Goal: Task Accomplishment & Management: Use online tool/utility

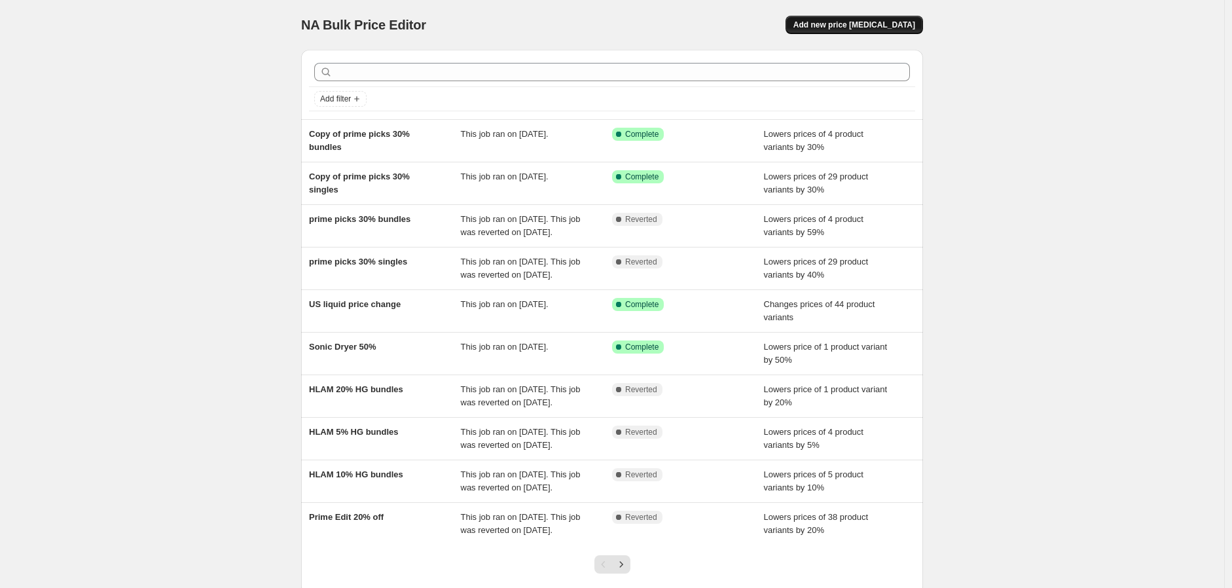
click at [909, 28] on span "Add new price [MEDICAL_DATA]" at bounding box center [855, 25] width 122 height 10
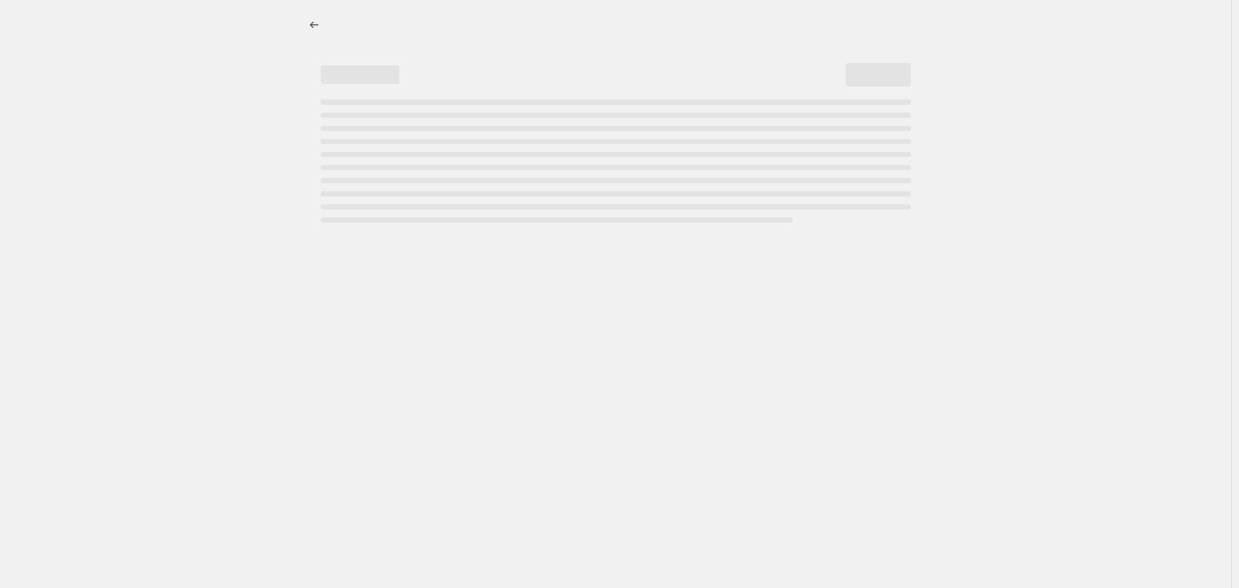
select select "percentage"
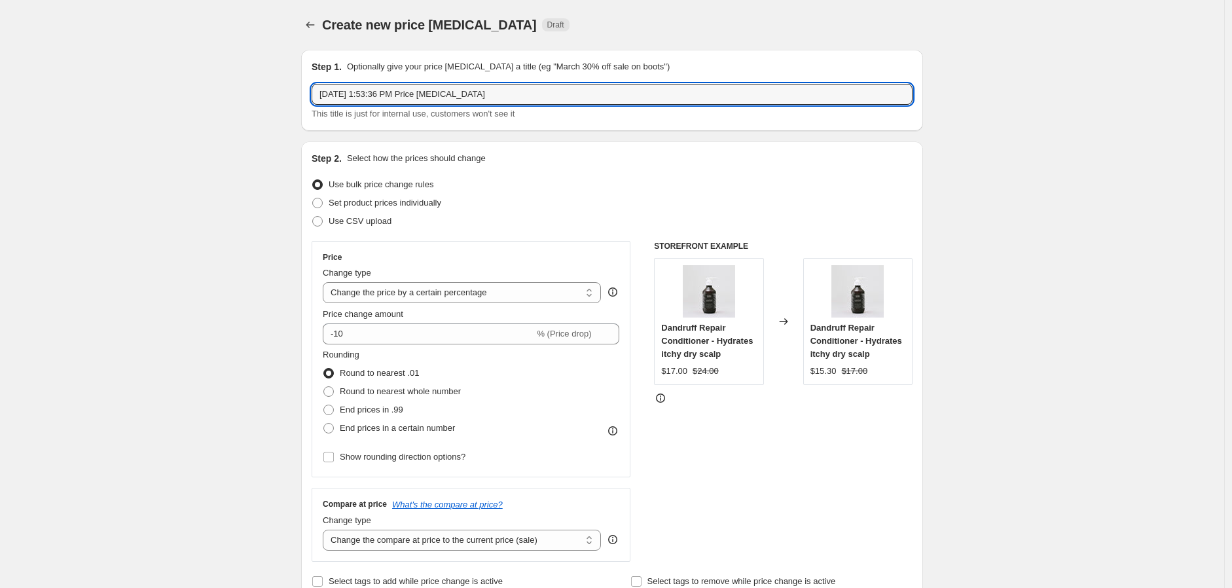
drag, startPoint x: 521, startPoint y: 88, endPoint x: 151, endPoint y: 105, distance: 371.0
type input "TOOL SALE - 30% Off"
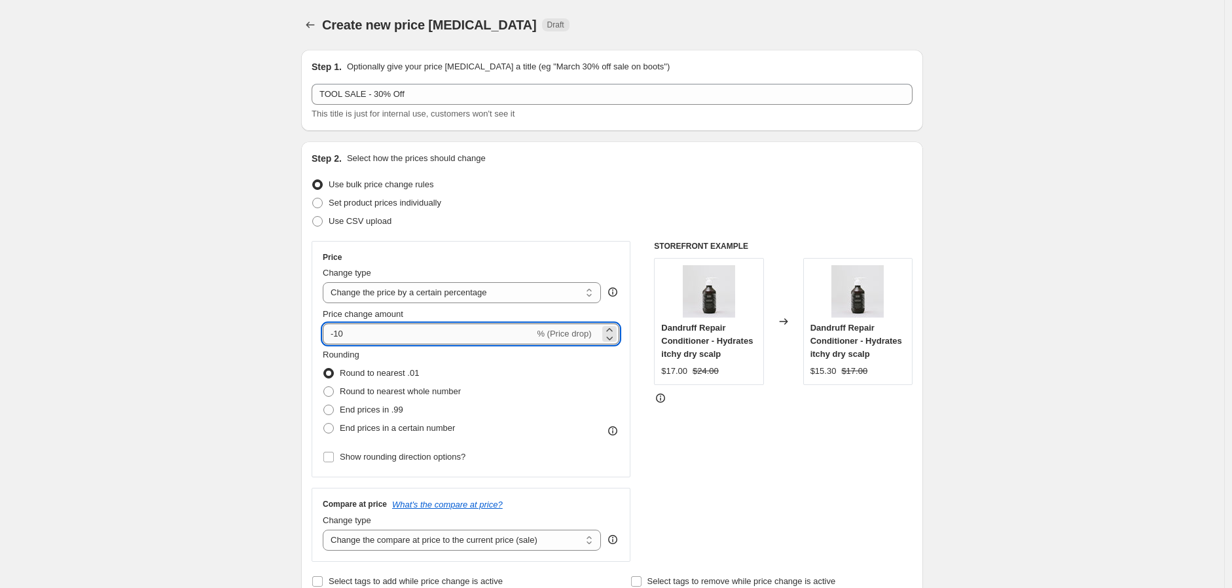
click at [341, 333] on input "-10" at bounding box center [428, 333] width 211 height 21
type input "-30"
click at [517, 226] on div "Use CSV upload" at bounding box center [612, 221] width 601 height 18
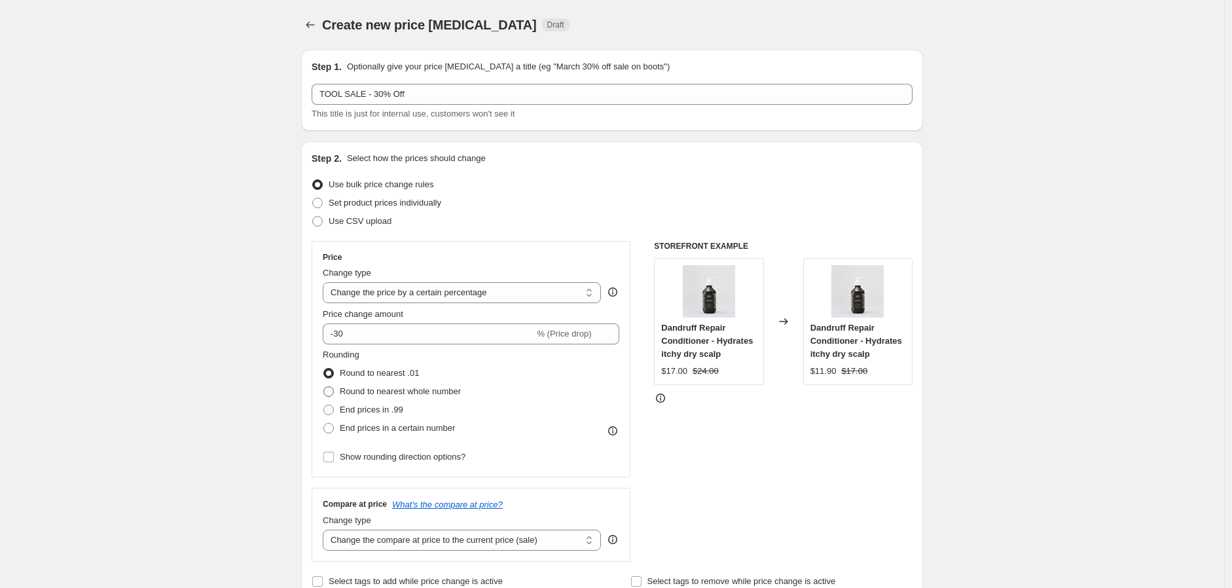
click at [334, 392] on span at bounding box center [328, 391] width 10 height 10
click at [324, 387] on input "Round to nearest whole number" at bounding box center [323, 386] width 1 height 1
radio input "true"
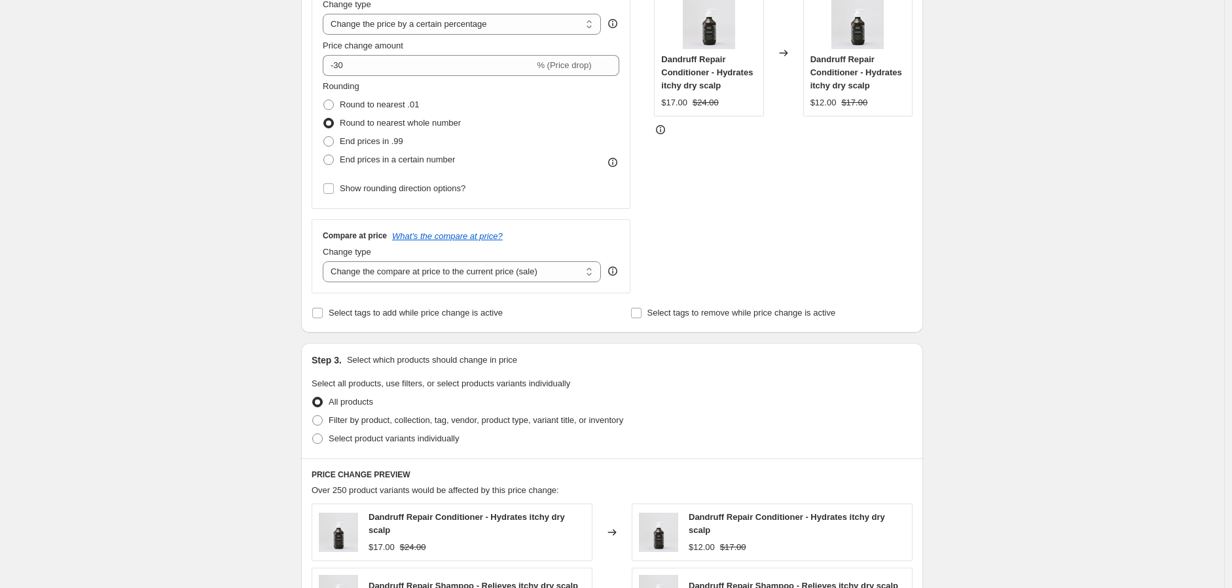
scroll to position [291, 0]
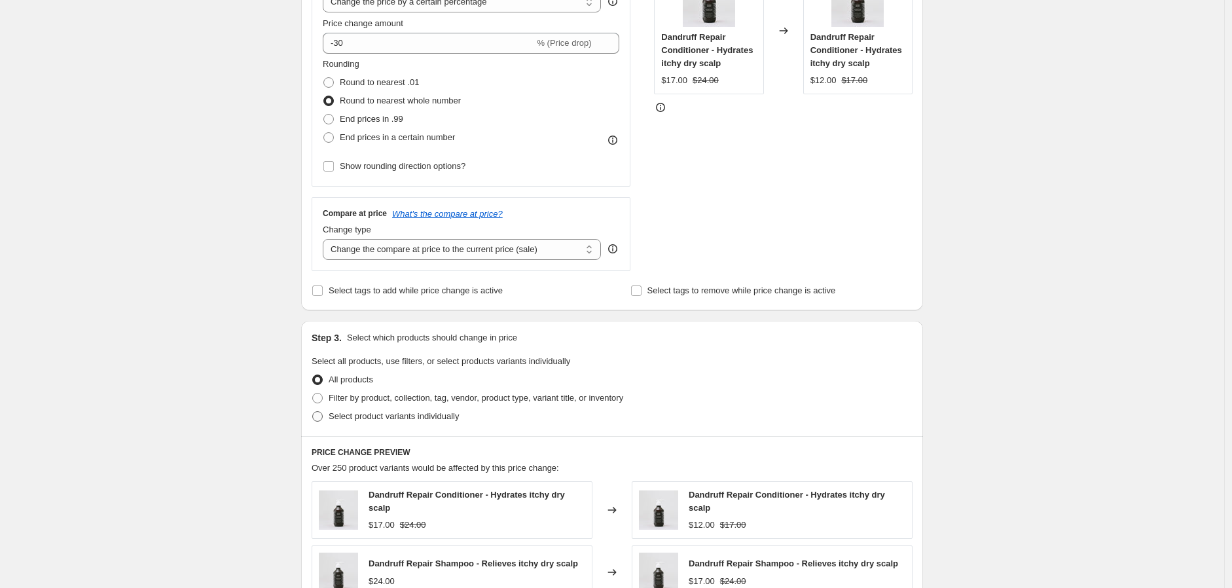
click at [365, 420] on span "Select product variants individually" at bounding box center [394, 416] width 130 height 10
click at [313, 412] on input "Select product variants individually" at bounding box center [312, 411] width 1 height 1
radio input "true"
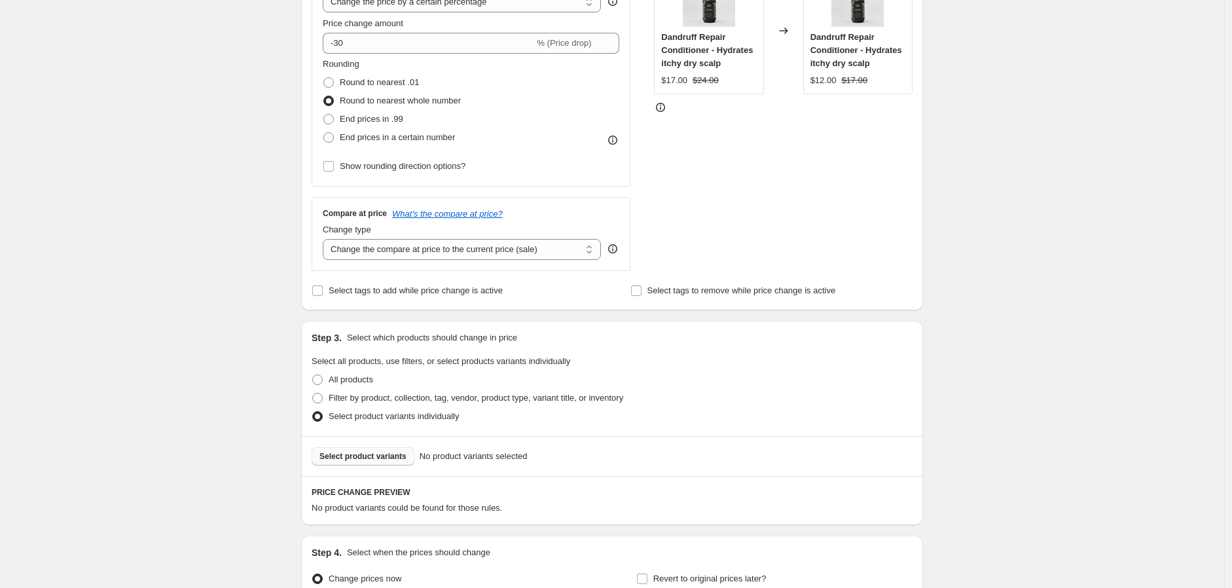
click at [381, 461] on button "Select product variants" at bounding box center [363, 456] width 103 height 18
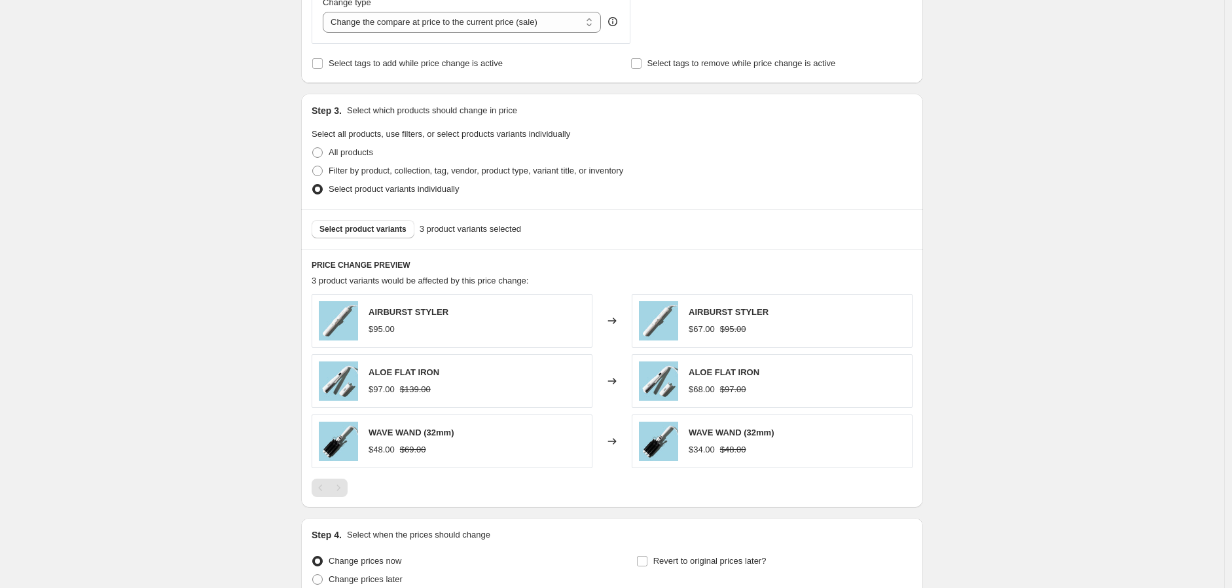
scroll to position [581, 0]
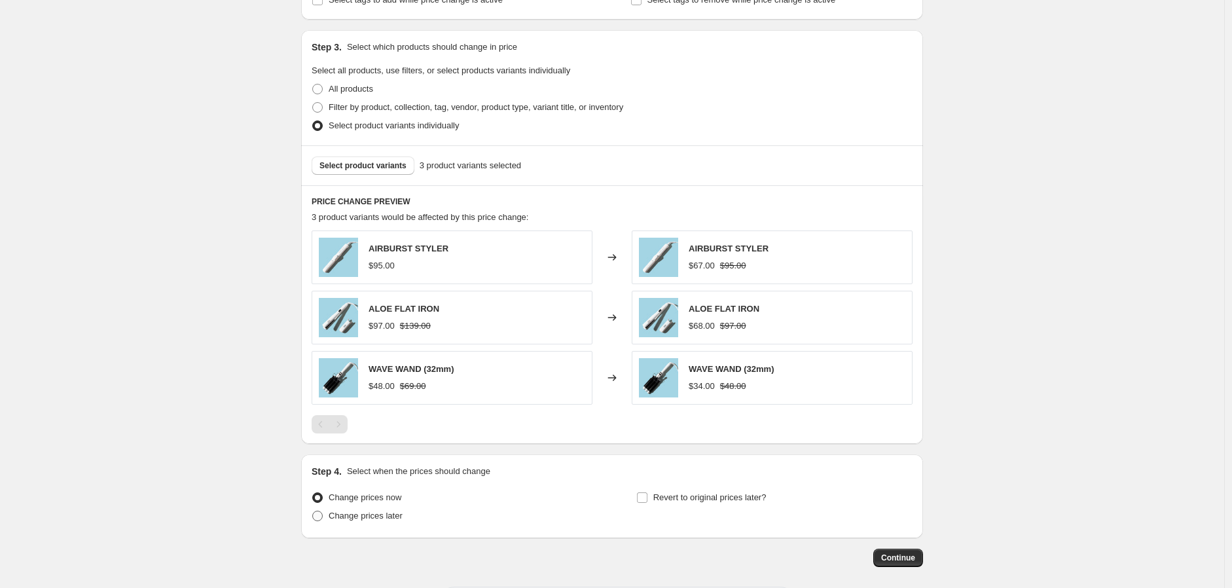
click at [403, 524] on label "Change prices later" at bounding box center [357, 516] width 91 height 18
click at [313, 511] on input "Change prices later" at bounding box center [312, 511] width 1 height 1
radio input "true"
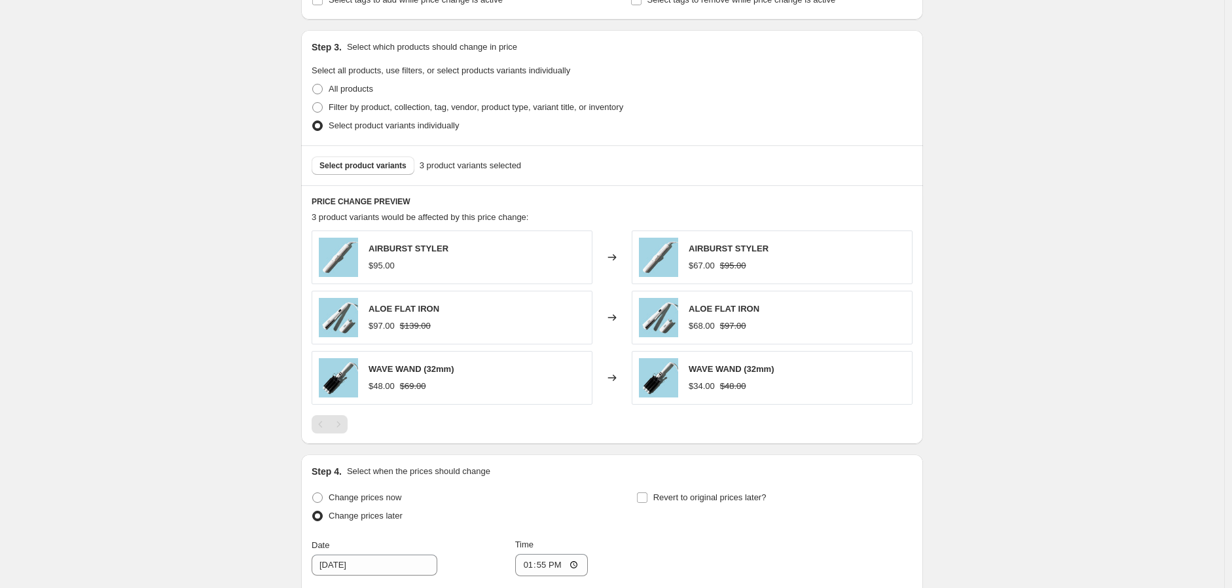
scroll to position [800, 0]
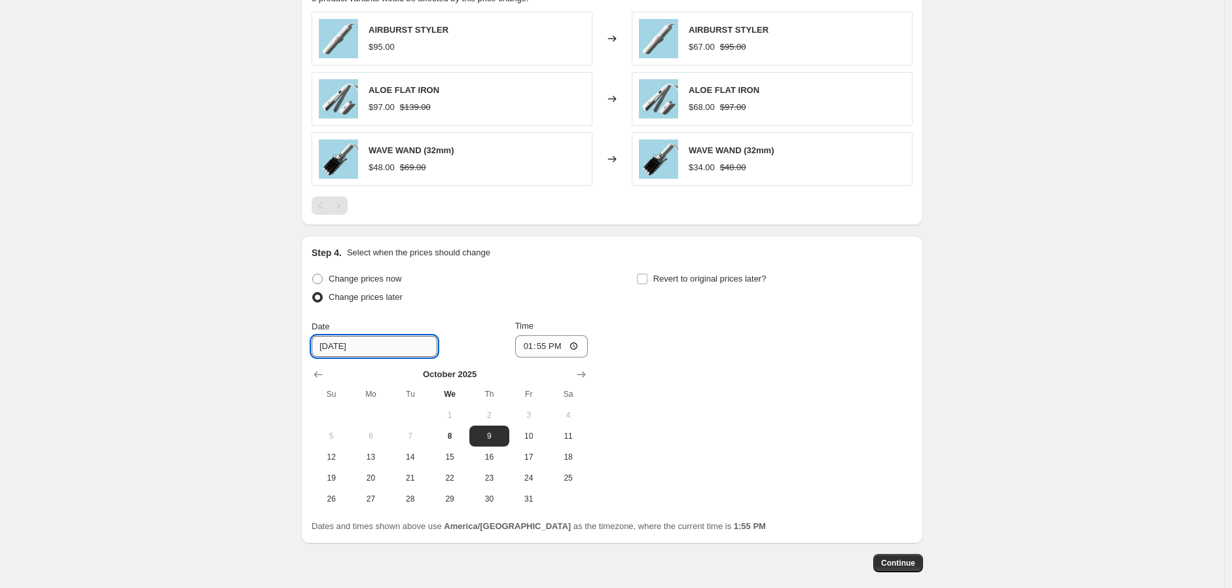
click at [424, 346] on input "[DATE]" at bounding box center [375, 346] width 126 height 21
drag, startPoint x: 492, startPoint y: 460, endPoint x: 538, endPoint y: 455, distance: 46.1
click at [494, 456] on span "16" at bounding box center [489, 457] width 29 height 10
type input "[DATE]"
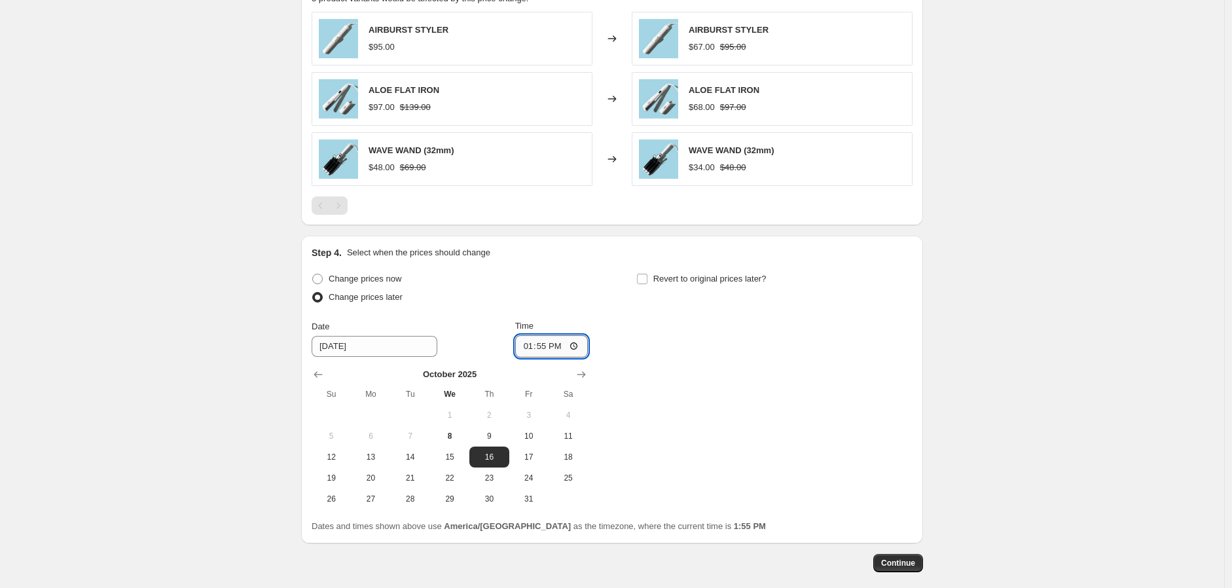
click at [547, 343] on input "13:55" at bounding box center [551, 346] width 73 height 22
click at [554, 350] on input "13:55" at bounding box center [551, 346] width 73 height 22
click at [528, 348] on input "01:55" at bounding box center [551, 346] width 73 height 22
type input "08:00"
click at [828, 399] on div "Change prices now Change prices later Date [DATE] Time 08:00 [DATE] Su Mo Tu We…" at bounding box center [612, 390] width 601 height 240
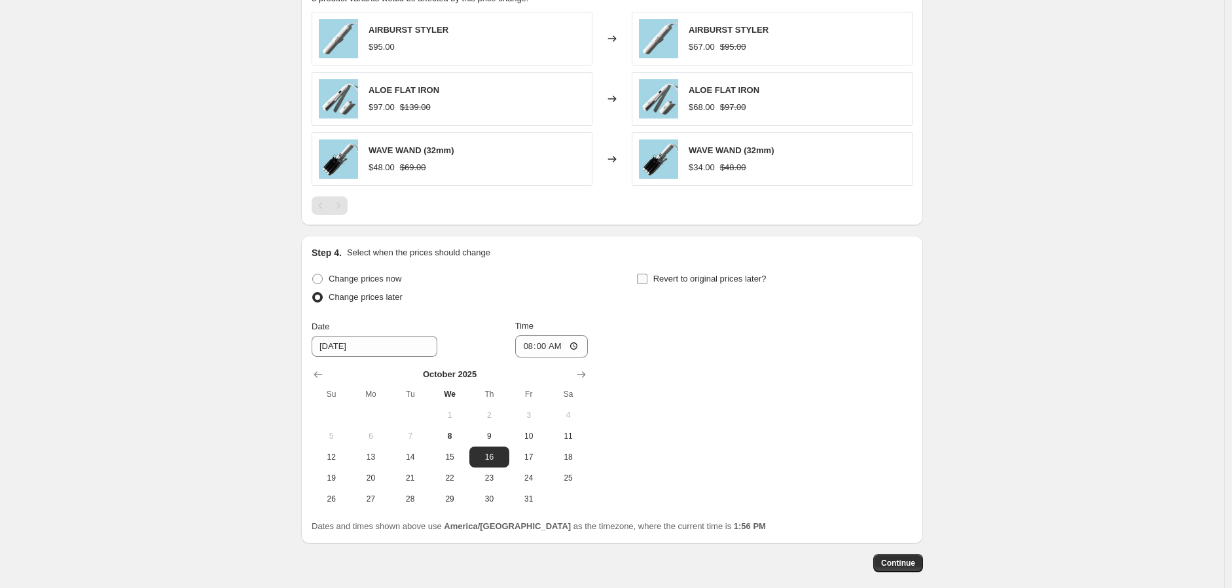
click at [648, 278] on input "Revert to original prices later?" at bounding box center [642, 279] width 10 height 10
checkbox input "true"
click at [693, 498] on span "27" at bounding box center [695, 499] width 29 height 10
type input "[DATE]"
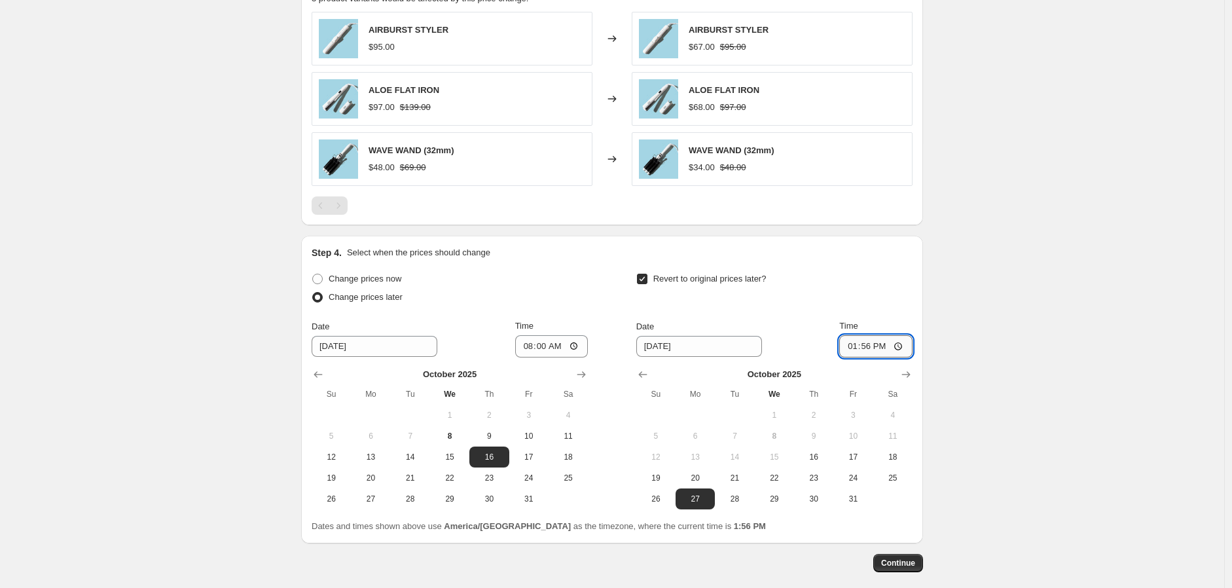
click at [886, 348] on input "13:56" at bounding box center [875, 346] width 73 height 22
click at [856, 346] on input "01:56" at bounding box center [875, 346] width 73 height 22
type input "02:00"
click at [912, 564] on span "Continue" at bounding box center [898, 563] width 34 height 10
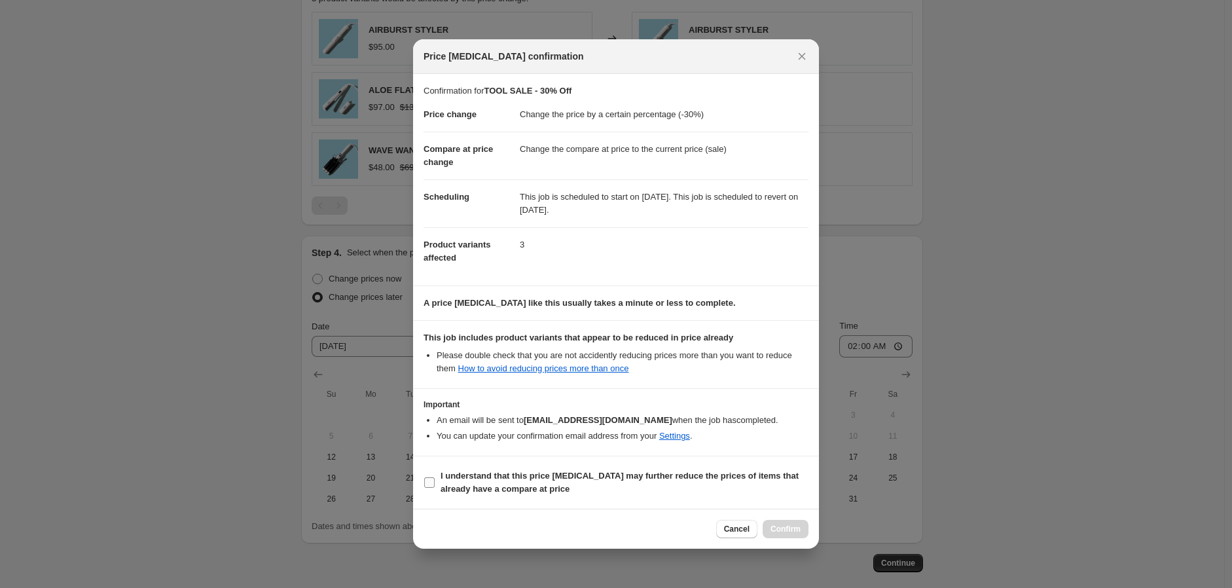
click at [454, 485] on b "I understand that this price [MEDICAL_DATA] may further reduce the prices of it…" at bounding box center [620, 482] width 358 height 23
click at [435, 485] on input "I understand that this price [MEDICAL_DATA] may further reduce the prices of it…" at bounding box center [429, 482] width 10 height 10
checkbox input "true"
click at [786, 532] on span "Confirm" at bounding box center [786, 529] width 30 height 10
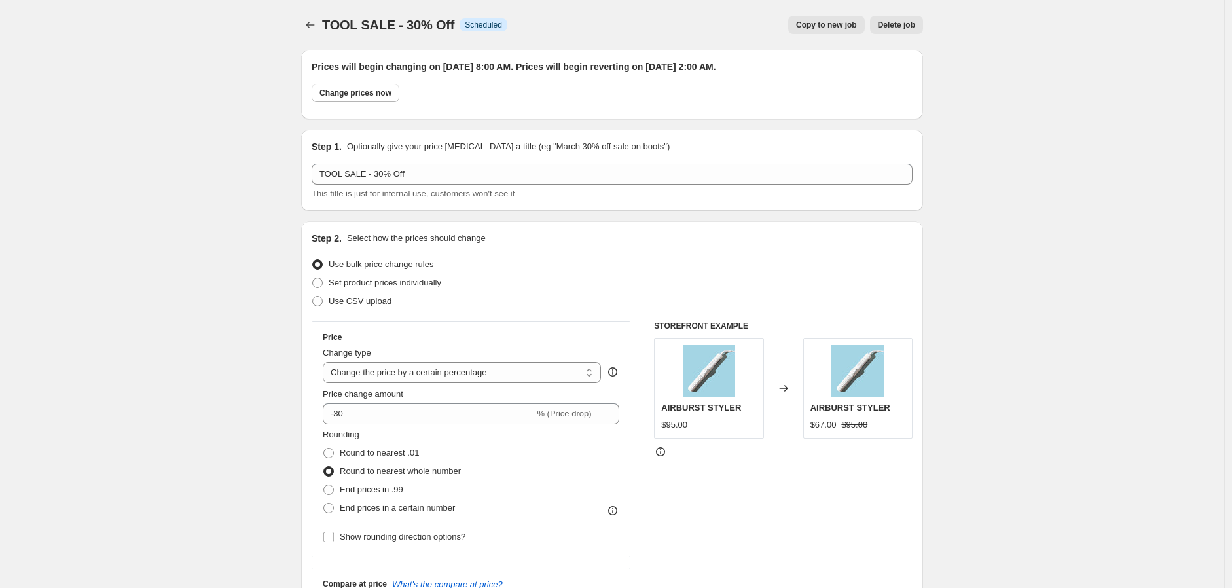
click at [322, 32] on div at bounding box center [311, 25] width 21 height 18
click at [310, 22] on icon "Price change jobs" at bounding box center [310, 24] width 13 height 13
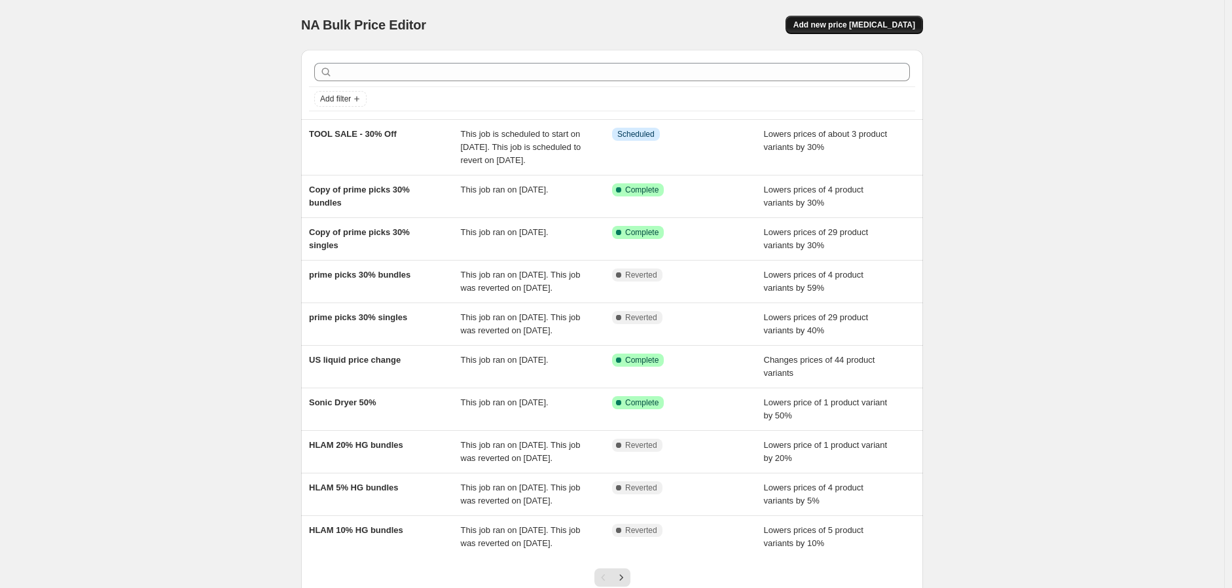
click at [899, 20] on span "Add new price [MEDICAL_DATA]" at bounding box center [855, 25] width 122 height 10
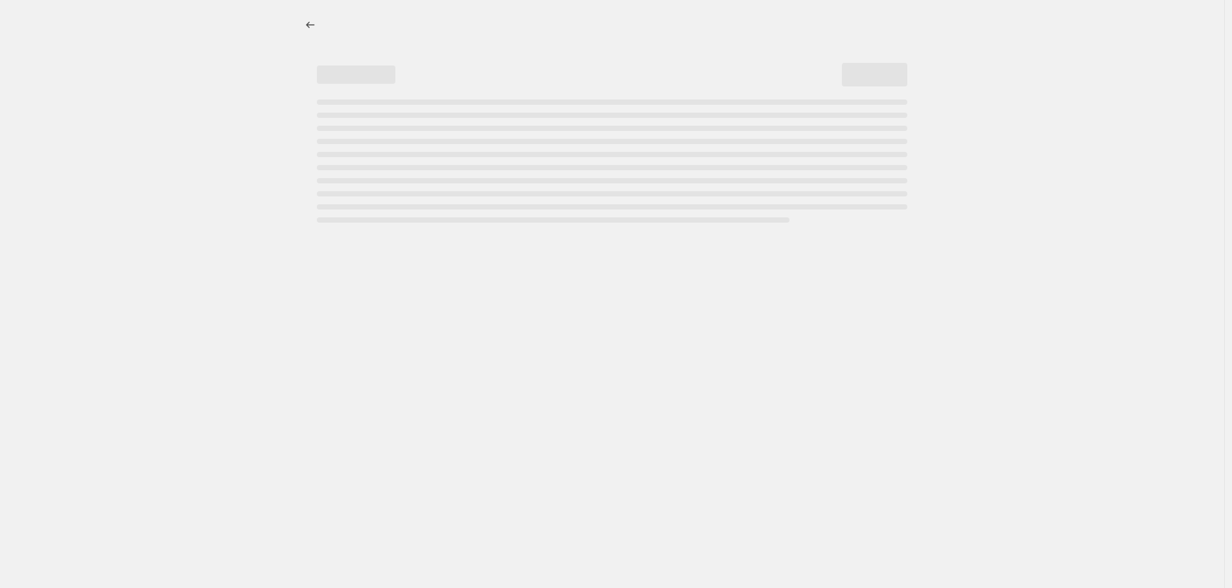
select select "percentage"
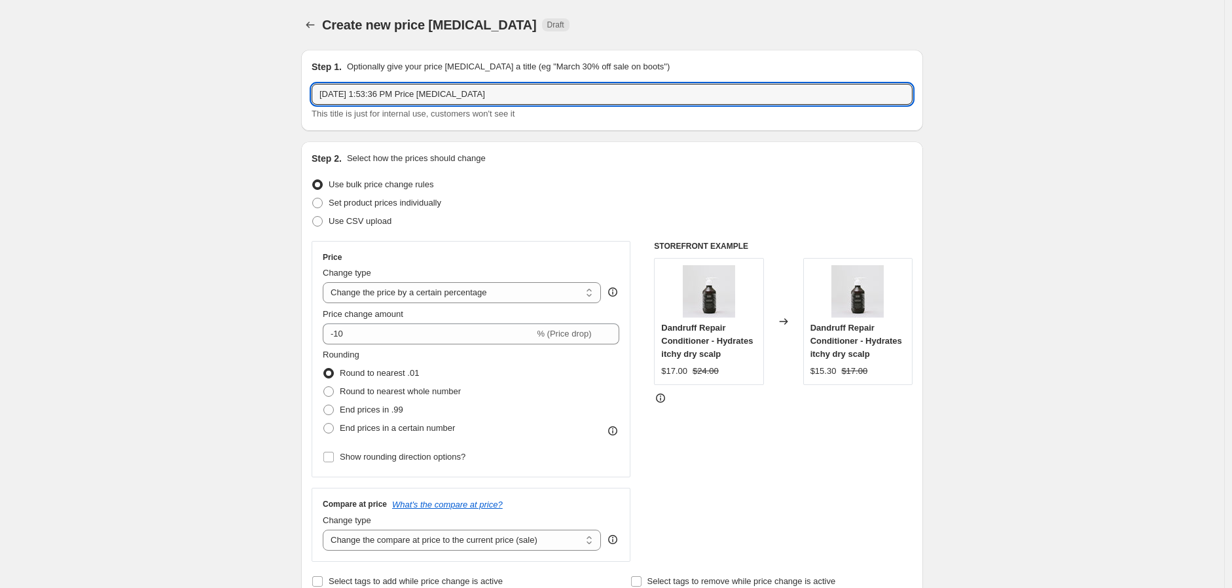
drag, startPoint x: 521, startPoint y: 101, endPoint x: -38, endPoint y: 63, distance: 560.4
click at [0, 63] on html "Home Settings Plans Skip to content Create new price [MEDICAL_DATA]. This page …" at bounding box center [616, 294] width 1232 height 588
type input "TOOL SALE - 50% off"
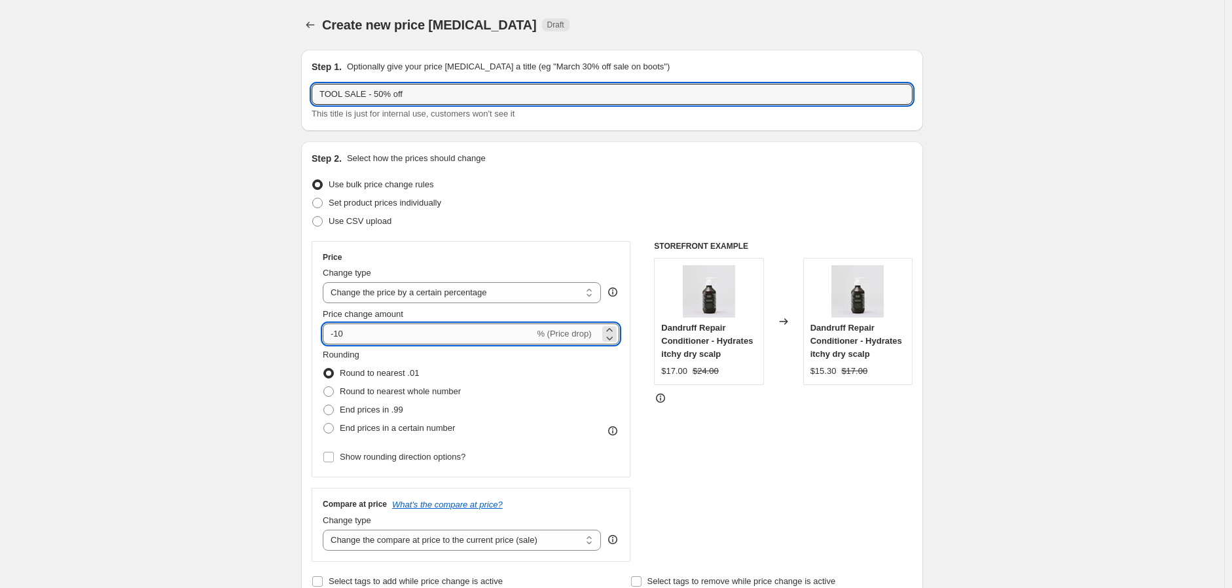
click at [339, 331] on input "-10" at bounding box center [428, 333] width 211 height 21
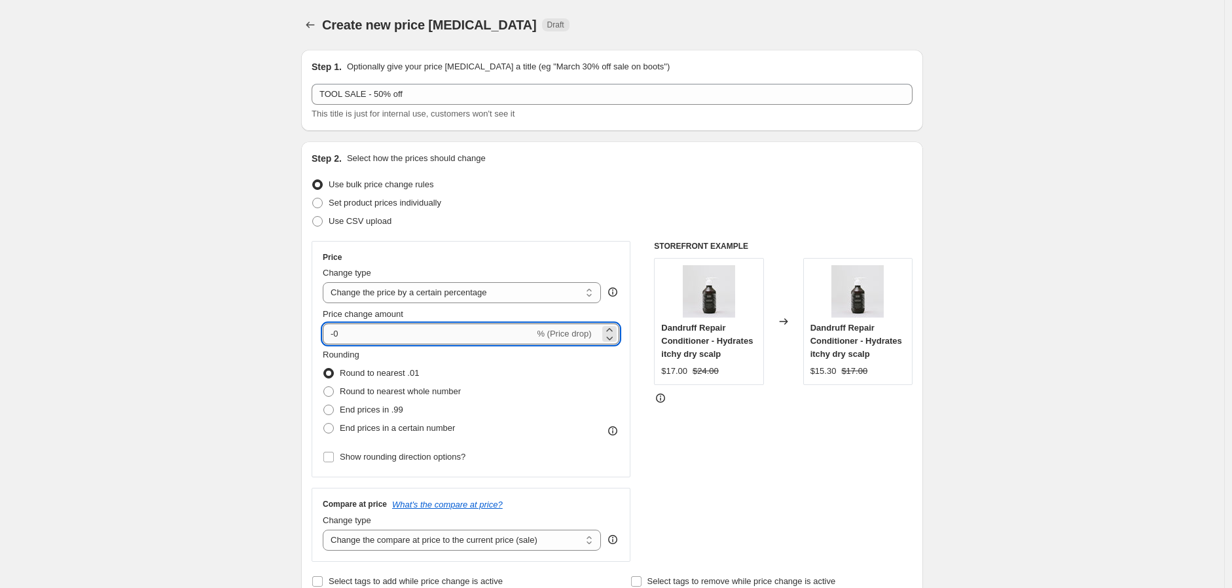
type input "-0"
click at [350, 333] on input "-0" at bounding box center [452, 333] width 259 height 21
type input "-50"
click at [461, 387] on span "Round to nearest whole number" at bounding box center [400, 391] width 121 height 10
click at [324, 387] on input "Round to nearest whole number" at bounding box center [323, 386] width 1 height 1
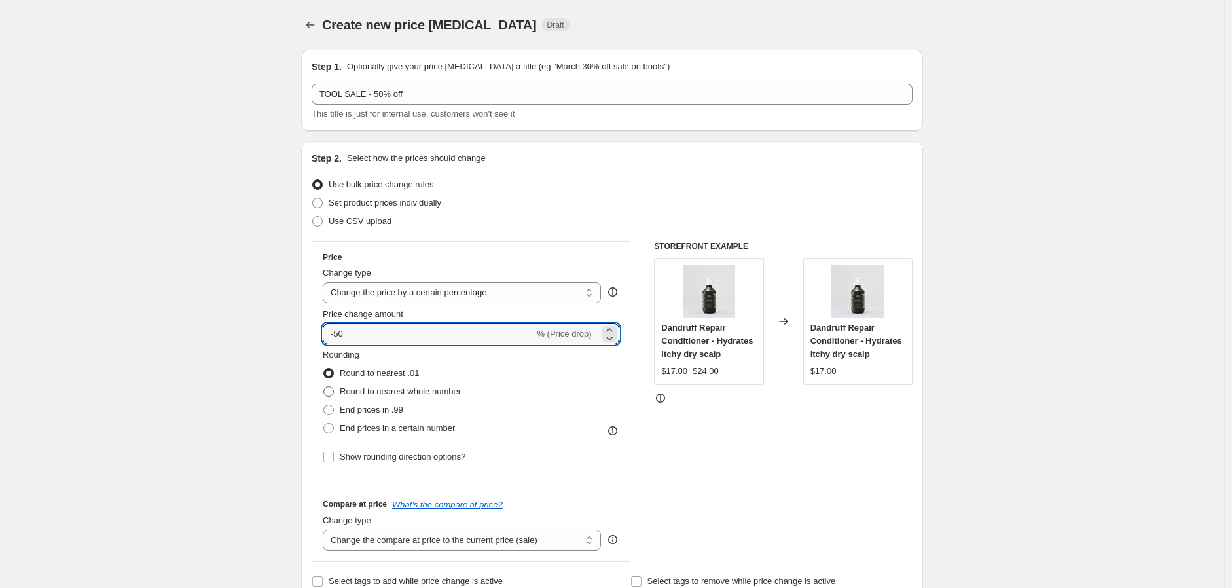
radio input "true"
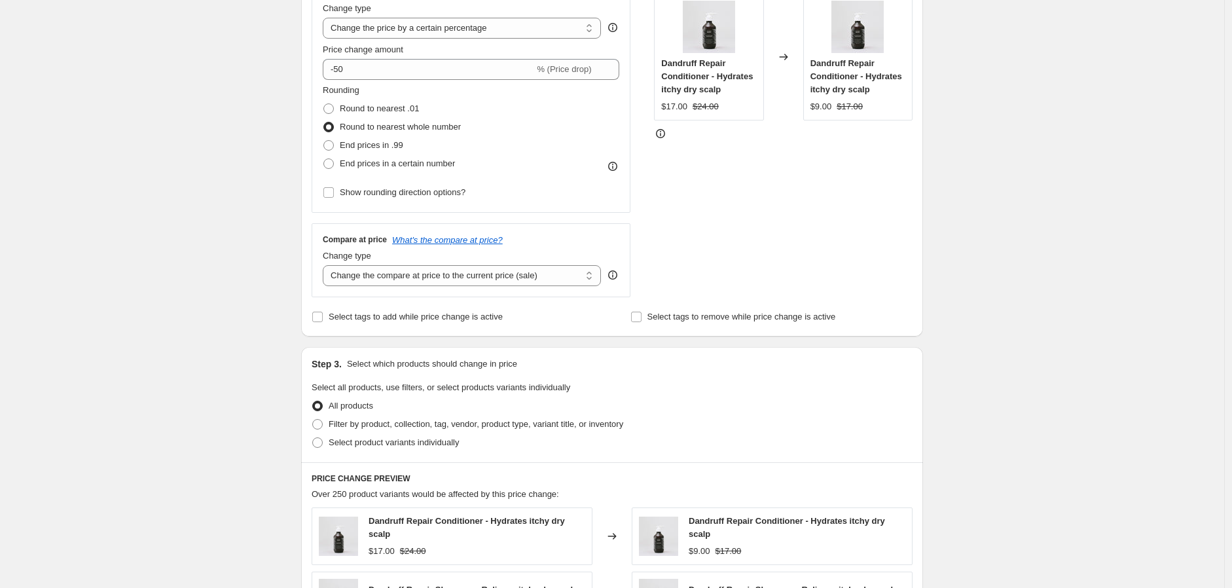
scroll to position [291, 0]
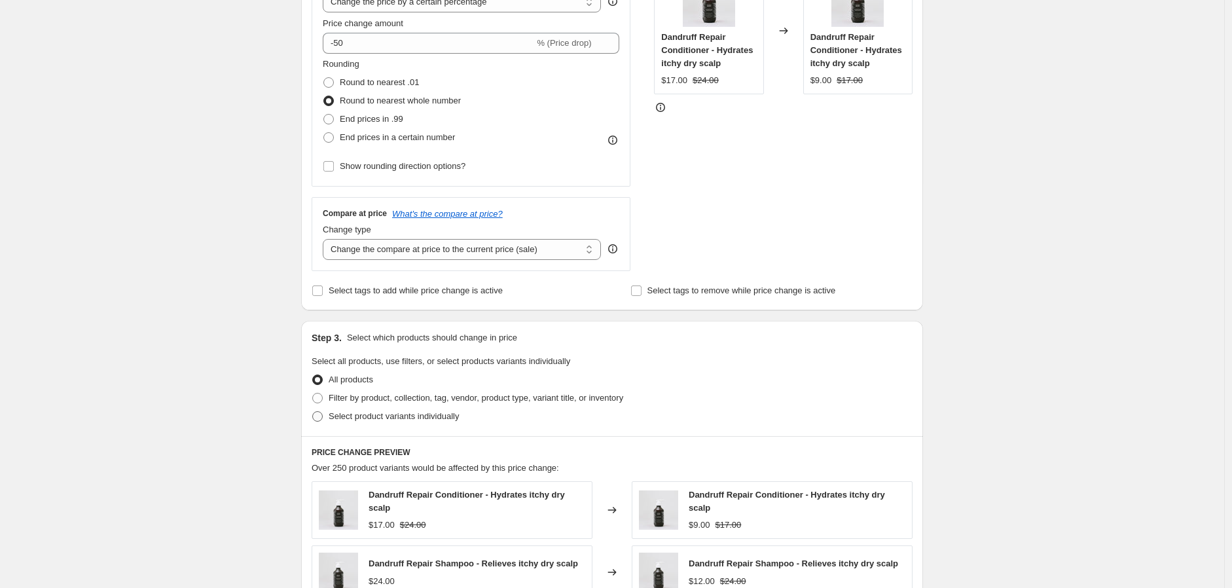
click at [417, 415] on span "Select product variants individually" at bounding box center [394, 416] width 130 height 10
click at [313, 412] on input "Select product variants individually" at bounding box center [312, 411] width 1 height 1
radio input "true"
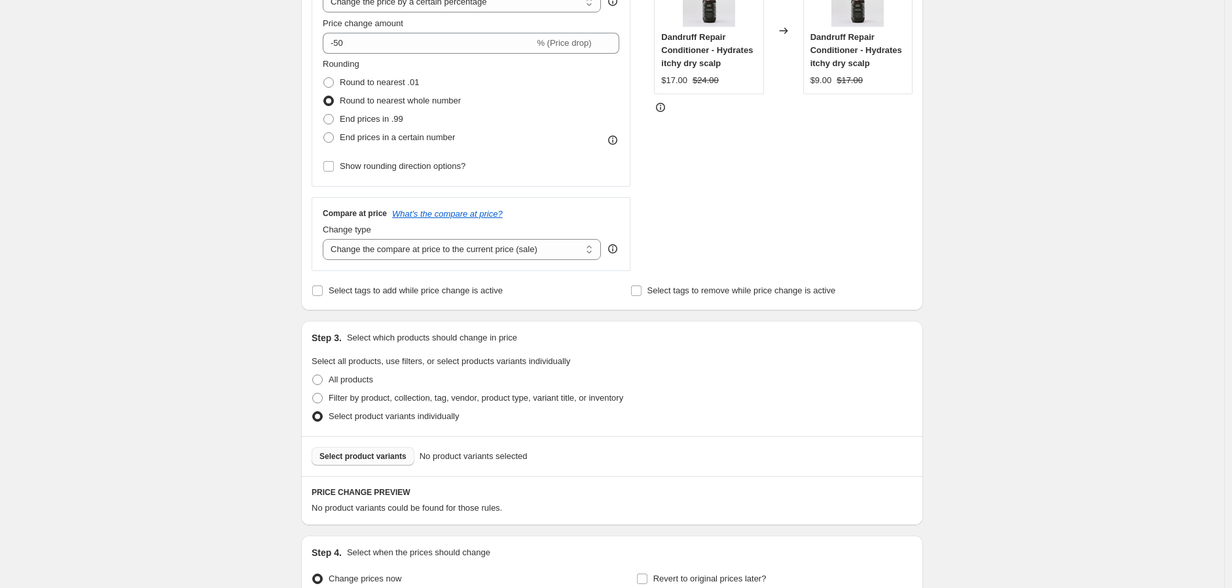
click at [375, 454] on span "Select product variants" at bounding box center [362, 456] width 87 height 10
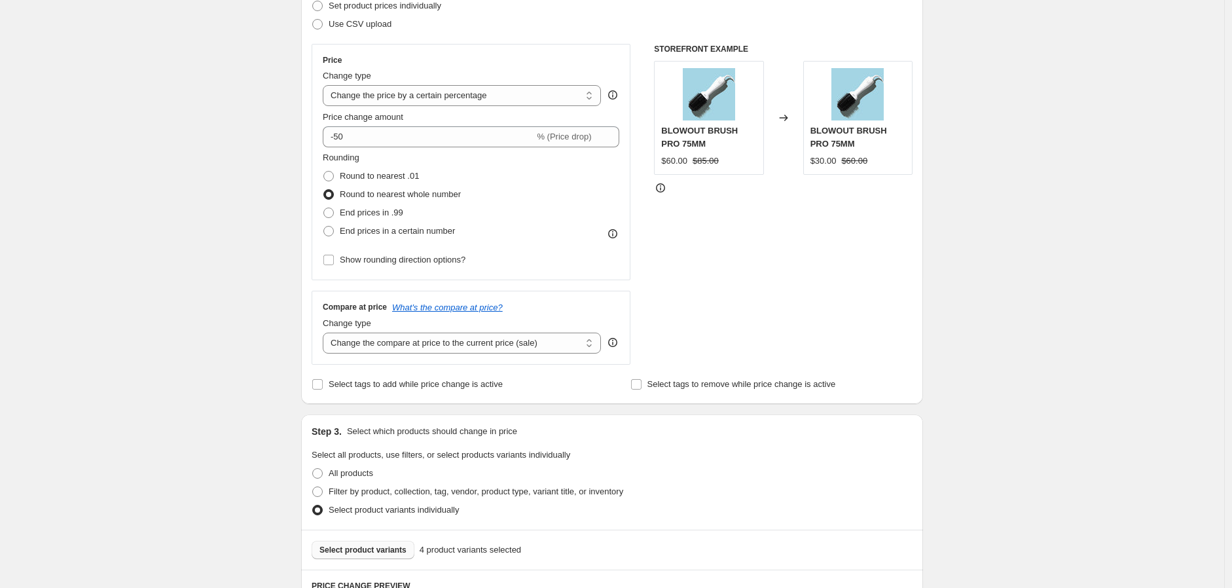
scroll to position [119, 0]
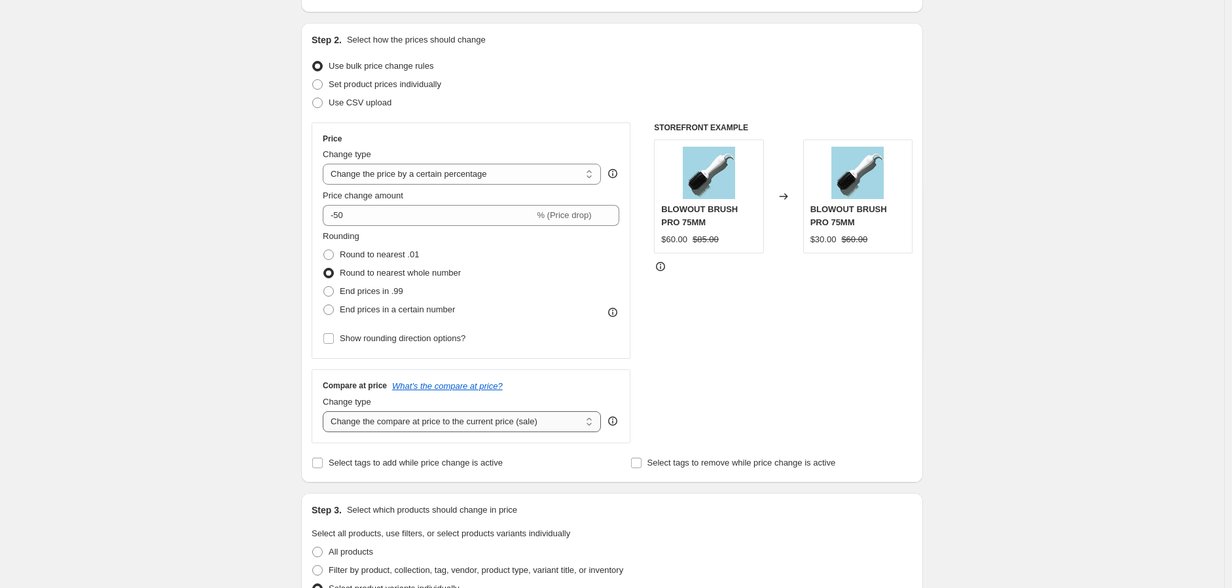
click at [453, 413] on select "Change the compare at price to the current price (sale) Change the compare at p…" at bounding box center [462, 421] width 278 height 21
click at [326, 411] on select "Change the compare at price to the current price (sale) Change the compare at p…" at bounding box center [462, 421] width 278 height 21
click at [473, 419] on select "Change the compare at price to the current price (sale) Change the compare at p…" at bounding box center [462, 421] width 278 height 21
click at [326, 411] on select "Change the compare at price to the current price (sale) Change the compare at p…" at bounding box center [462, 421] width 278 height 21
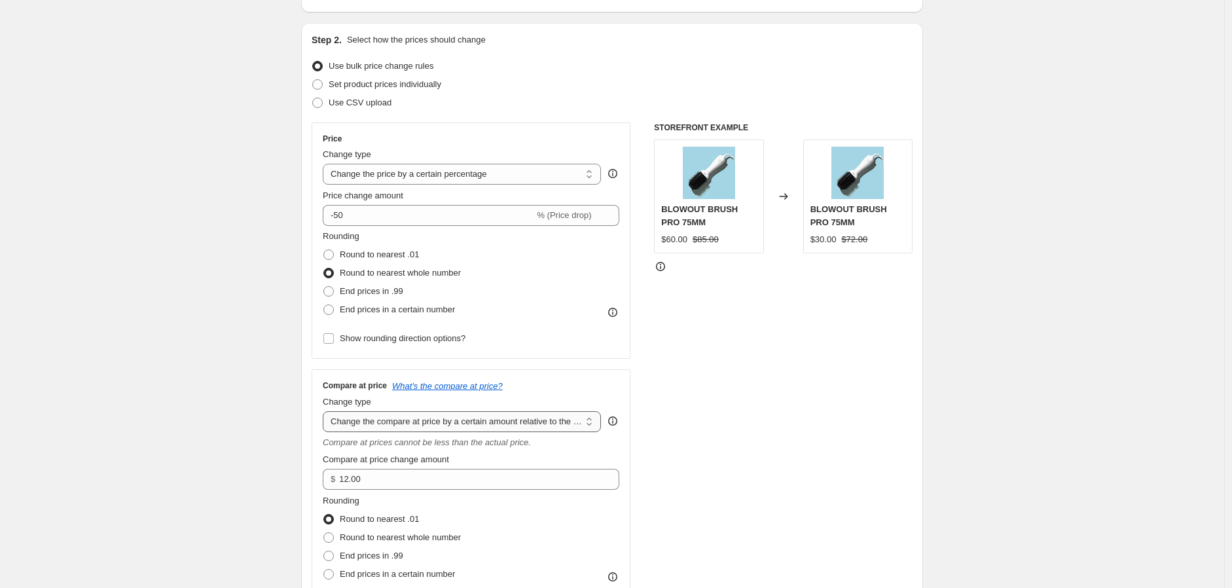
click at [472, 422] on select "Change the compare at price to the current price (sale) Change the compare at p…" at bounding box center [462, 421] width 278 height 21
select select "pp"
click at [326, 411] on select "Change the compare at price to the current price (sale) Change the compare at p…" at bounding box center [462, 421] width 278 height 21
type input "20"
click at [452, 427] on select "Change the compare at price to the current price (sale) Change the compare at p…" at bounding box center [462, 421] width 278 height 21
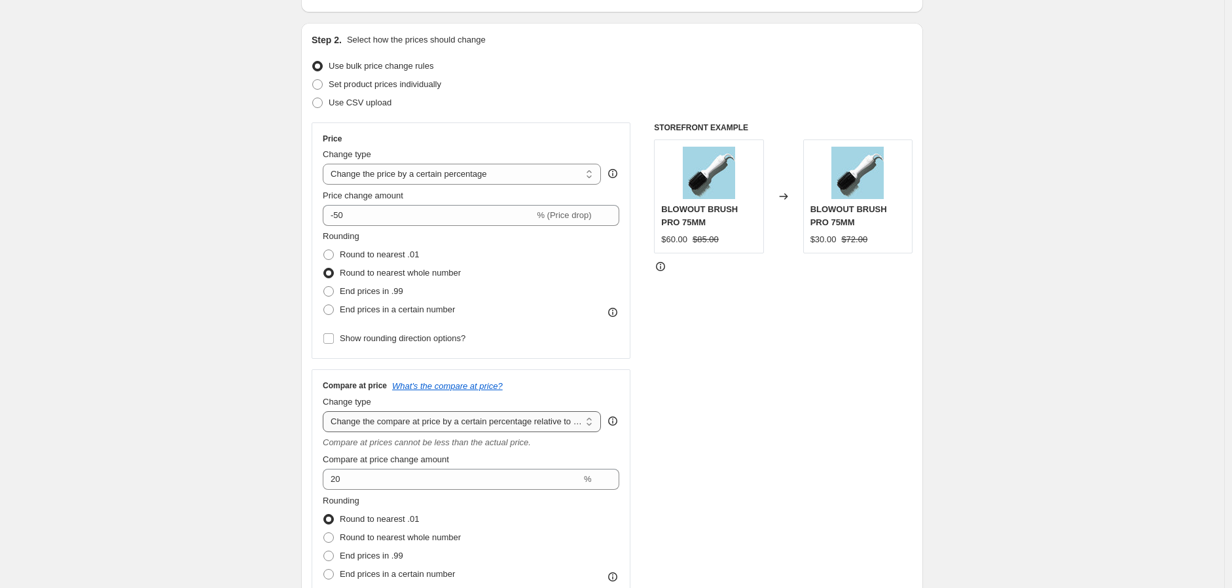
select select "no_change"
click at [326, 411] on select "Change the compare at price to the current price (sale) Change the compare at p…" at bounding box center [462, 421] width 278 height 21
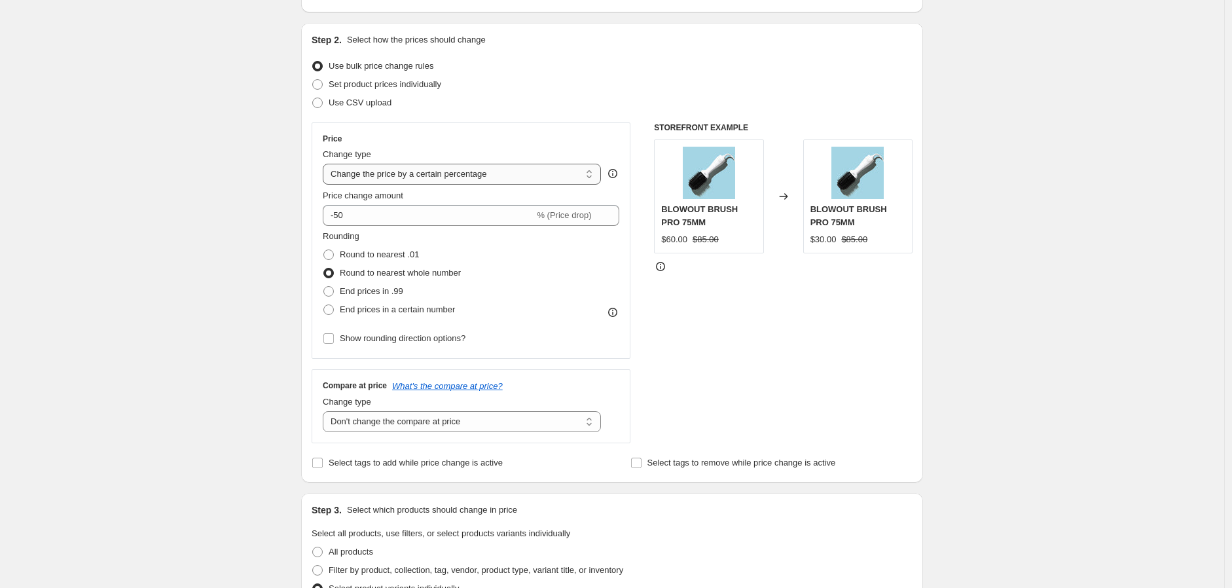
click at [500, 173] on select "Change the price to a certain amount Change the price by a certain amount Chang…" at bounding box center [462, 174] width 278 height 21
select select "bcap"
click at [326, 164] on select "Change the price to a certain amount Change the price by a certain amount Chang…" at bounding box center [462, 174] width 278 height 21
type input "-12.00"
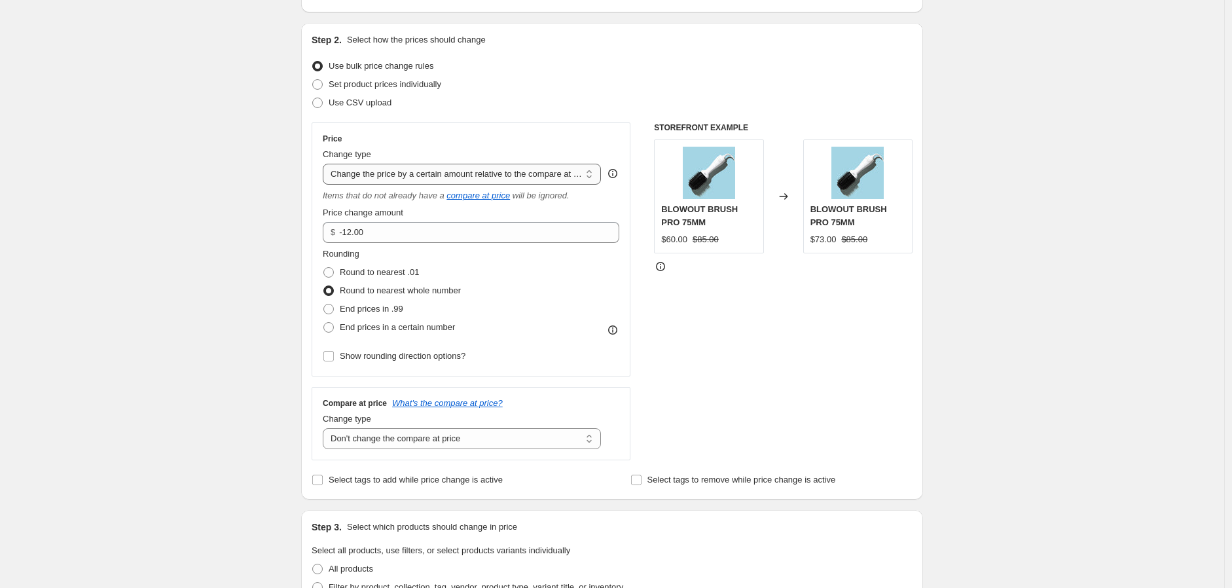
click at [429, 170] on select "Change the price to a certain amount Change the price by a certain amount Chang…" at bounding box center [462, 174] width 278 height 21
select select "percentage"
click at [326, 164] on select "Change the price to a certain amount Change the price by a certain amount Chang…" at bounding box center [462, 174] width 278 height 21
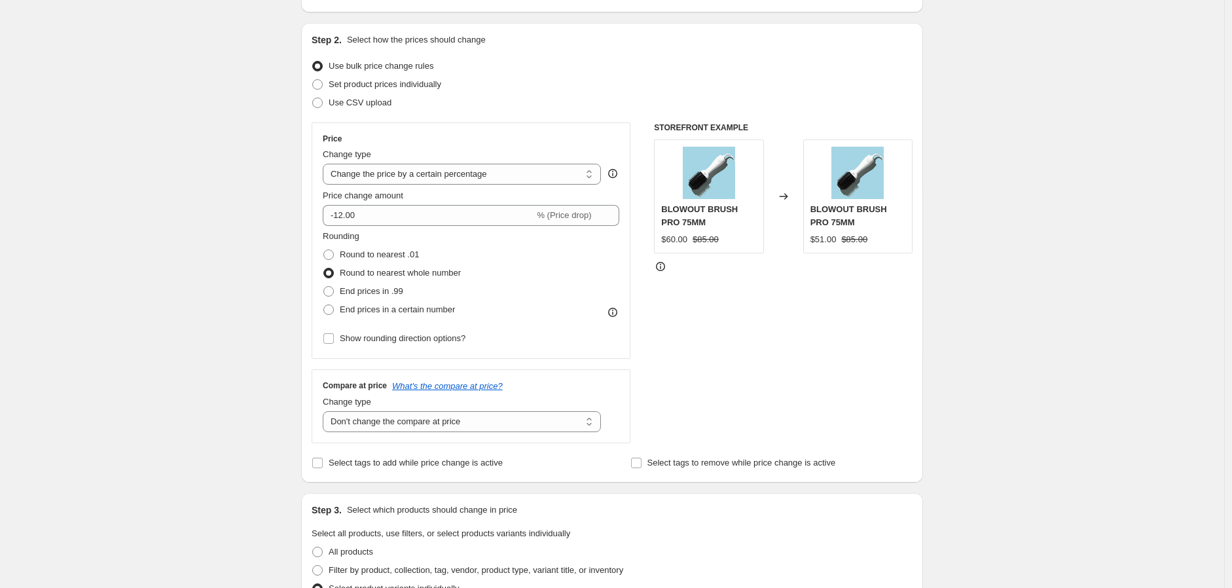
type input "-15"
click at [422, 172] on select "Change the price to a certain amount Change the price by a certain amount Chang…" at bounding box center [462, 174] width 278 height 21
click at [326, 164] on select "Change the price to a certain amount Change the price by a certain amount Chang…" at bounding box center [462, 174] width 278 height 21
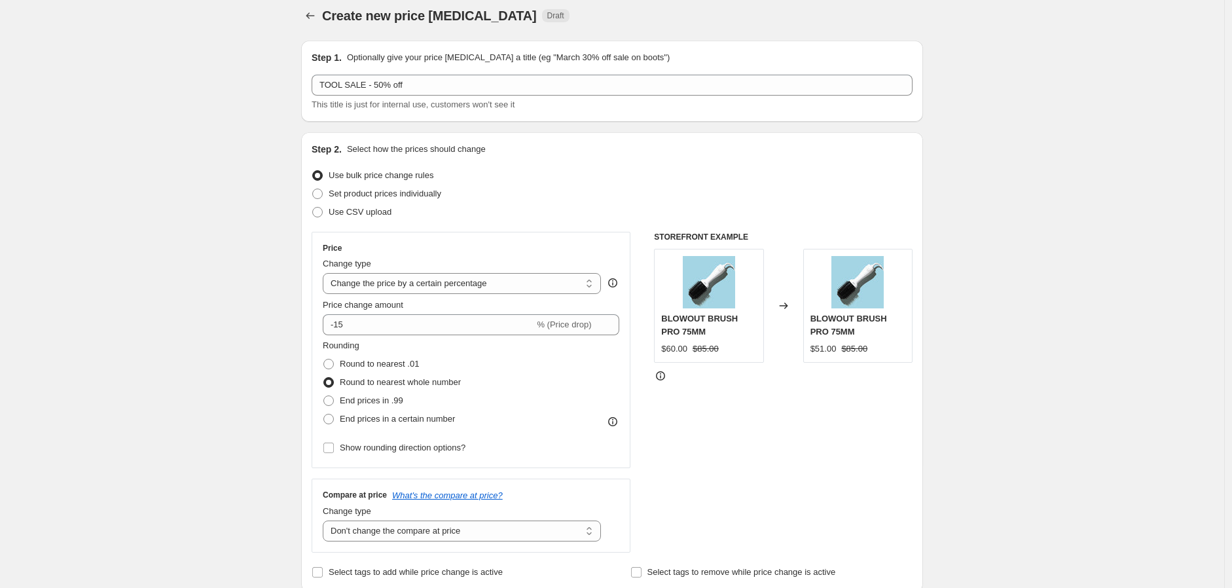
scroll to position [0, 0]
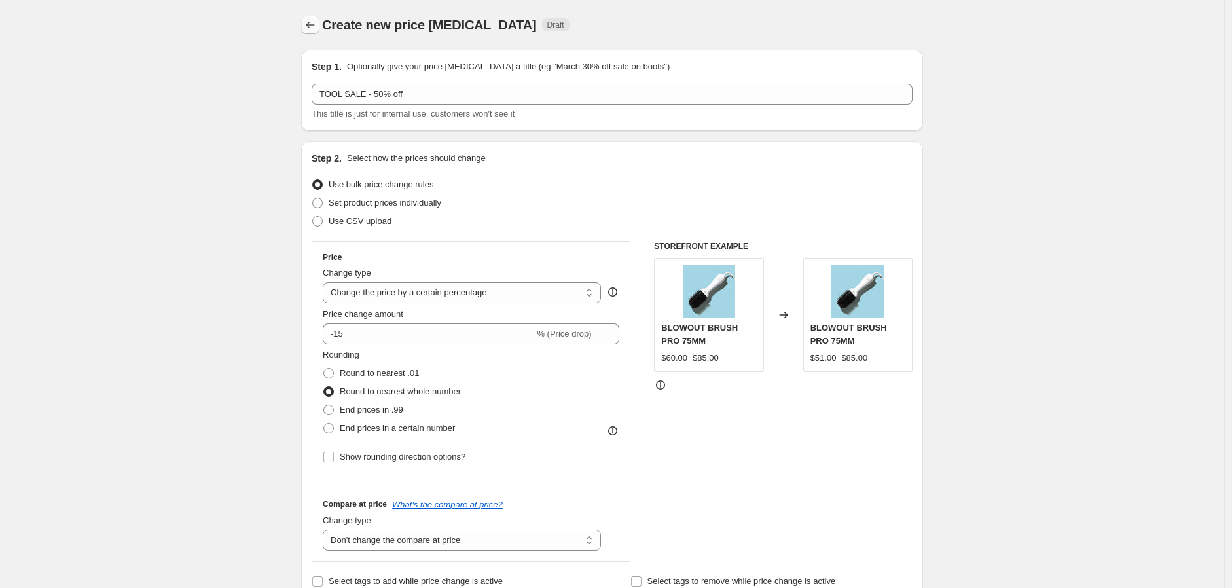
click at [317, 26] on icon "Price change jobs" at bounding box center [310, 24] width 13 height 13
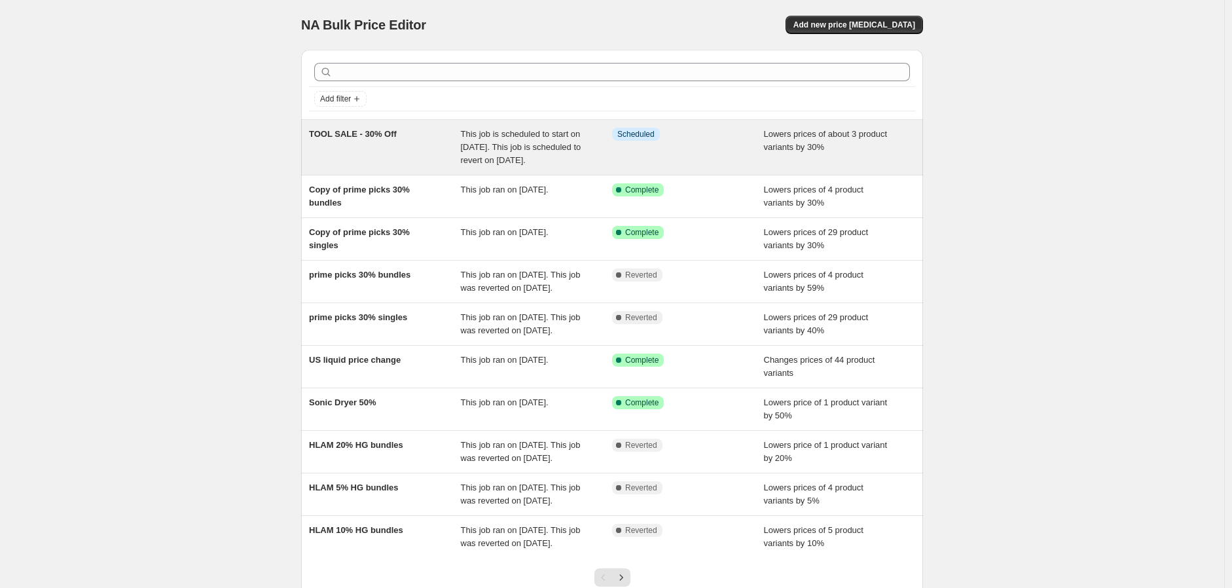
click at [426, 153] on div "TOOL SALE - 30% Off" at bounding box center [385, 147] width 152 height 39
select select "percentage"
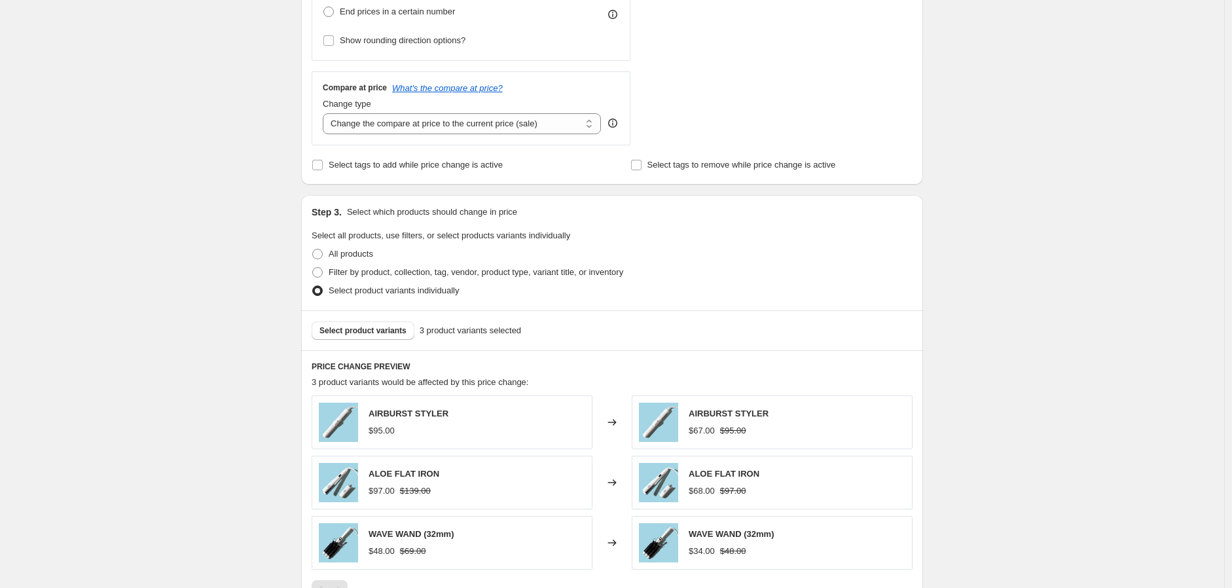
scroll to position [509, 0]
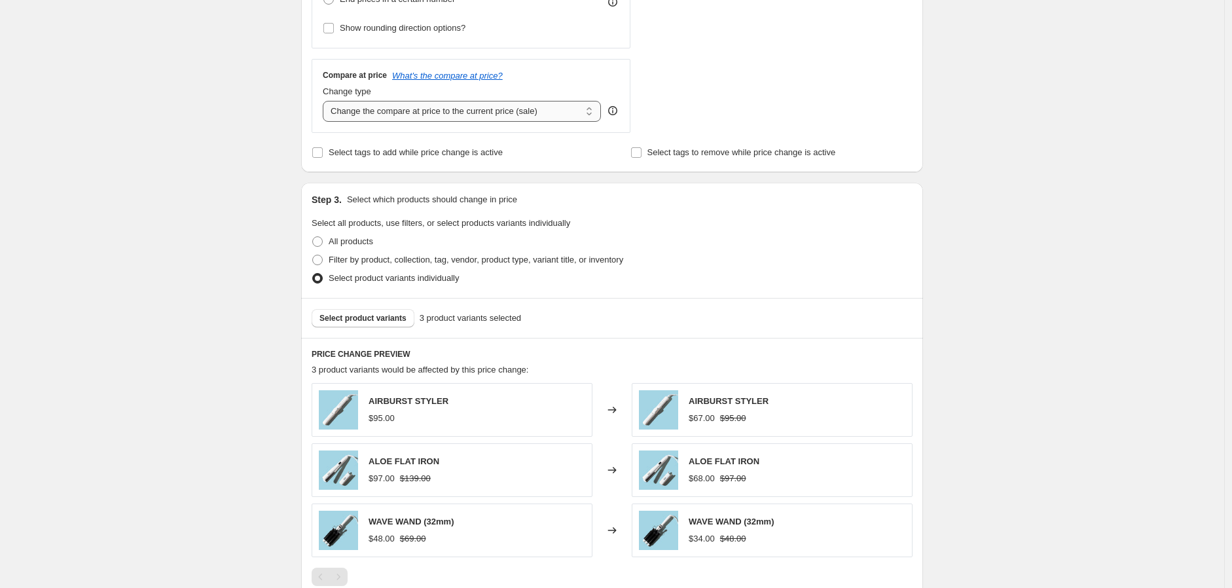
click at [516, 111] on select "Change the compare at price to the current price (sale) Change the compare at p…" at bounding box center [462, 111] width 278 height 21
select select "pp"
click at [326, 101] on select "Change the compare at price to the current price (sale) Change the compare at p…" at bounding box center [462, 111] width 278 height 21
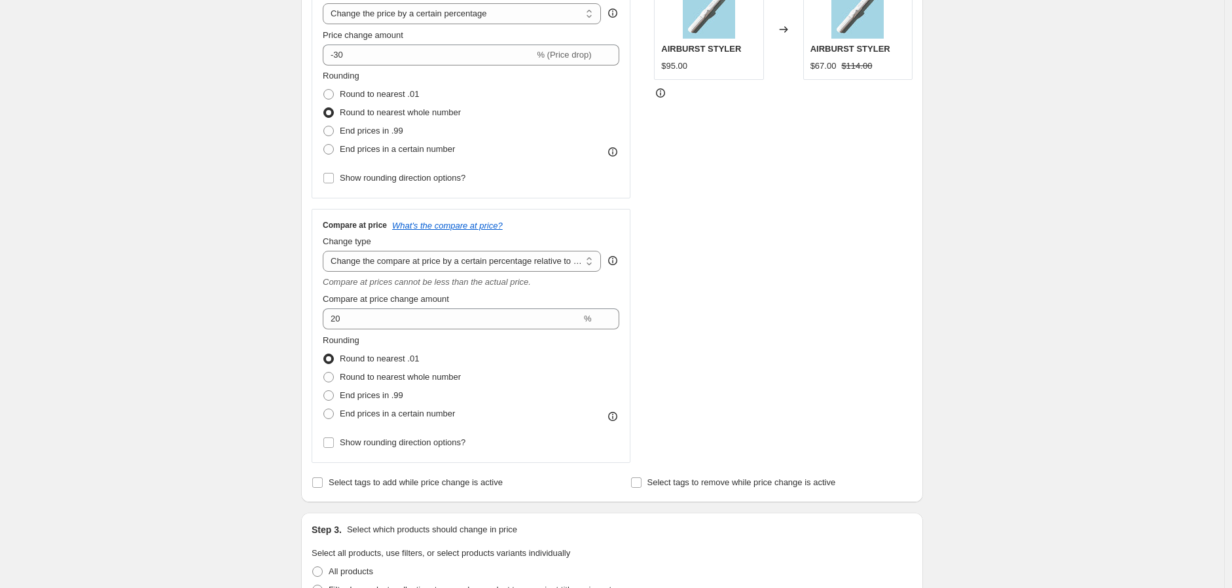
scroll to position [363, 0]
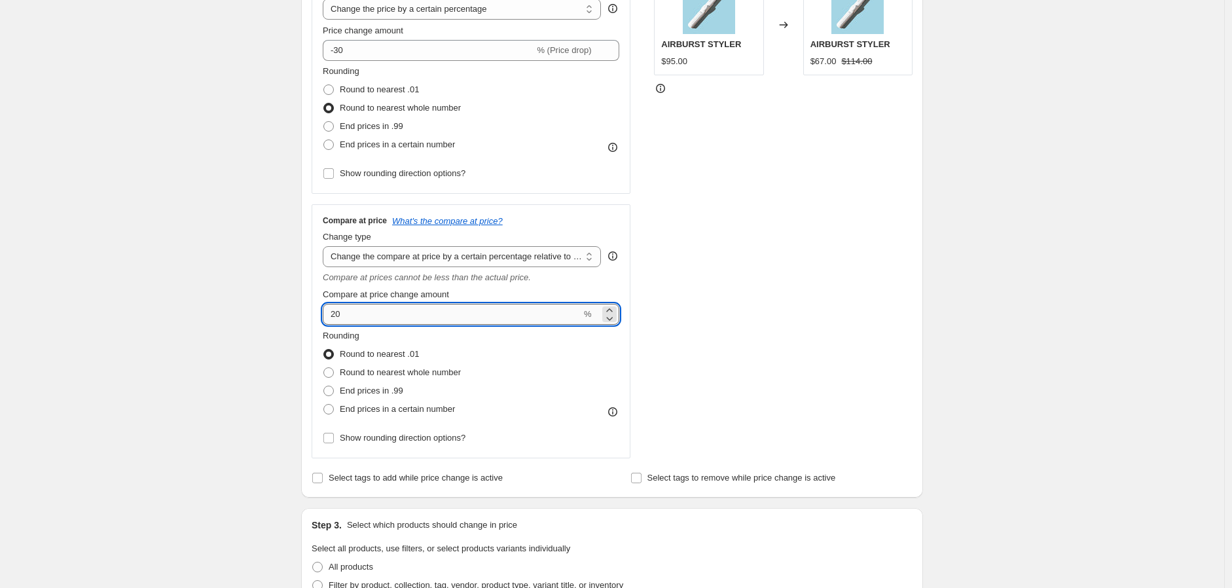
click at [338, 310] on input "20" at bounding box center [452, 314] width 259 height 21
type input "30"
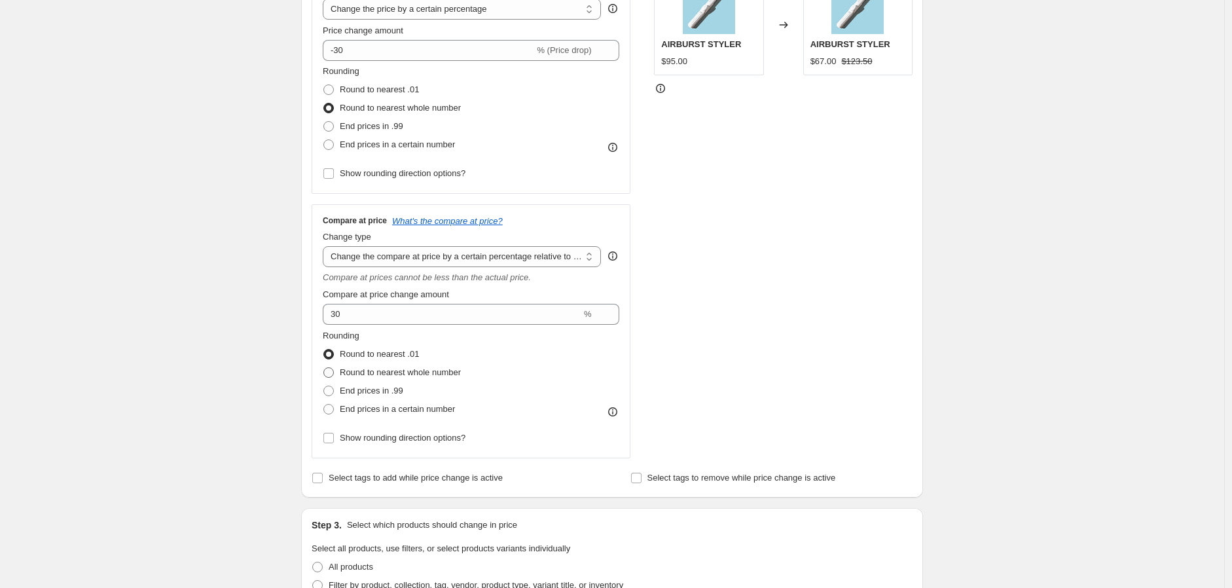
click at [361, 367] on span "Round to nearest whole number" at bounding box center [400, 372] width 121 height 10
click at [324, 367] on input "Round to nearest whole number" at bounding box center [323, 367] width 1 height 1
radio input "true"
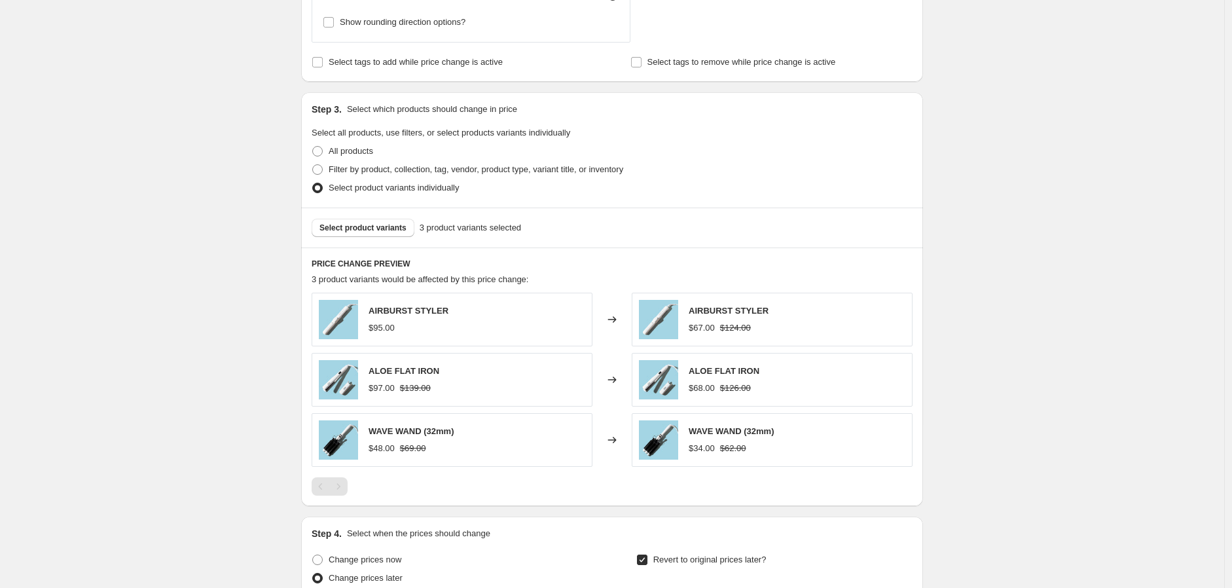
scroll to position [800, 0]
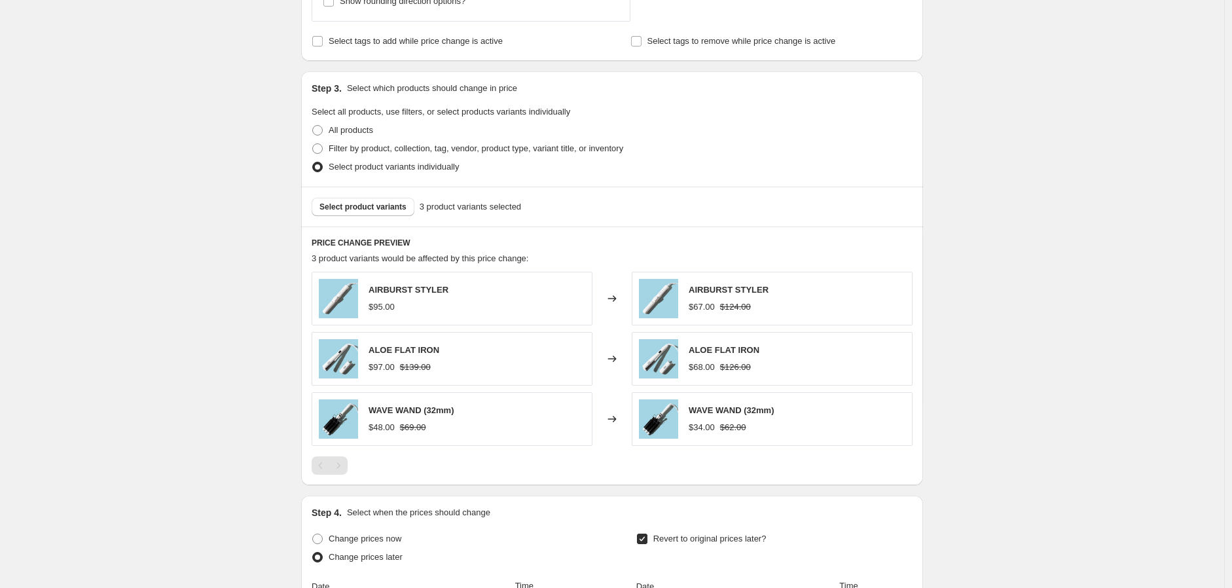
drag, startPoint x: 520, startPoint y: 170, endPoint x: 862, endPoint y: 126, distance: 344.5
click at [862, 126] on div "All products" at bounding box center [612, 130] width 601 height 18
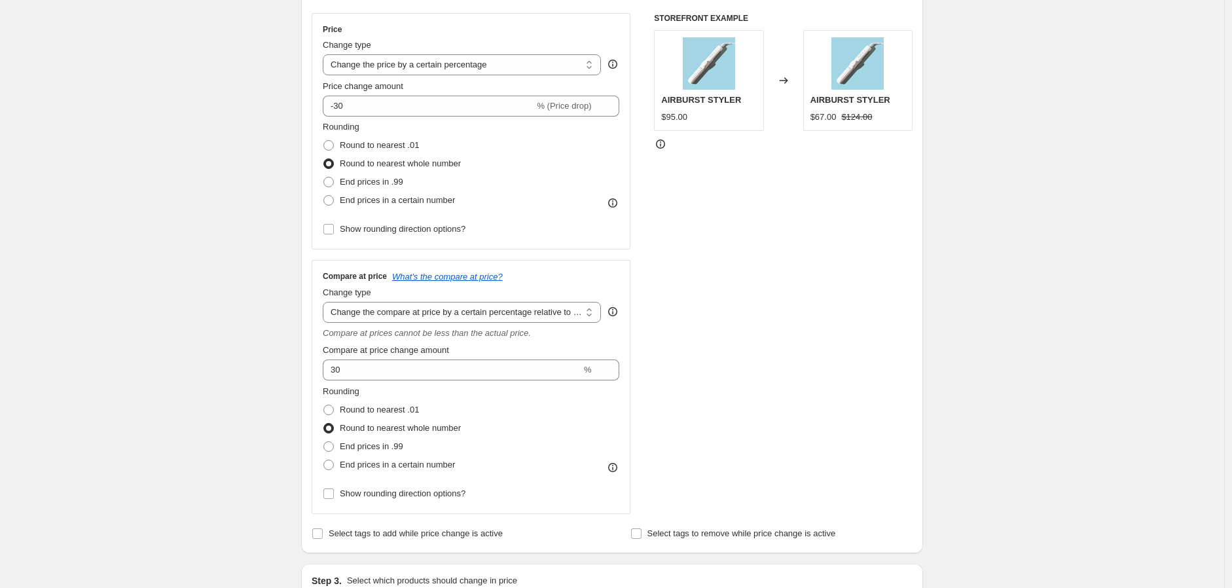
scroll to position [291, 0]
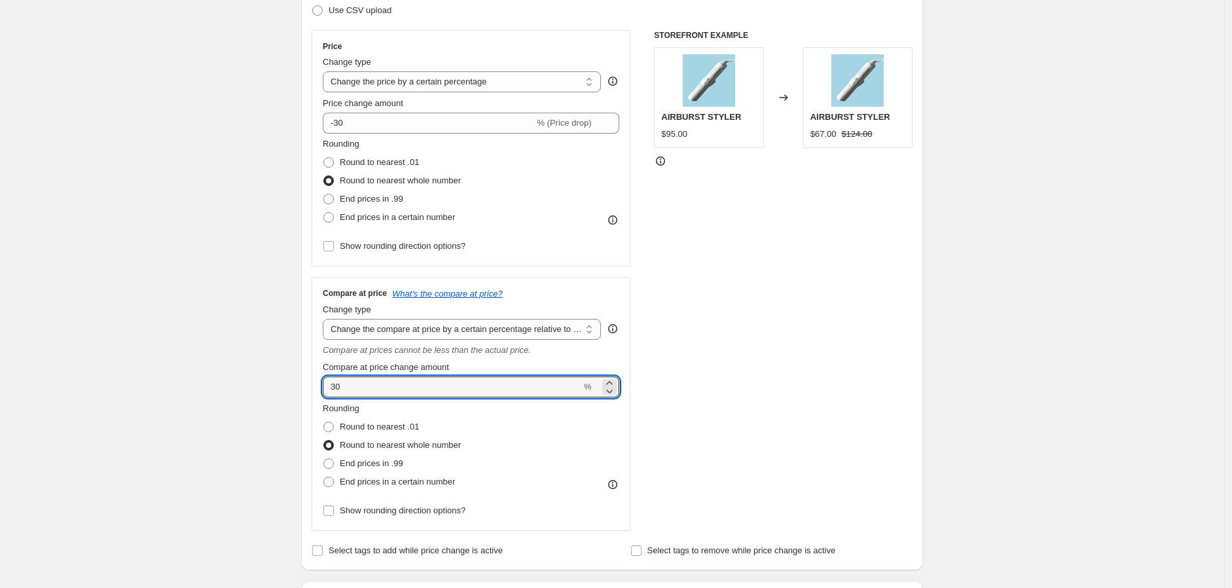
drag, startPoint x: 368, startPoint y: 390, endPoint x: 312, endPoint y: 387, distance: 55.7
click at [312, 387] on div "Step 2. Select how the prices should change Use bulk price change rules Set pro…" at bounding box center [612, 251] width 622 height 640
type input "0"
click at [859, 405] on div "STOREFRONT EXAMPLE AIRBURST STYLER $95.00 Changed to AIRBURST STYLER $67.00 $12…" at bounding box center [783, 280] width 259 height 501
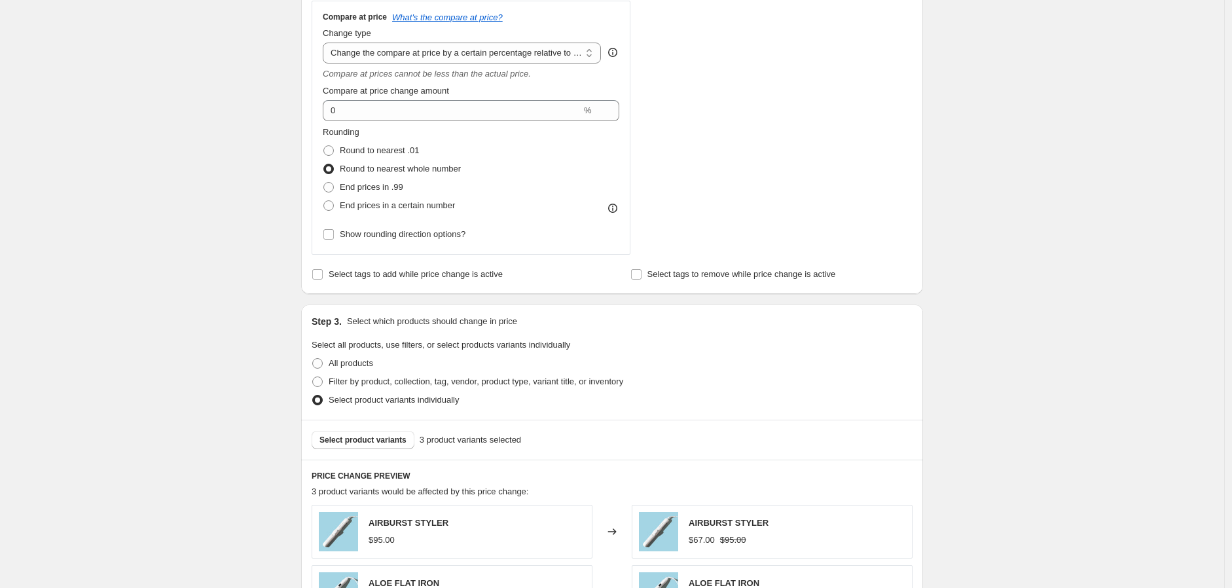
scroll to position [509, 0]
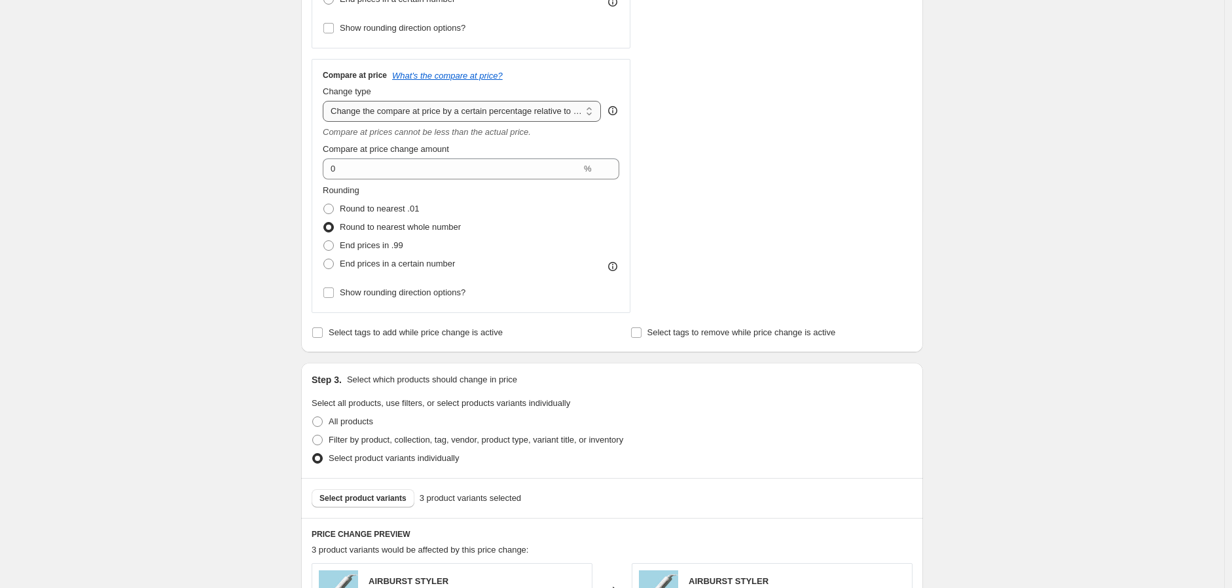
click at [406, 108] on select "Change the compare at price to the current price (sale) Change the compare at p…" at bounding box center [462, 111] width 278 height 21
select select "no_change"
click at [326, 101] on select "Change the compare at price to the current price (sale) Change the compare at p…" at bounding box center [462, 111] width 278 height 21
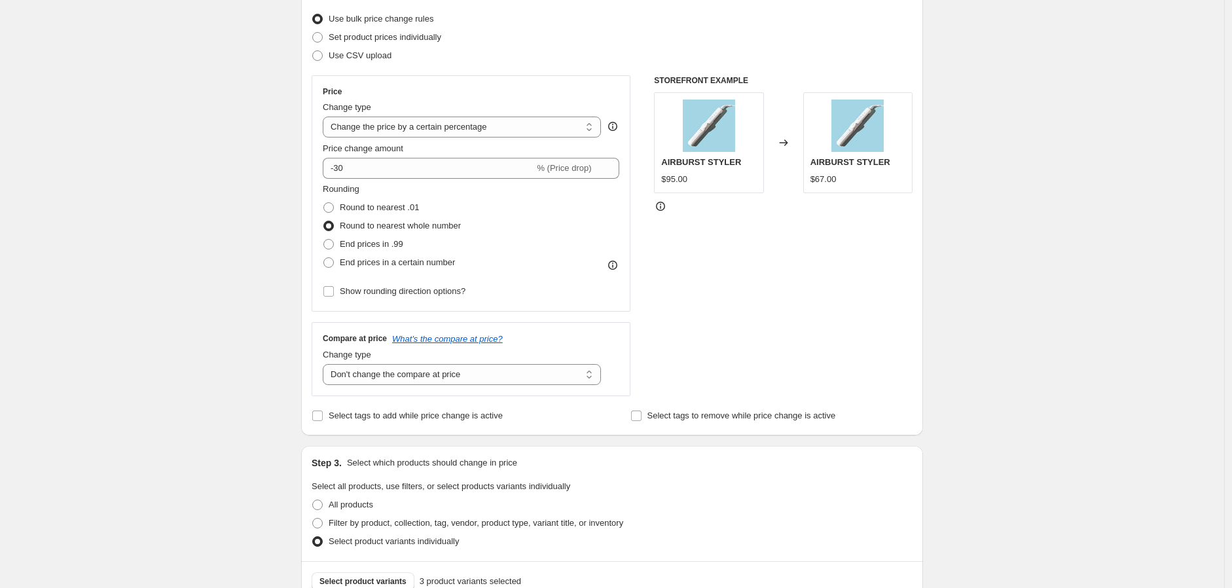
scroll to position [218, 0]
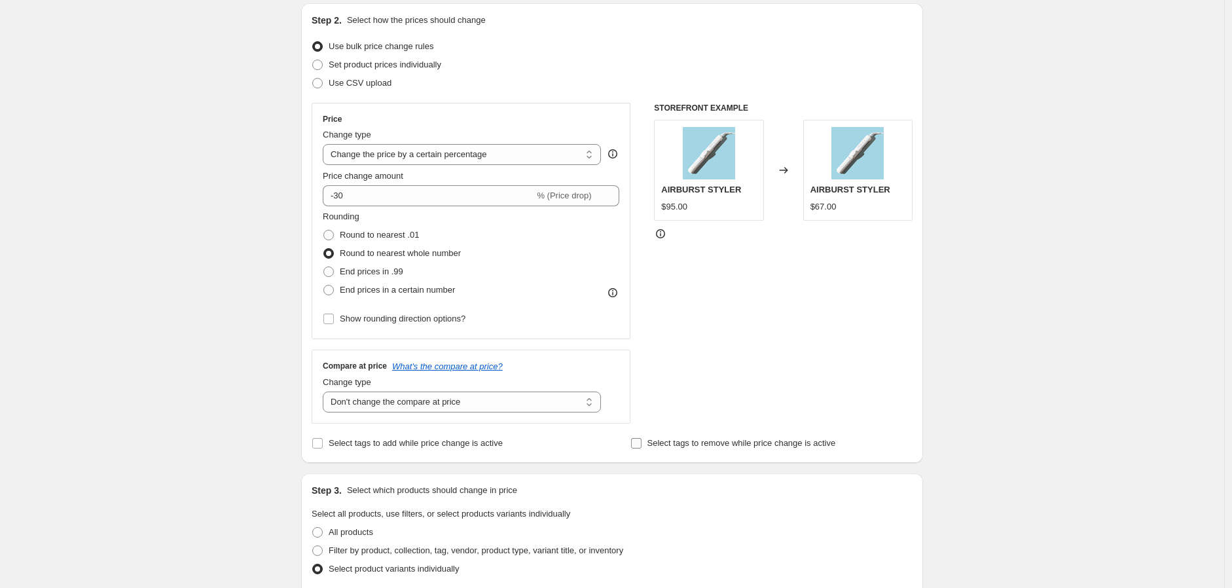
click at [640, 447] on input "Select tags to remove while price change is active" at bounding box center [636, 443] width 10 height 10
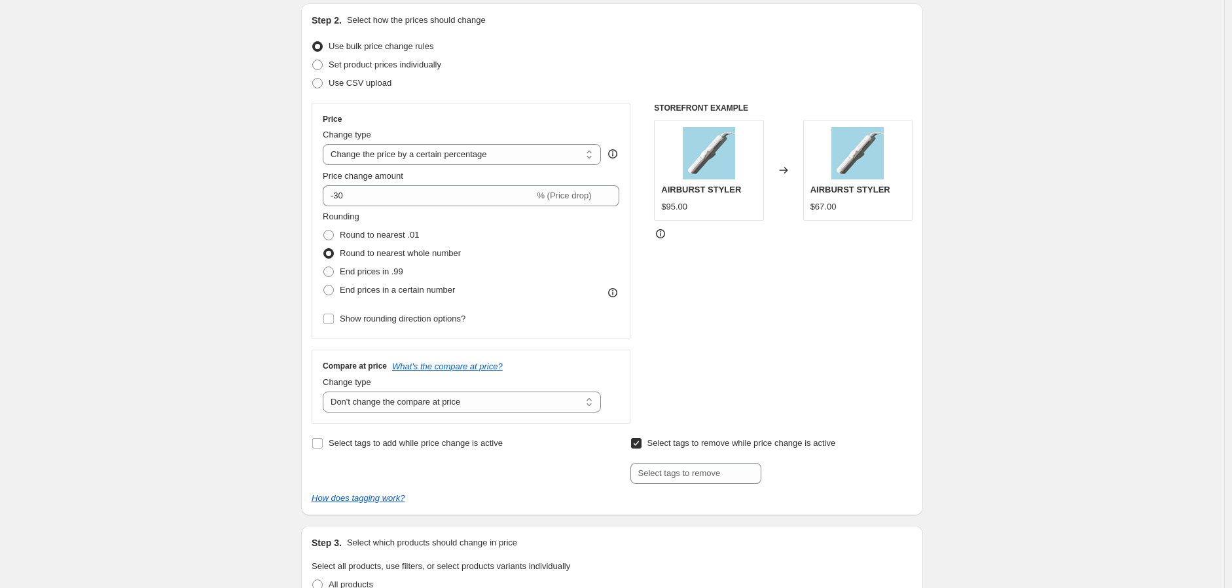
click at [640, 447] on input "Select tags to remove while price change is active" at bounding box center [636, 443] width 10 height 10
checkbox input "false"
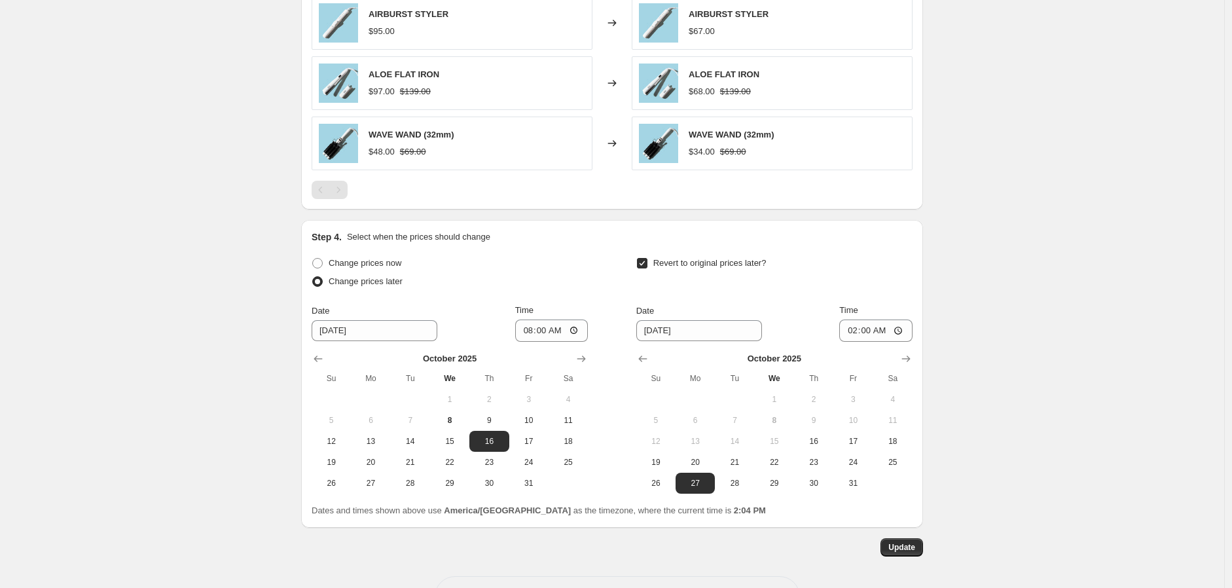
scroll to position [944, 0]
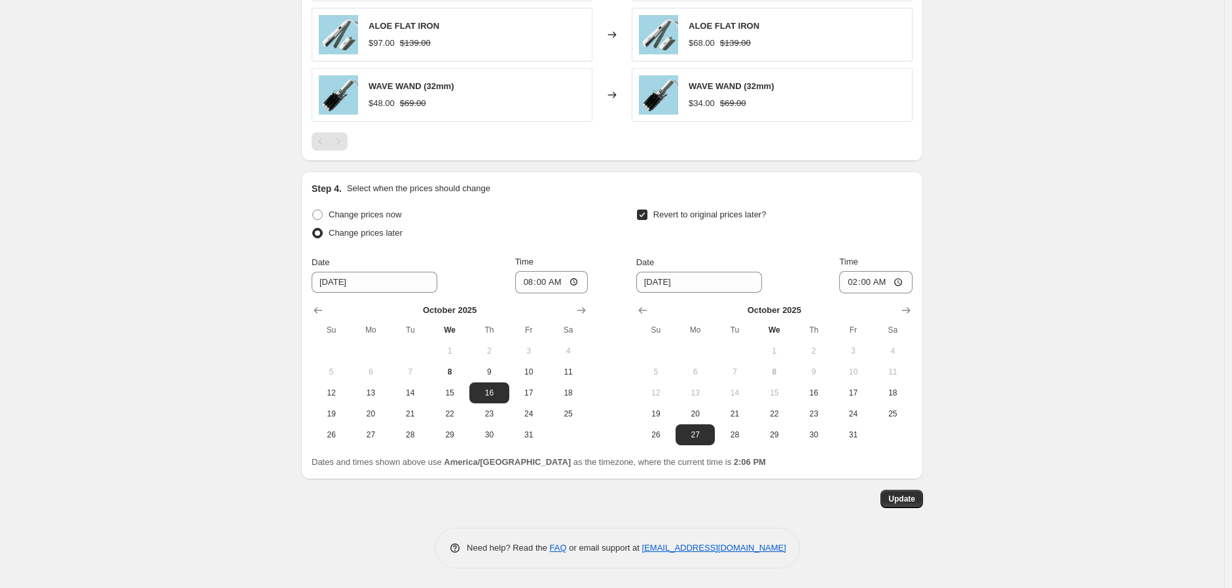
click at [920, 498] on button "Update" at bounding box center [902, 499] width 43 height 18
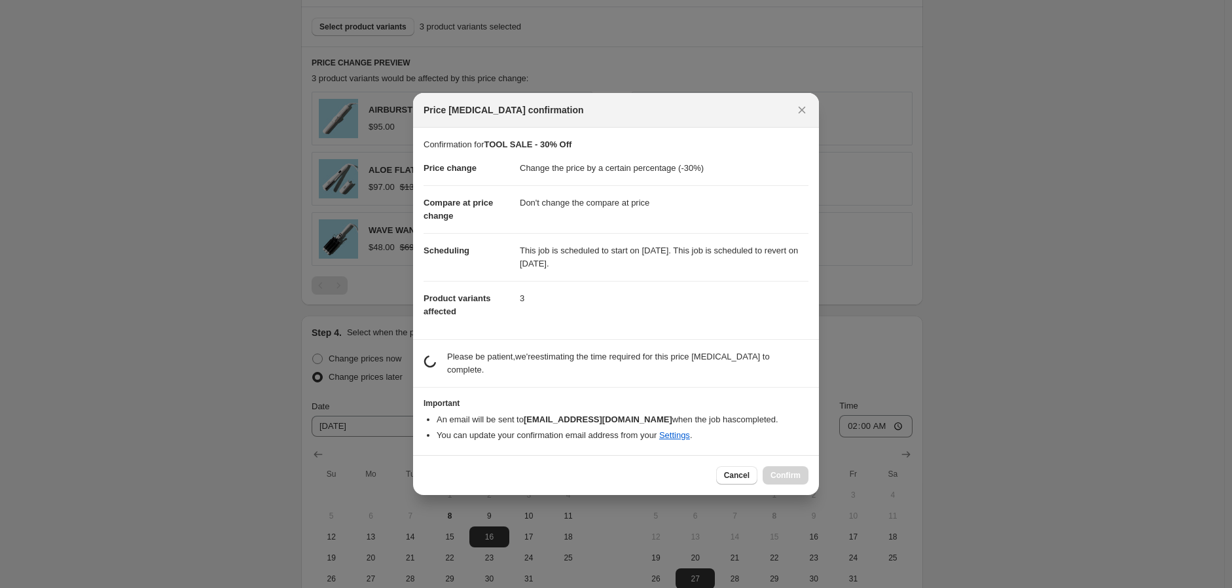
scroll to position [0, 0]
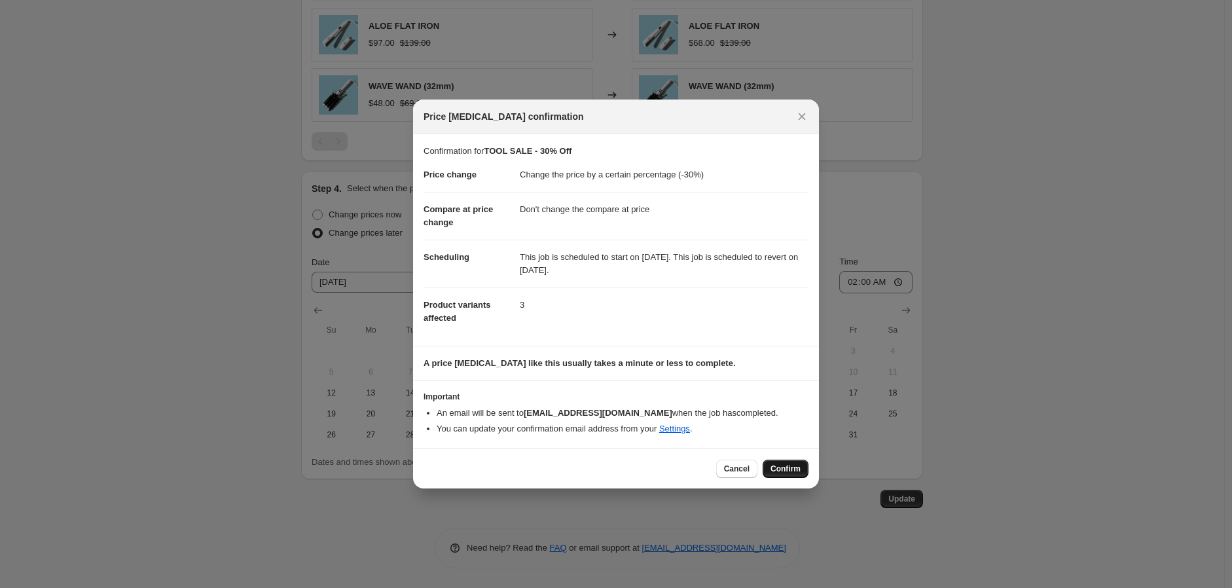
click at [805, 469] on button "Confirm" at bounding box center [786, 469] width 46 height 18
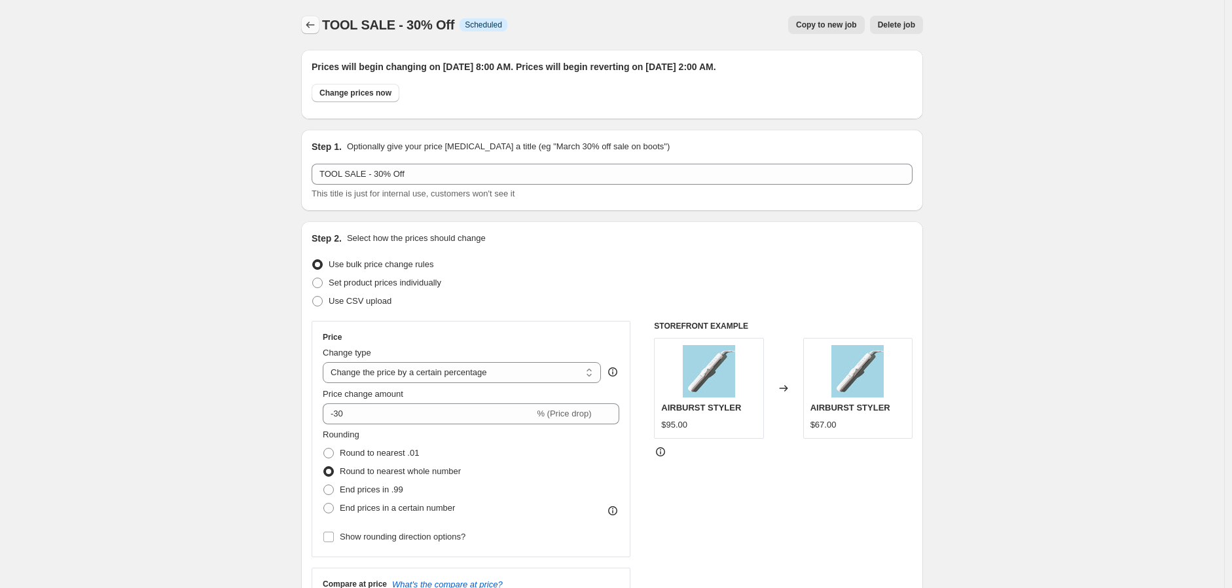
click at [306, 32] on button "Price change jobs" at bounding box center [310, 25] width 18 height 18
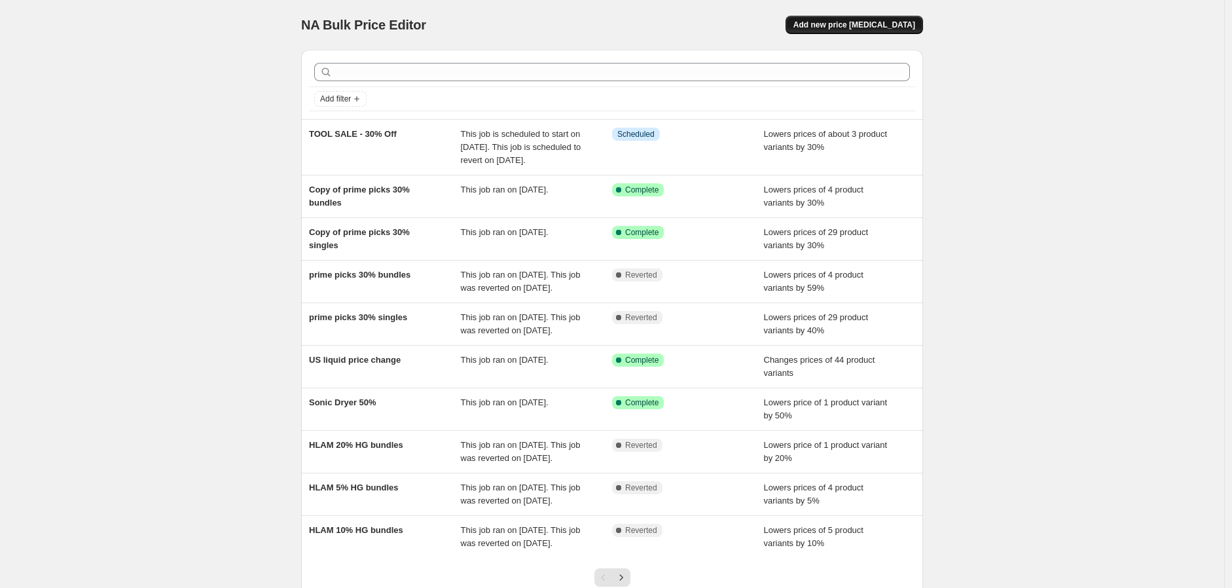
click at [879, 21] on span "Add new price [MEDICAL_DATA]" at bounding box center [855, 25] width 122 height 10
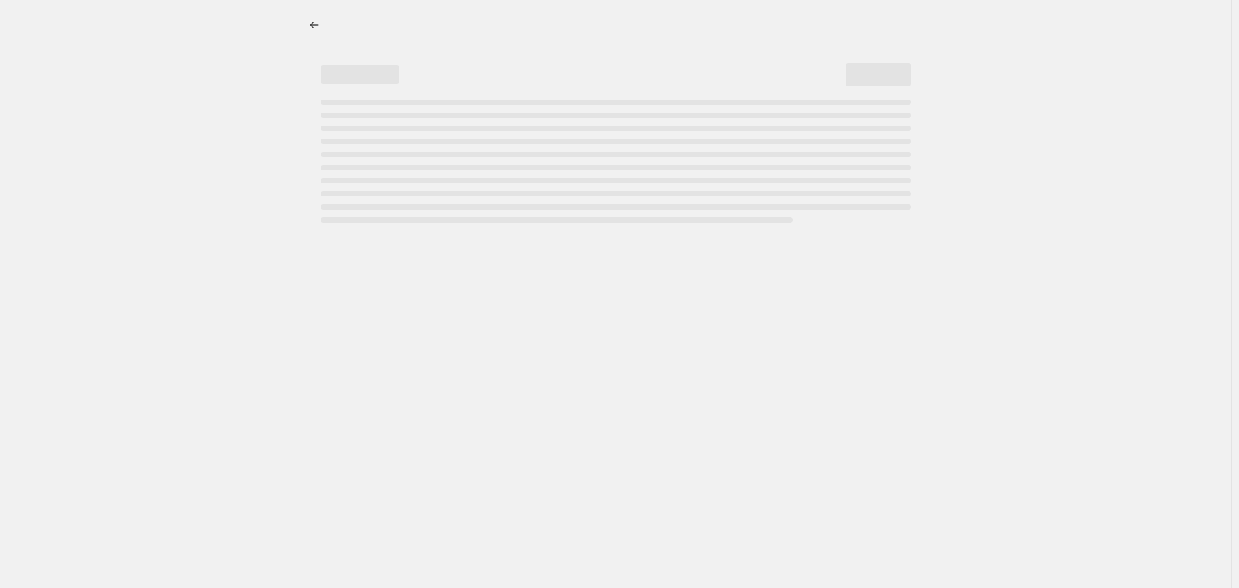
select select "percentage"
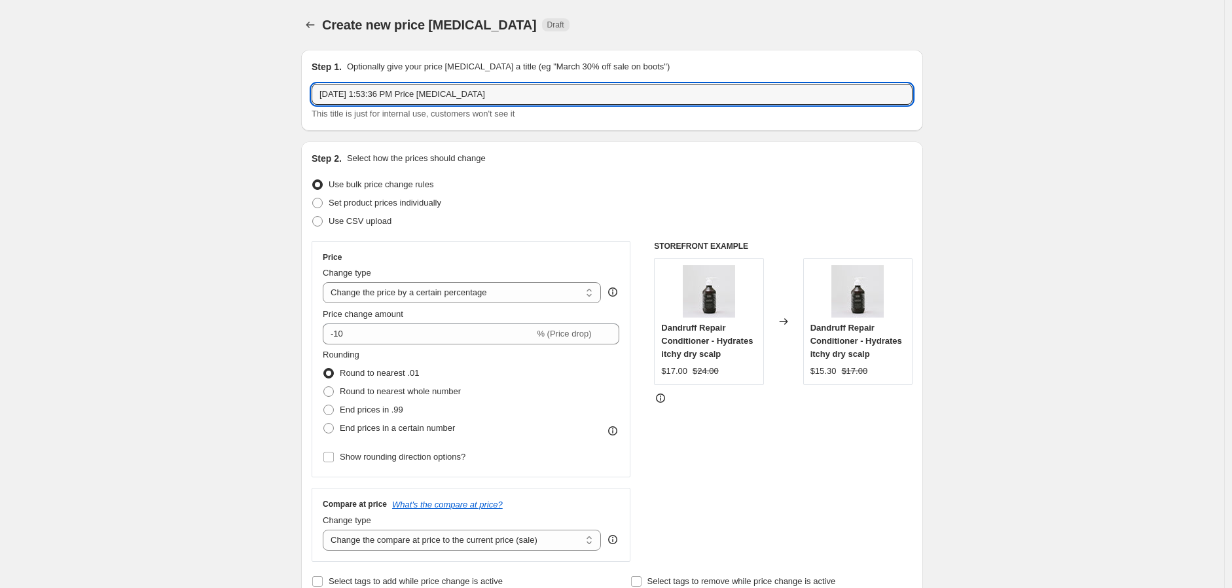
drag, startPoint x: 614, startPoint y: 90, endPoint x: 82, endPoint y: 82, distance: 531.7
type input "TOOL SALE - 50% Off"
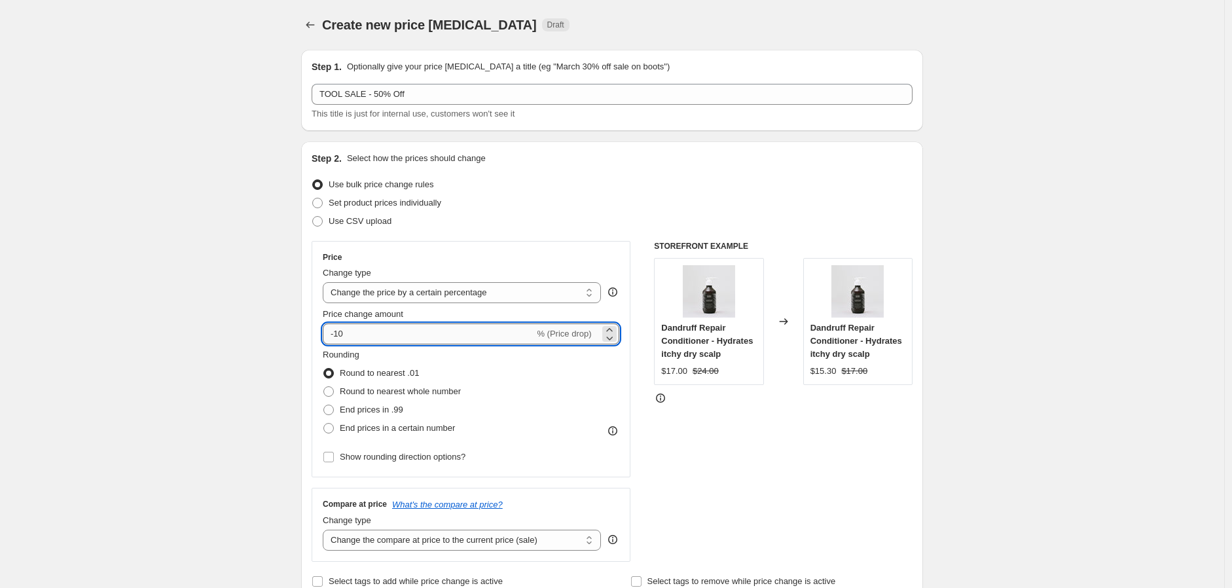
click at [342, 334] on input "-10" at bounding box center [428, 333] width 211 height 21
type input "-50"
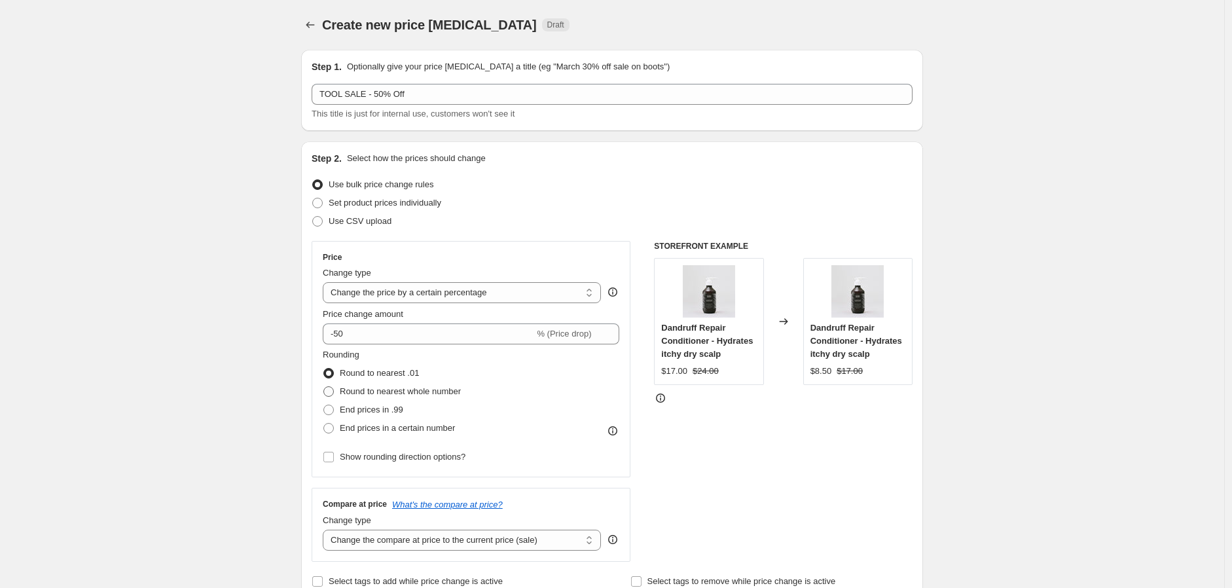
click at [387, 392] on span "Round to nearest whole number" at bounding box center [400, 391] width 121 height 10
click at [324, 387] on input "Round to nearest whole number" at bounding box center [323, 386] width 1 height 1
radio input "true"
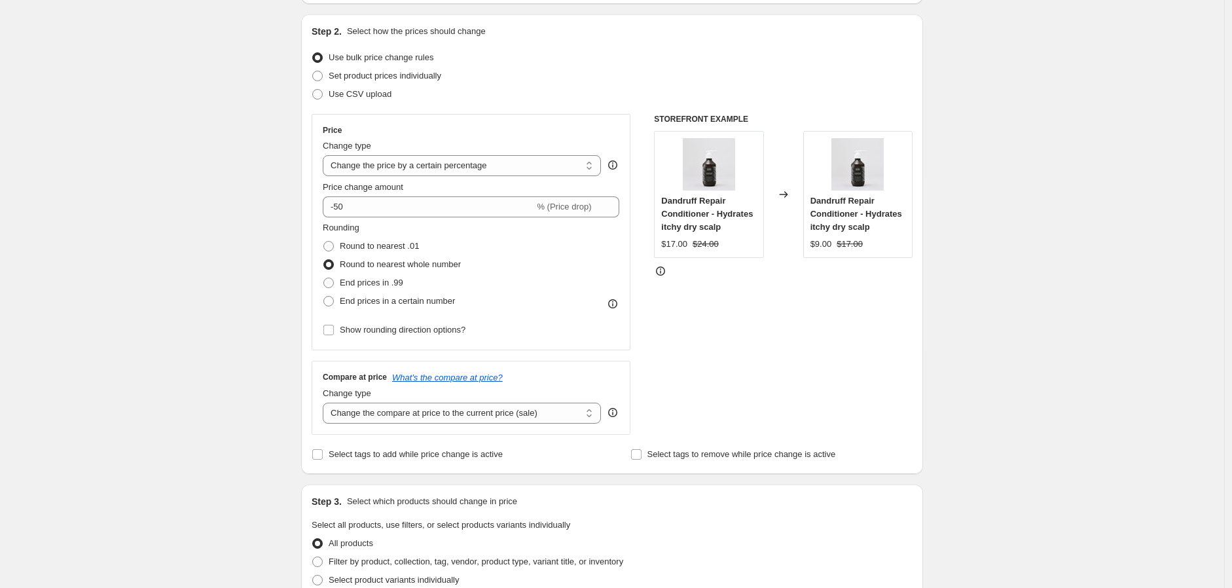
scroll to position [145, 0]
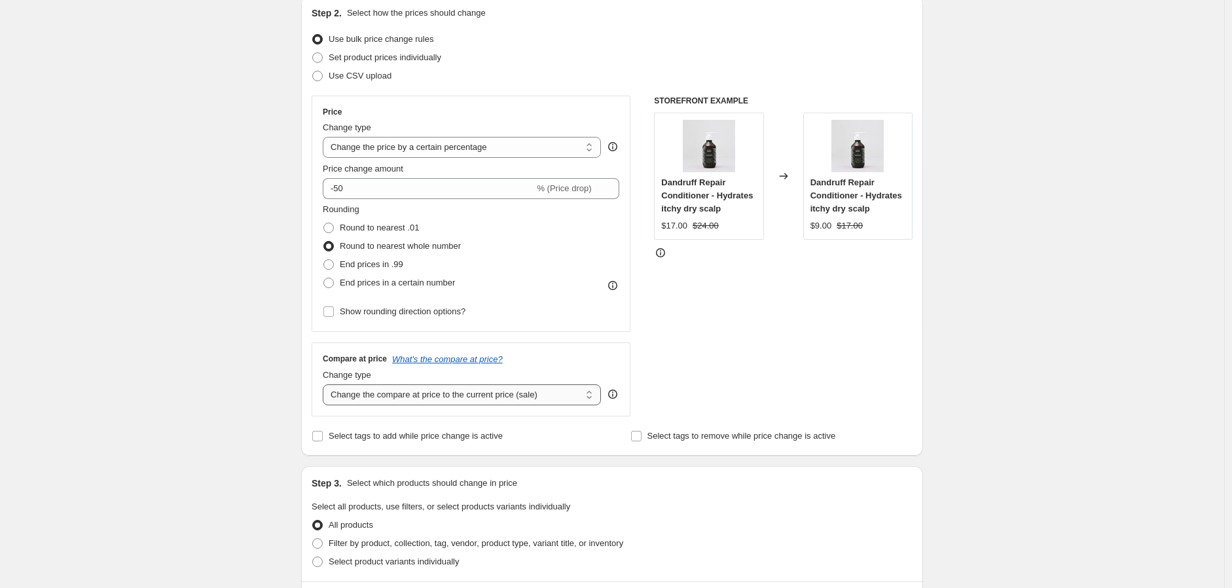
click at [405, 398] on select "Change the compare at price to the current price (sale) Change the compare at p…" at bounding box center [462, 394] width 278 height 21
select select "no_change"
click at [326, 384] on select "Change the compare at price to the current price (sale) Change the compare at p…" at bounding box center [462, 394] width 278 height 21
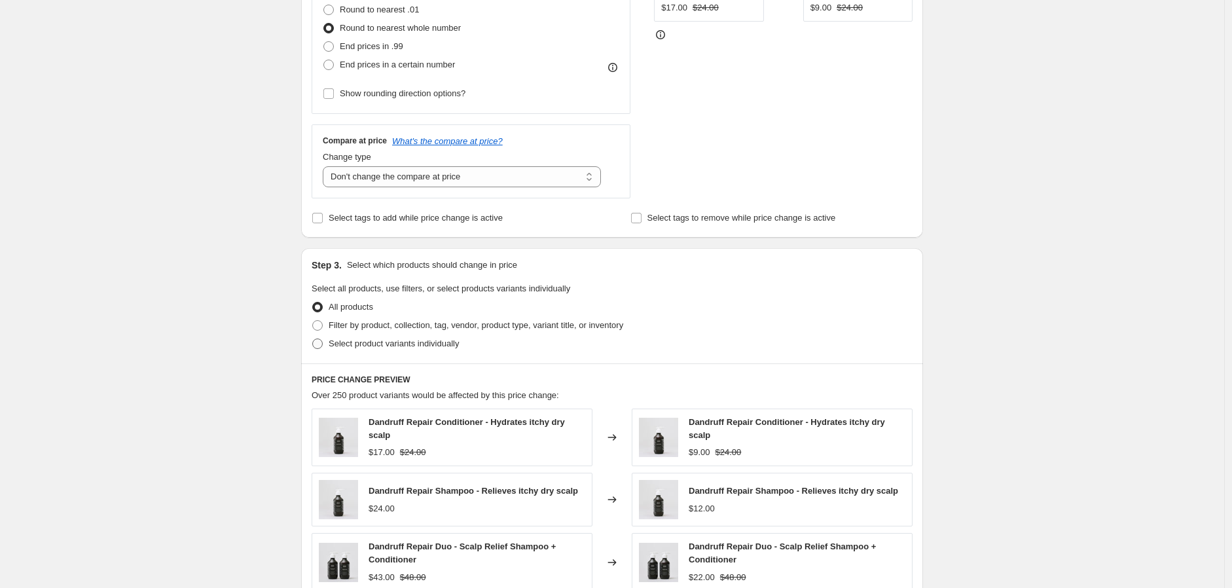
click at [370, 340] on span "Select product variants individually" at bounding box center [394, 343] width 130 height 10
click at [313, 339] on input "Select product variants individually" at bounding box center [312, 338] width 1 height 1
radio input "true"
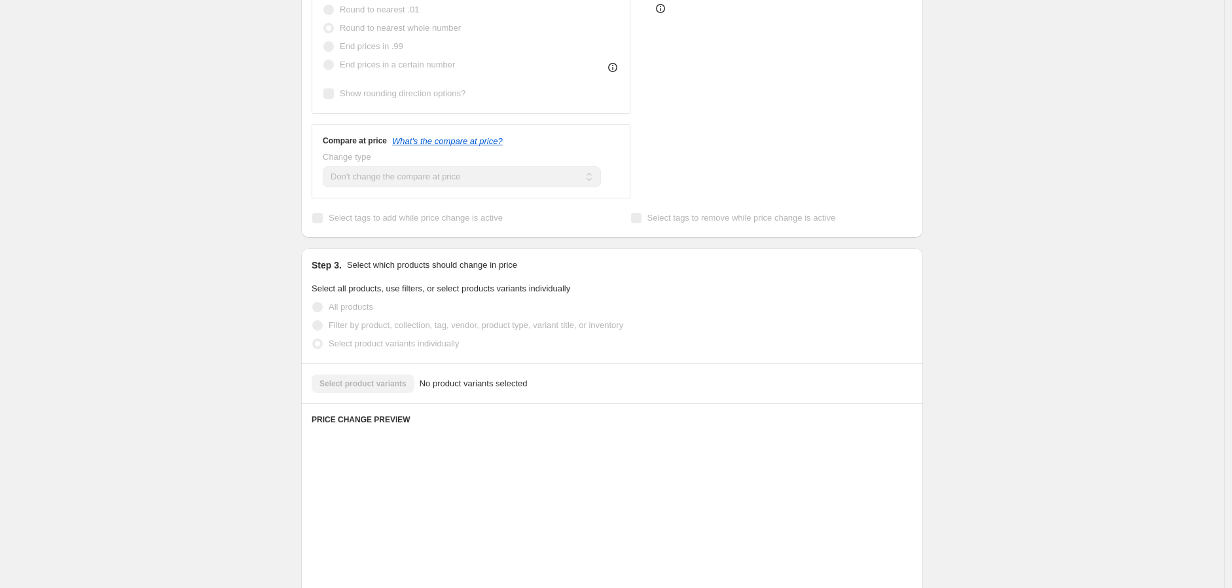
click at [396, 380] on div "Select product variants No product variants selected" at bounding box center [612, 383] width 601 height 18
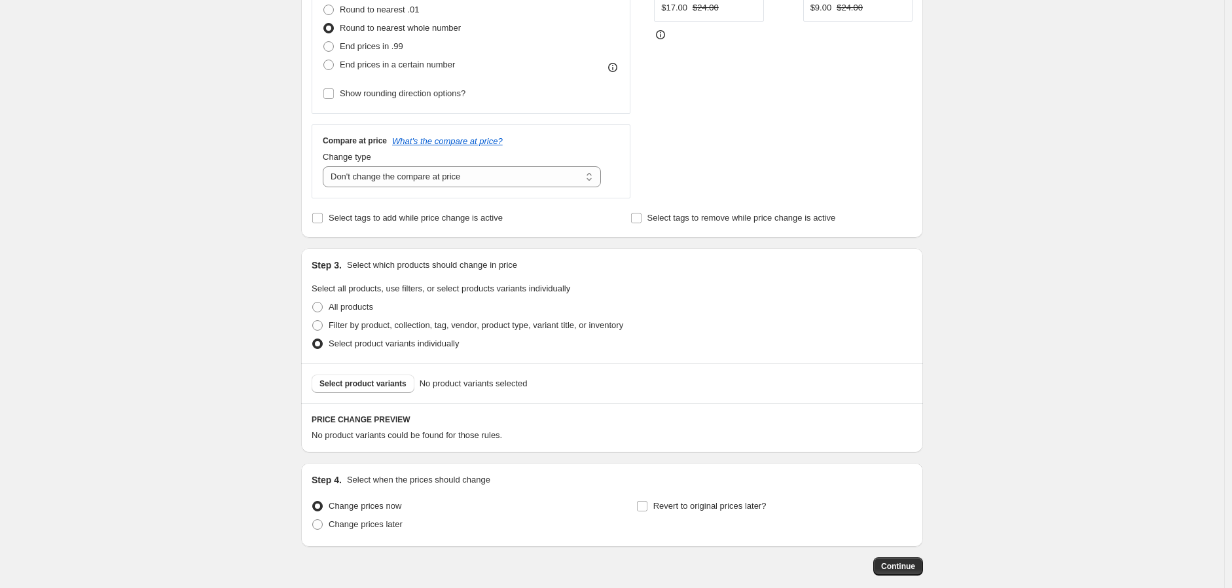
click at [396, 380] on span "Select product variants" at bounding box center [362, 383] width 87 height 10
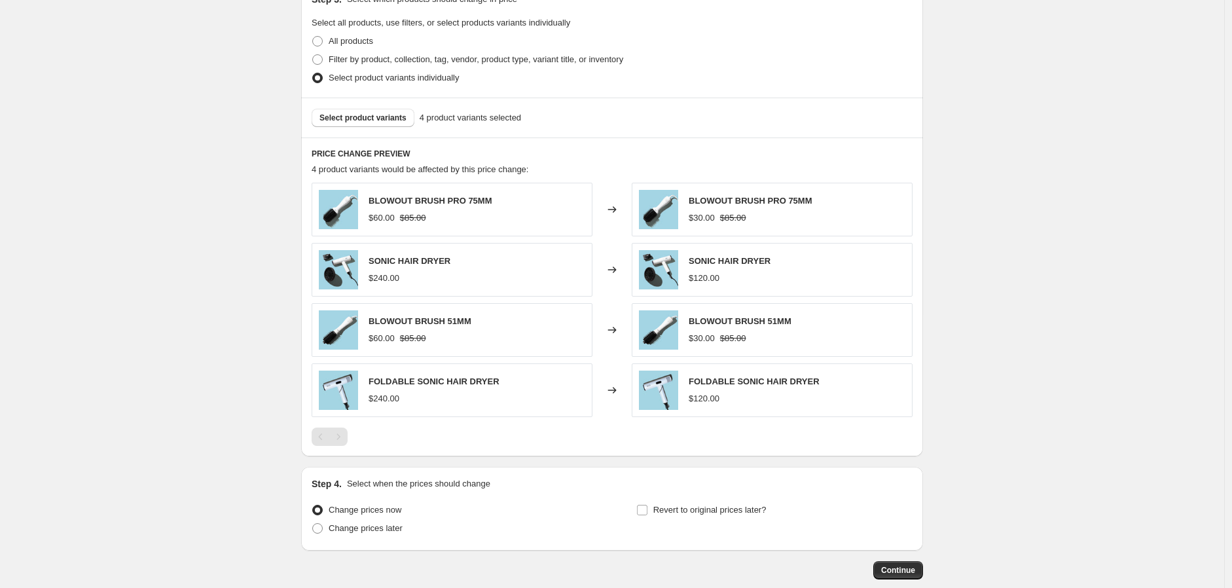
scroll to position [701, 0]
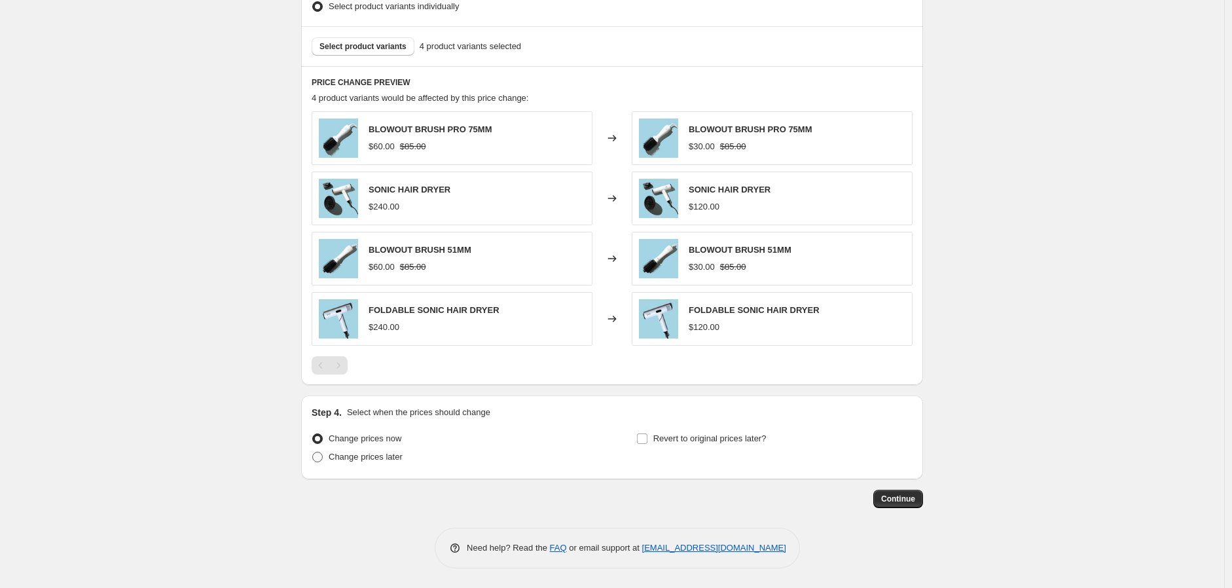
click at [337, 458] on span "Change prices later" at bounding box center [366, 457] width 74 height 10
click at [313, 452] on input "Change prices later" at bounding box center [312, 452] width 1 height 1
radio input "true"
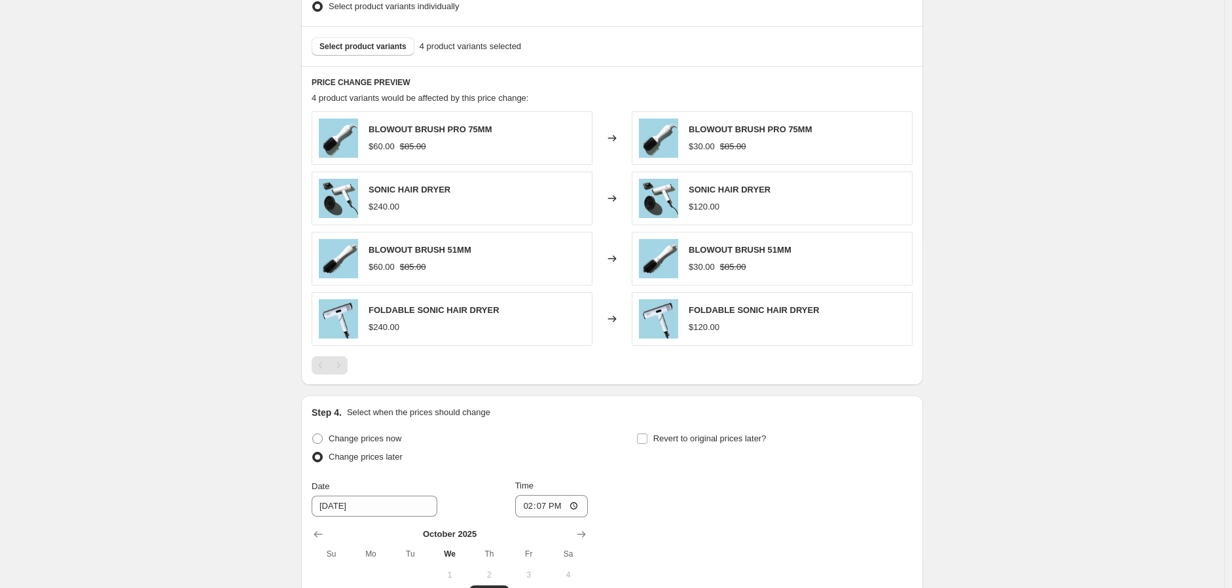
scroll to position [919, 0]
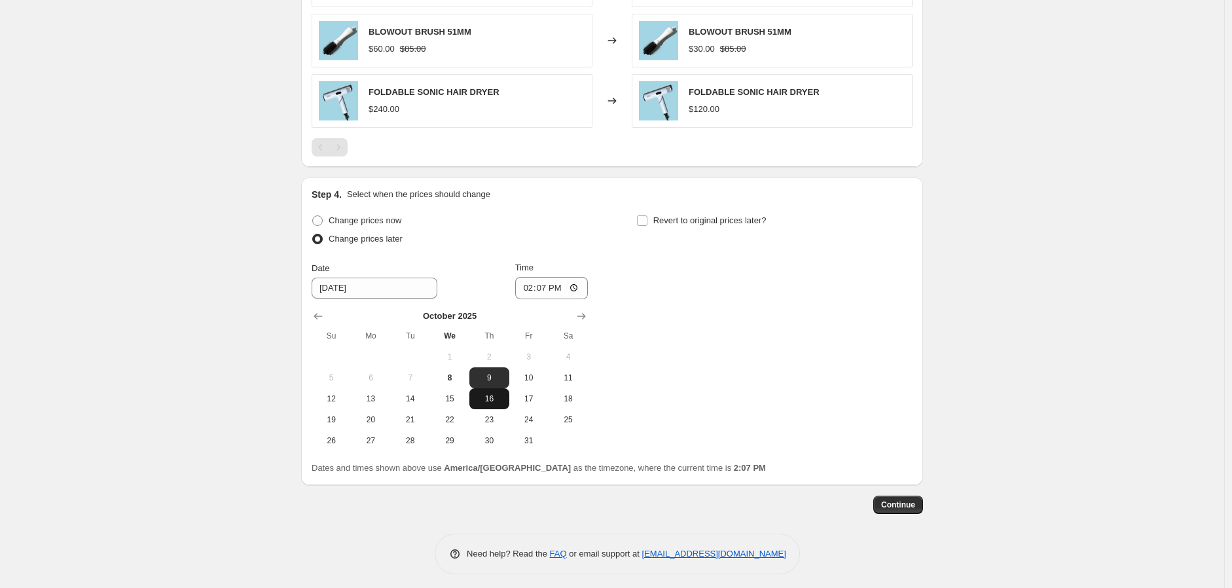
click at [503, 402] on span "16" at bounding box center [489, 398] width 29 height 10
type input "[DATE]"
click at [535, 284] on input "14:07" at bounding box center [551, 288] width 73 height 22
type input "08:00"
click at [826, 303] on div "Change prices now Change prices later Date [DATE] Time 08:00 [DATE] Su Mo Tu We…" at bounding box center [612, 331] width 601 height 240
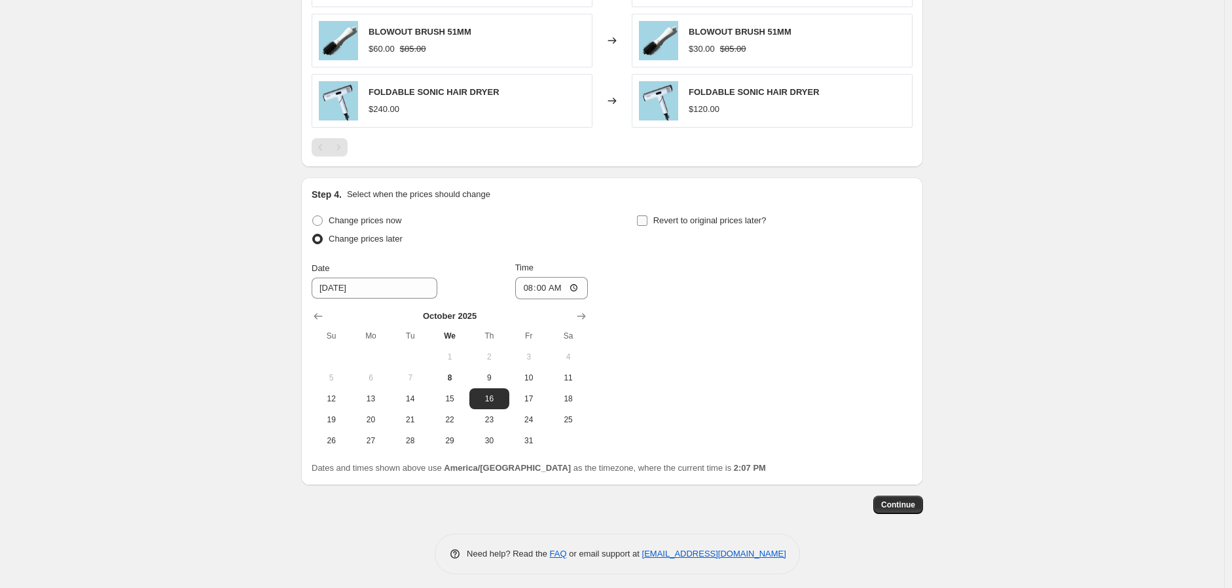
click at [643, 213] on label "Revert to original prices later?" at bounding box center [701, 220] width 130 height 18
click at [643, 215] on input "Revert to original prices later?" at bounding box center [642, 220] width 10 height 10
checkbox input "true"
click at [699, 450] on button "27" at bounding box center [695, 440] width 39 height 21
type input "[DATE]"
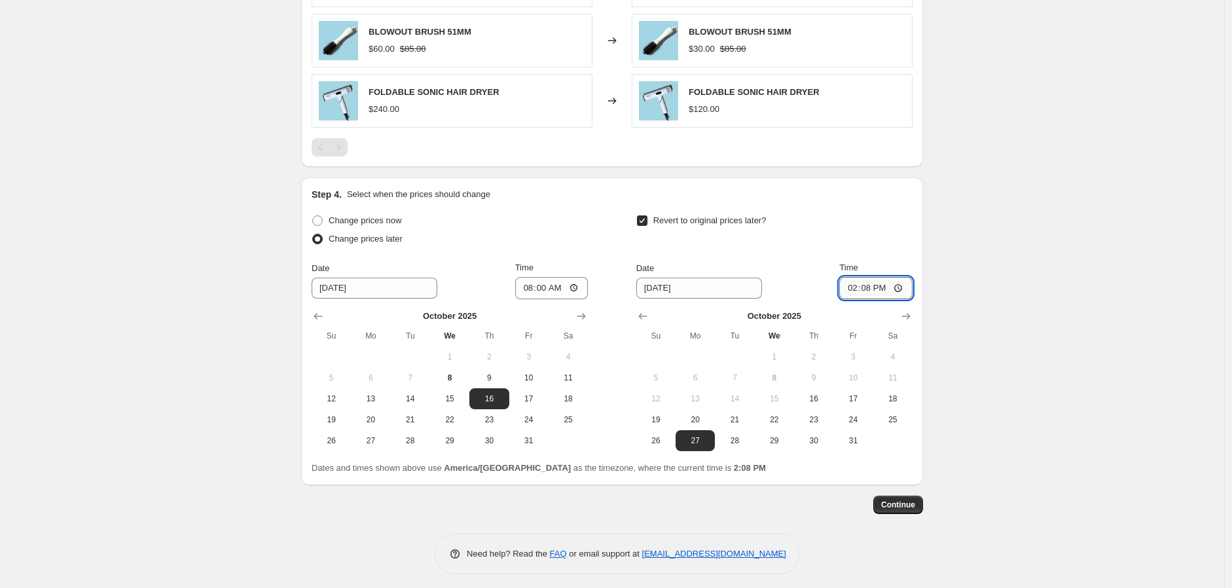
drag, startPoint x: 862, startPoint y: 287, endPoint x: 884, endPoint y: 290, distance: 21.8
click at [865, 289] on input "14:08" at bounding box center [875, 288] width 73 height 22
click at [856, 291] on input "14:08" at bounding box center [875, 288] width 73 height 22
click at [855, 291] on input "14:08" at bounding box center [875, 288] width 73 height 22
click at [866, 287] on input "14:08" at bounding box center [875, 288] width 73 height 22
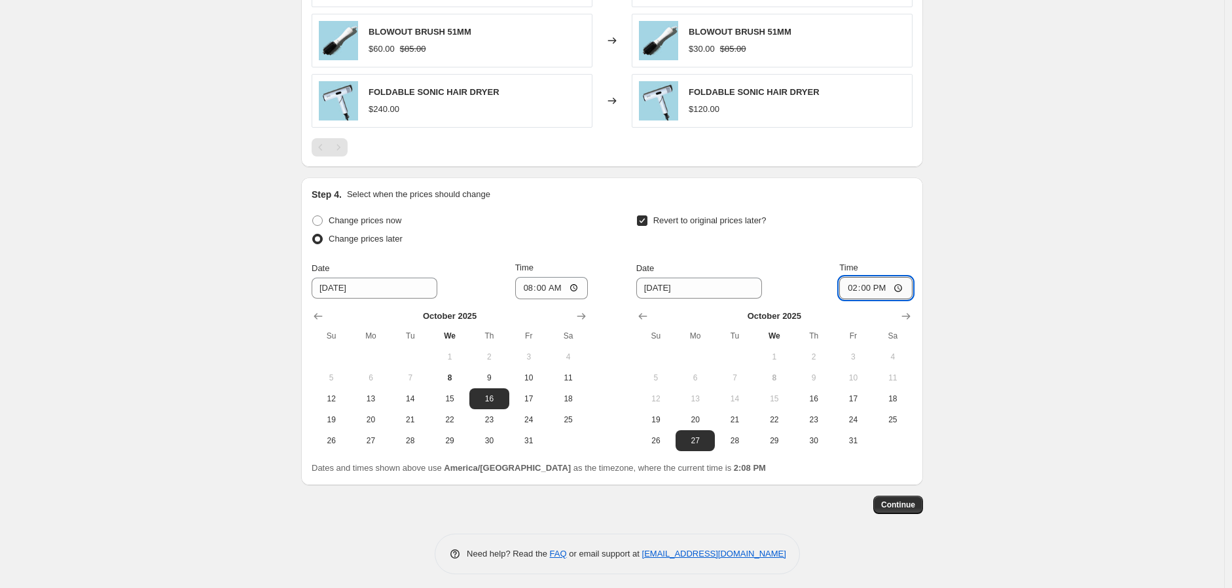
type input "02:00"
click at [900, 505] on span "Continue" at bounding box center [898, 505] width 34 height 10
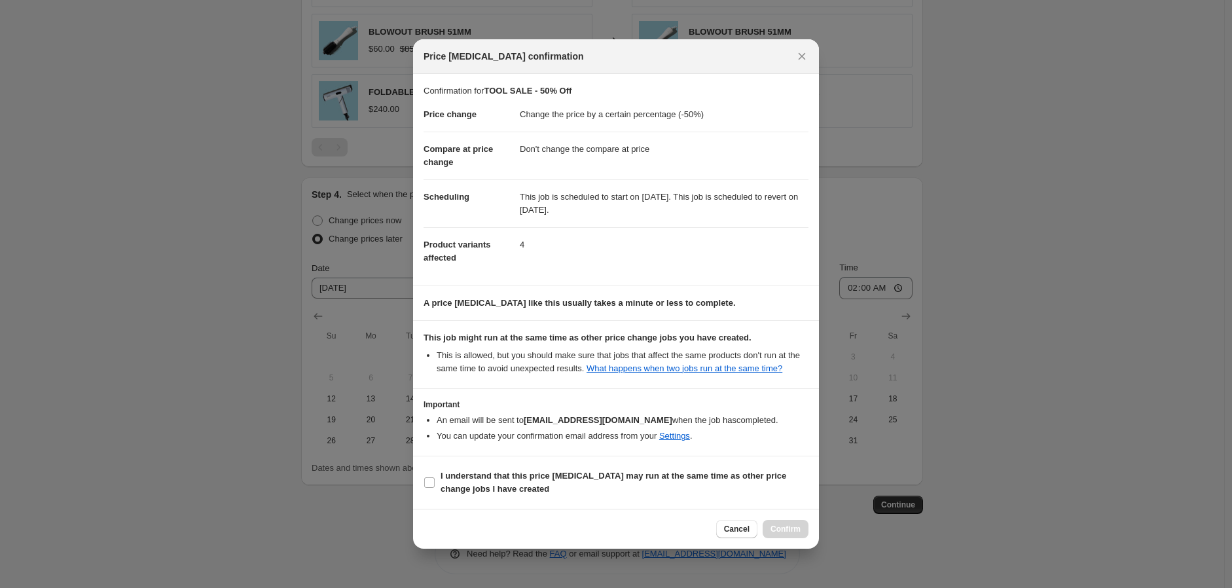
click at [452, 494] on b "I understand that this price [MEDICAL_DATA] may run at the same time as other p…" at bounding box center [614, 482] width 346 height 23
click at [435, 488] on input "I understand that this price [MEDICAL_DATA] may run at the same time as other p…" at bounding box center [429, 482] width 10 height 10
checkbox input "true"
click at [801, 536] on button "Confirm" at bounding box center [786, 529] width 46 height 18
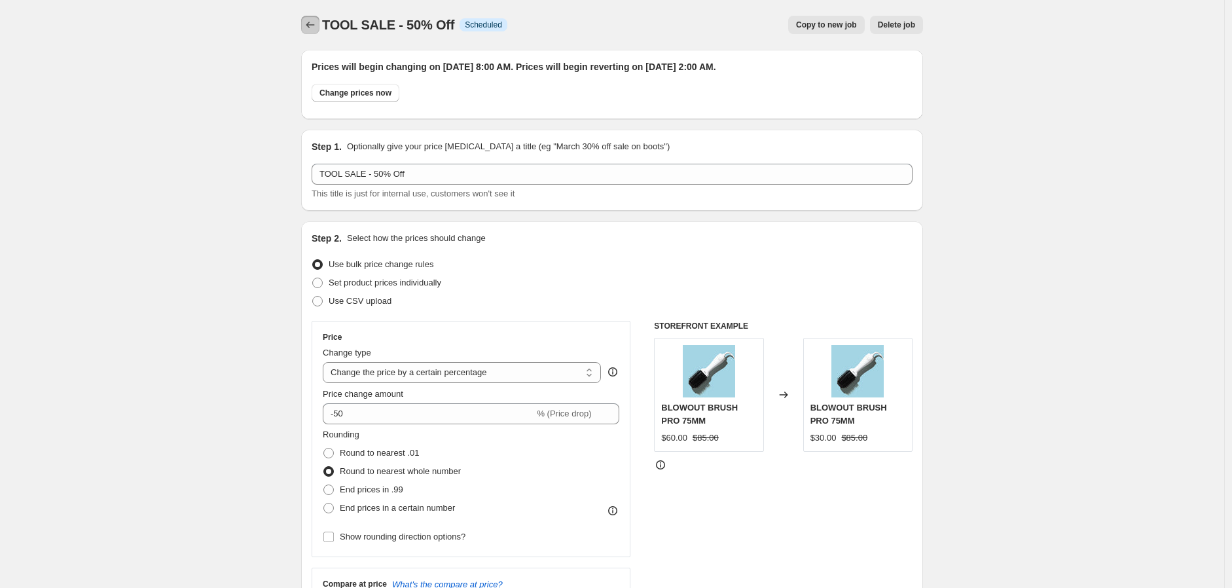
click at [313, 32] on button "Price change jobs" at bounding box center [310, 25] width 18 height 18
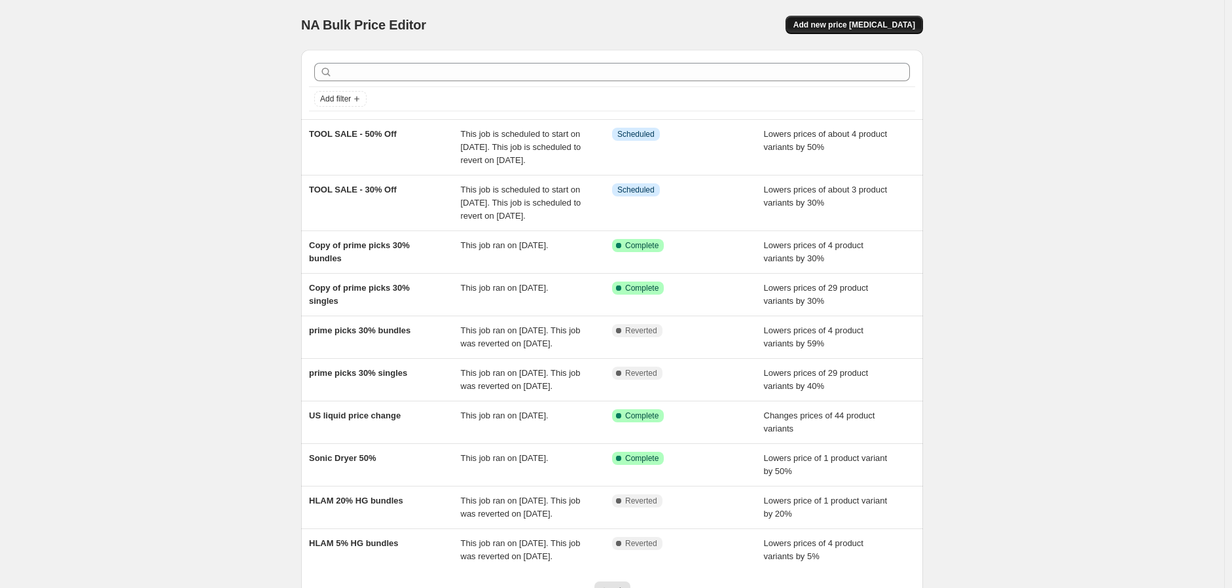
click at [912, 25] on span "Add new price [MEDICAL_DATA]" at bounding box center [855, 25] width 122 height 10
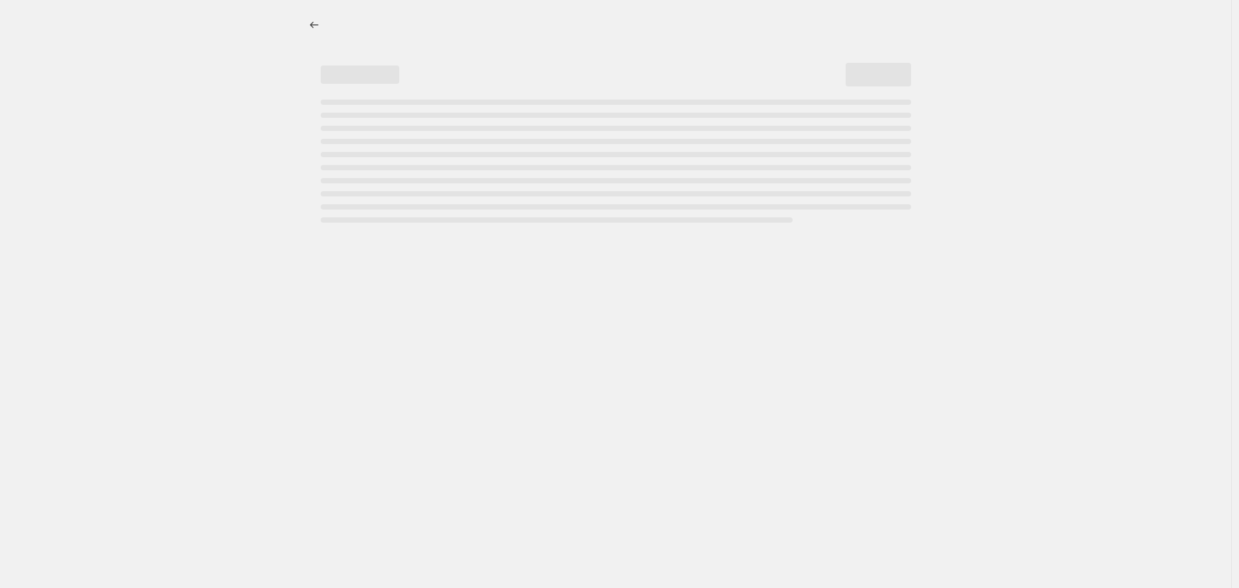
select select "percentage"
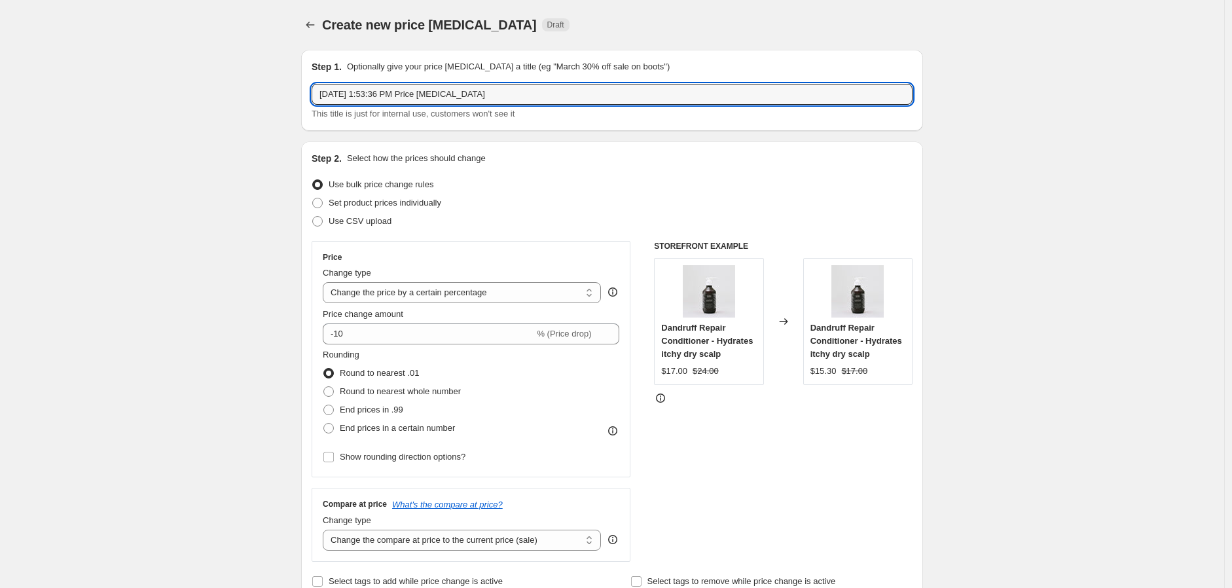
drag, startPoint x: 540, startPoint y: 86, endPoint x: 259, endPoint y: 88, distance: 280.9
type input "TOOL SALE - 40% Off"
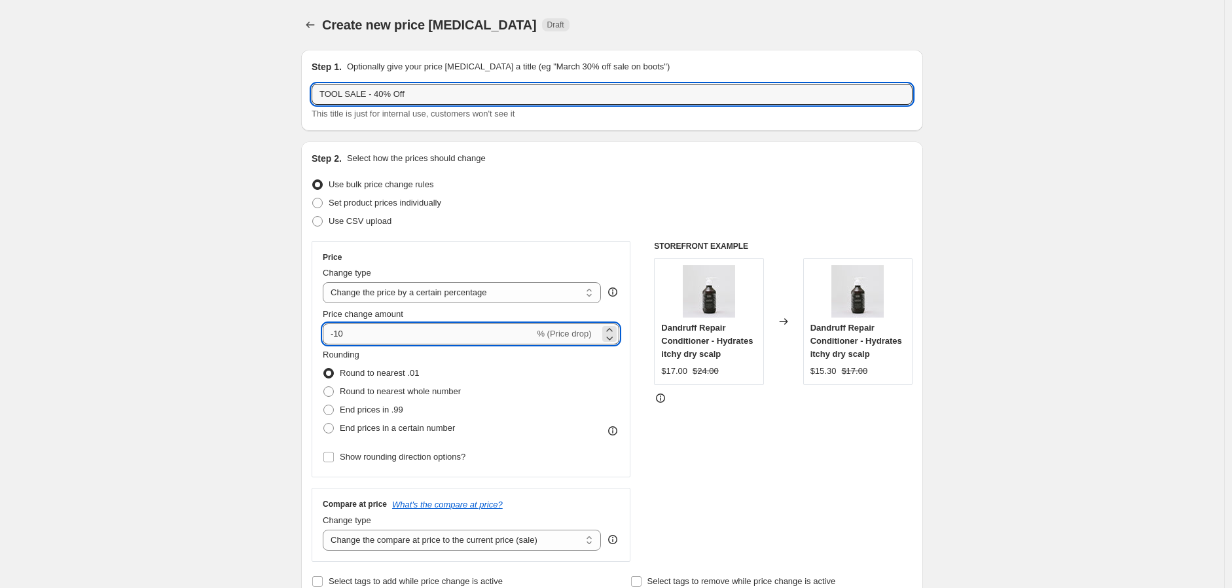
click at [341, 341] on input "-10" at bounding box center [428, 333] width 211 height 21
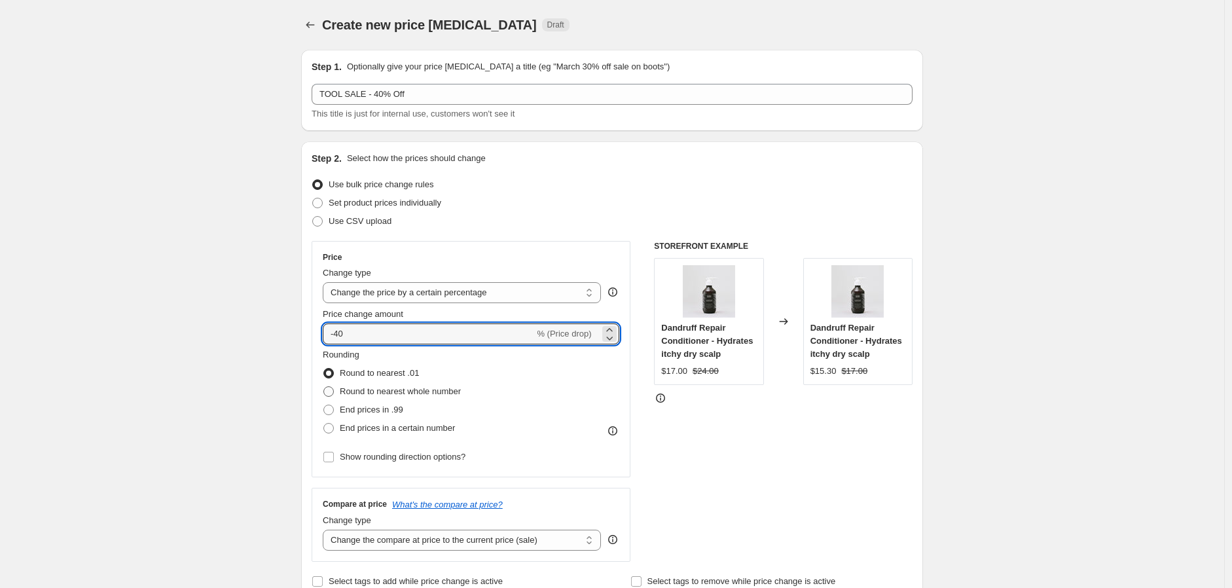
type input "-40"
click at [334, 389] on span at bounding box center [328, 391] width 10 height 10
click at [324, 387] on input "Round to nearest whole number" at bounding box center [323, 386] width 1 height 1
radio input "true"
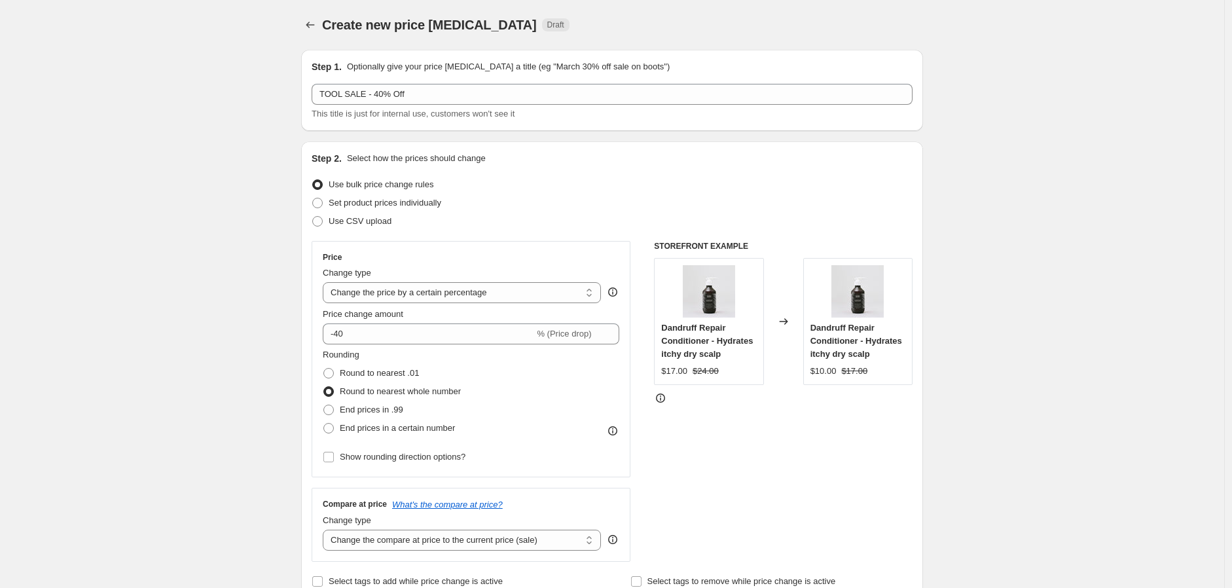
scroll to position [145, 0]
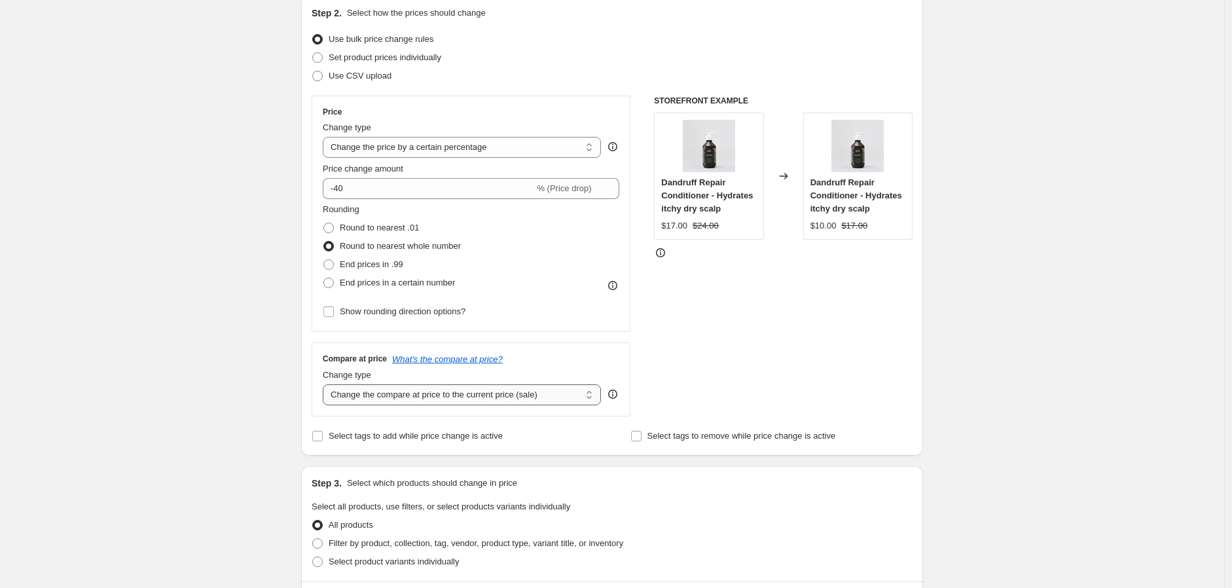
click at [463, 399] on select "Change the compare at price to the current price (sale) Change the compare at p…" at bounding box center [462, 394] width 278 height 21
select select "no_change"
click at [326, 384] on select "Change the compare at price to the current price (sale) Change the compare at p…" at bounding box center [462, 394] width 278 height 21
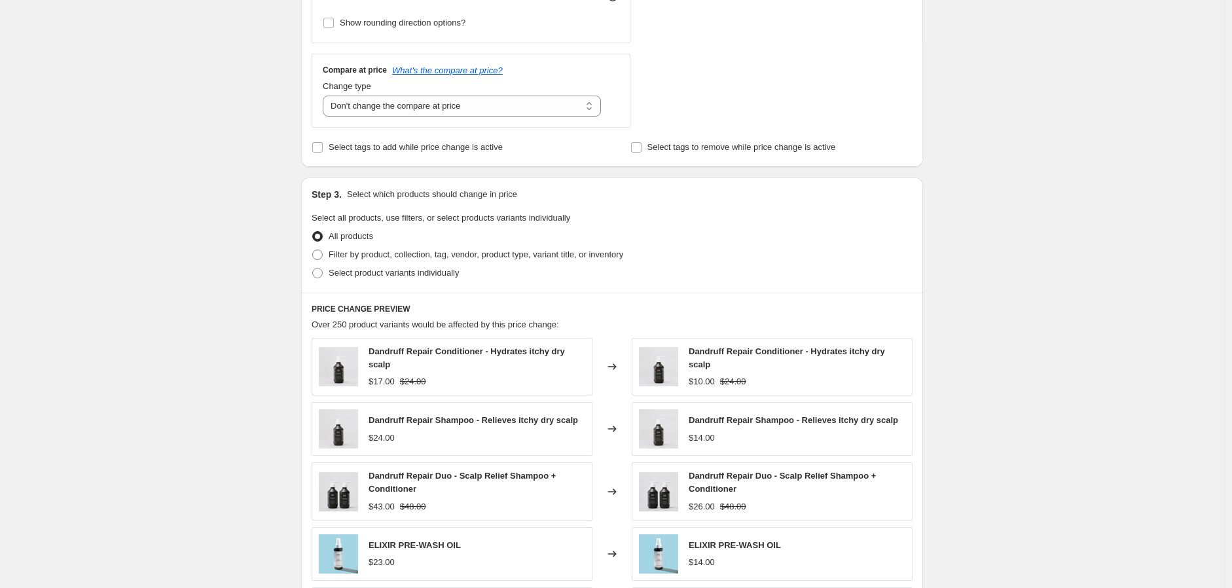
scroll to position [436, 0]
click at [365, 262] on label "Select product variants individually" at bounding box center [385, 271] width 147 height 18
click at [313, 266] on input "Select product variants individually" at bounding box center [312, 266] width 1 height 1
radio input "true"
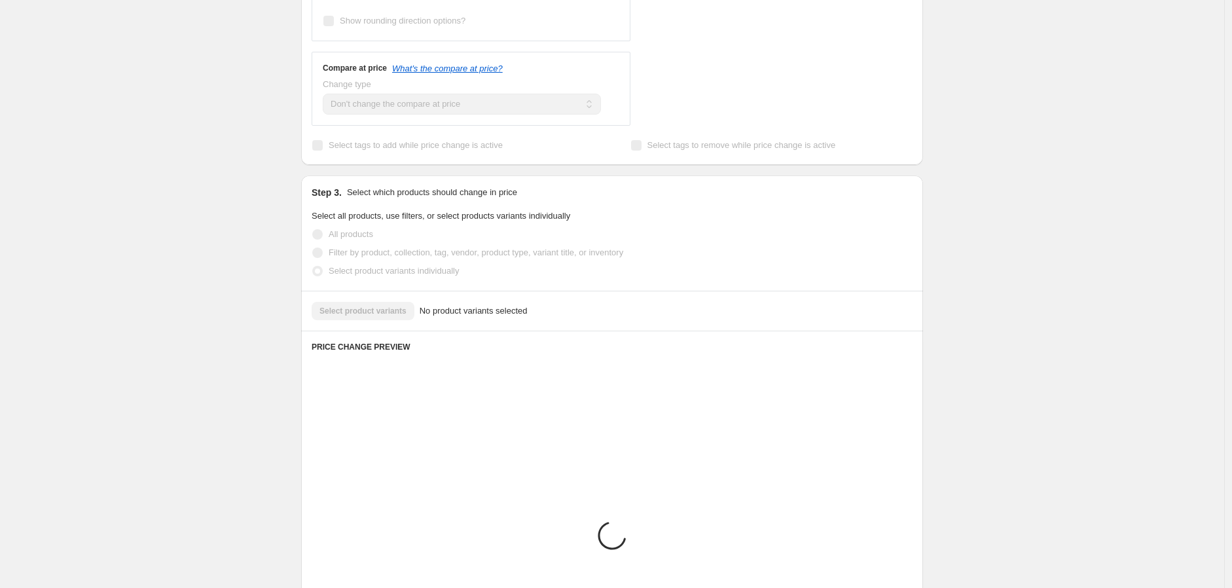
scroll to position [430, 0]
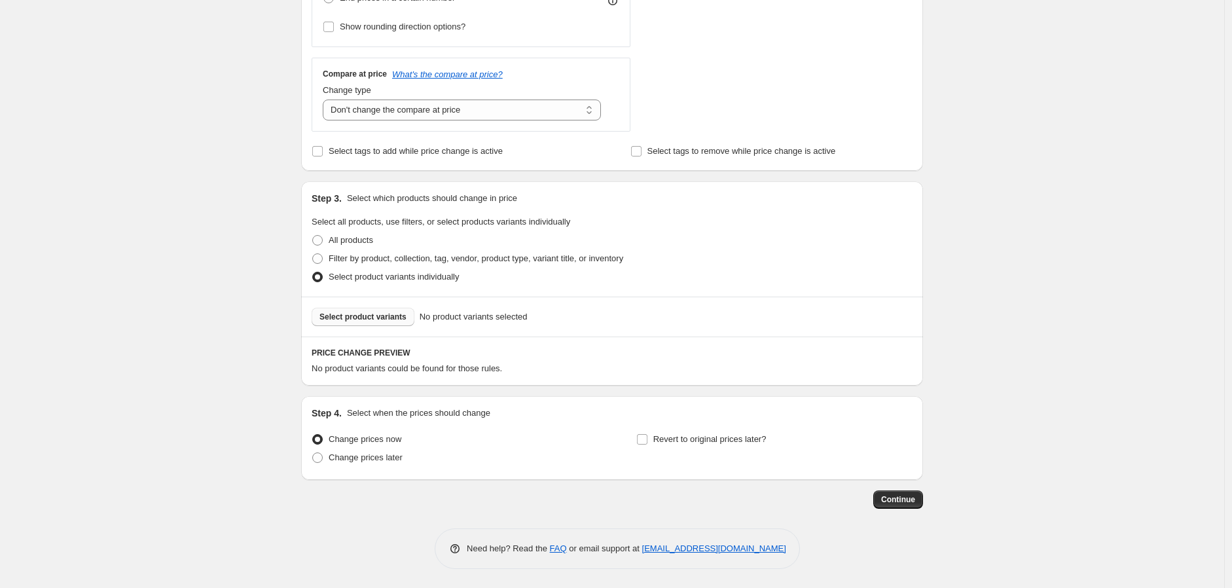
click at [380, 309] on button "Select product variants" at bounding box center [363, 317] width 103 height 18
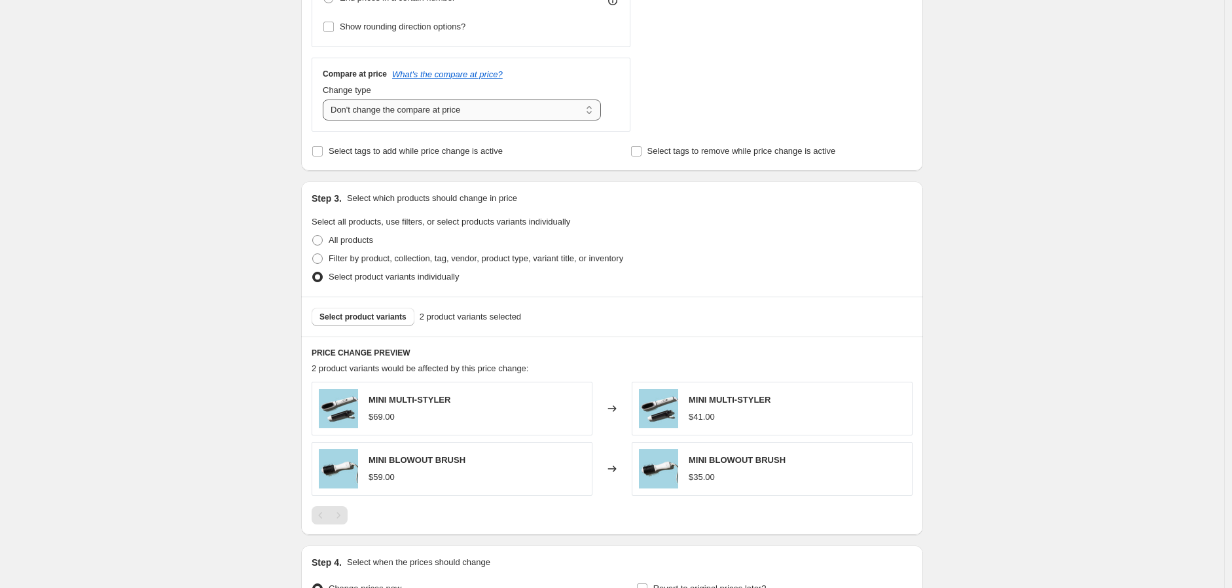
click at [467, 114] on select "Change the compare at price to the current price (sale) Change the compare at p…" at bounding box center [462, 110] width 278 height 21
click at [326, 100] on select "Change the compare at price to the current price (sale) Change the compare at p…" at bounding box center [462, 110] width 278 height 21
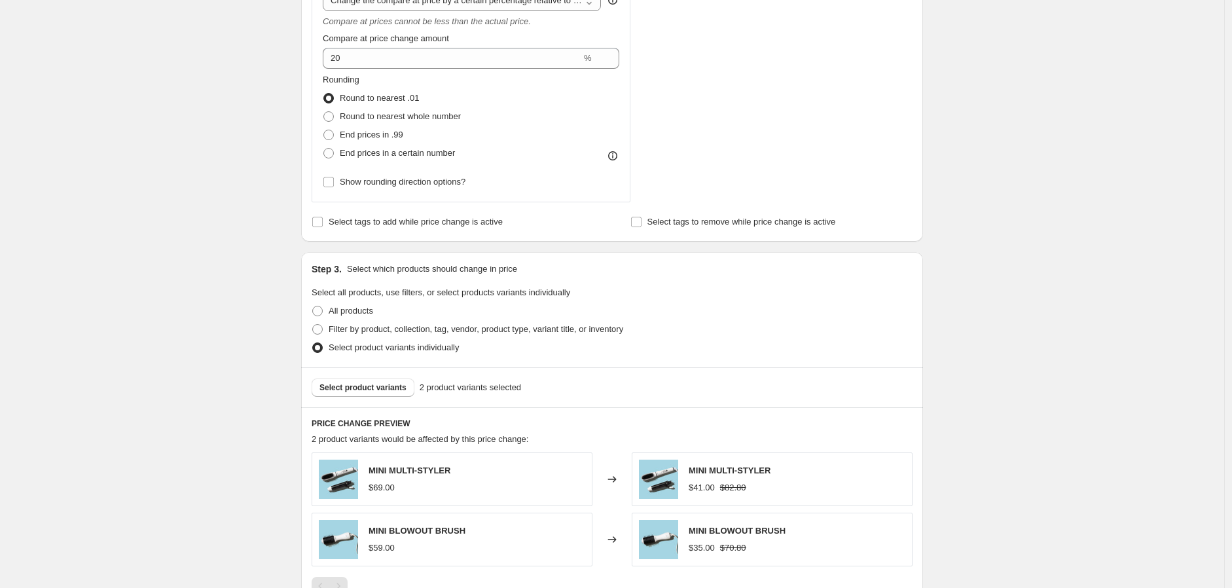
scroll to position [469, 0]
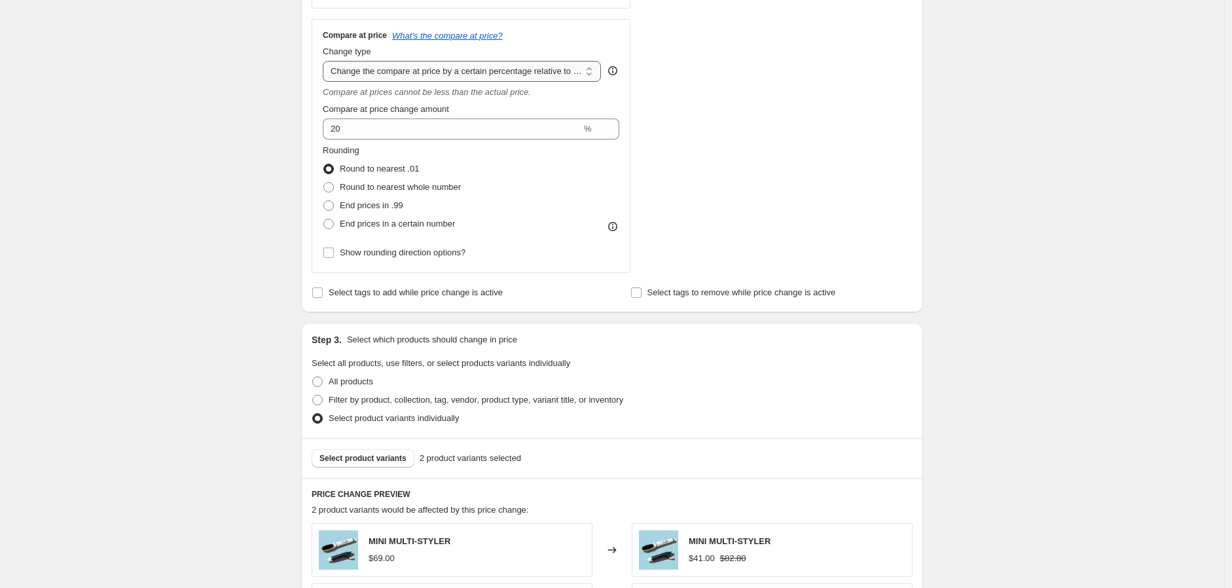
click at [483, 74] on select "Change the compare at price to the current price (sale) Change the compare at p…" at bounding box center [462, 71] width 278 height 21
select select "bp"
click at [326, 61] on select "Change the compare at price to the current price (sale) Change the compare at p…" at bounding box center [462, 71] width 278 height 21
type input "12.00"
click at [489, 63] on select "Change the compare at price to the current price (sale) Change the compare at p…" at bounding box center [462, 71] width 278 height 21
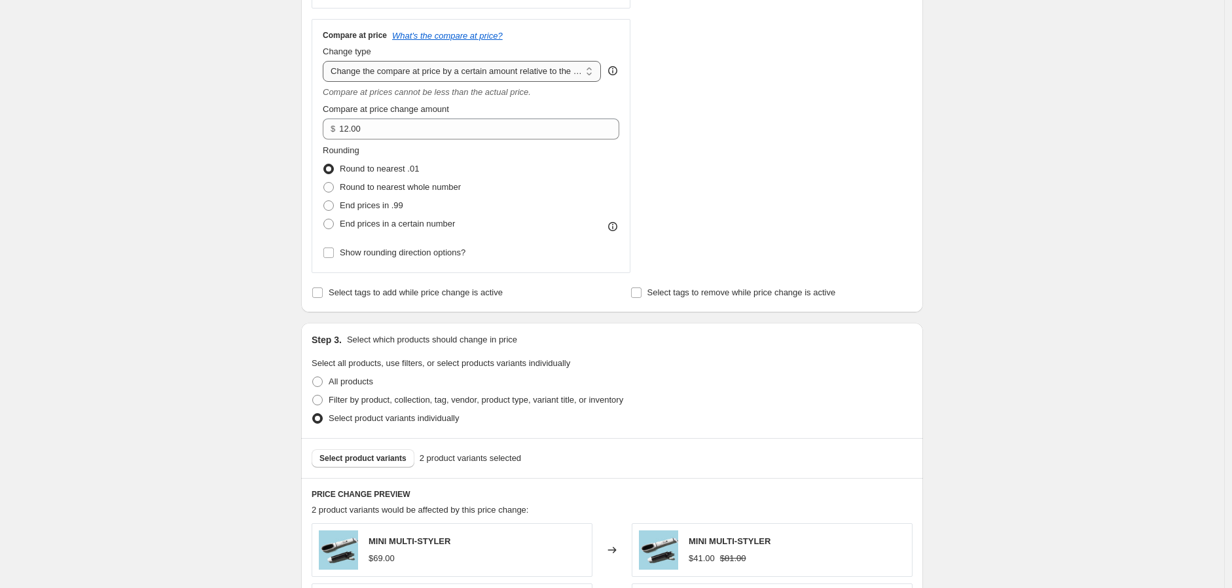
select select "percentage"
click at [326, 61] on select "Change the compare at price to the current price (sale) Change the compare at p…" at bounding box center [462, 71] width 278 height 21
type input "-15"
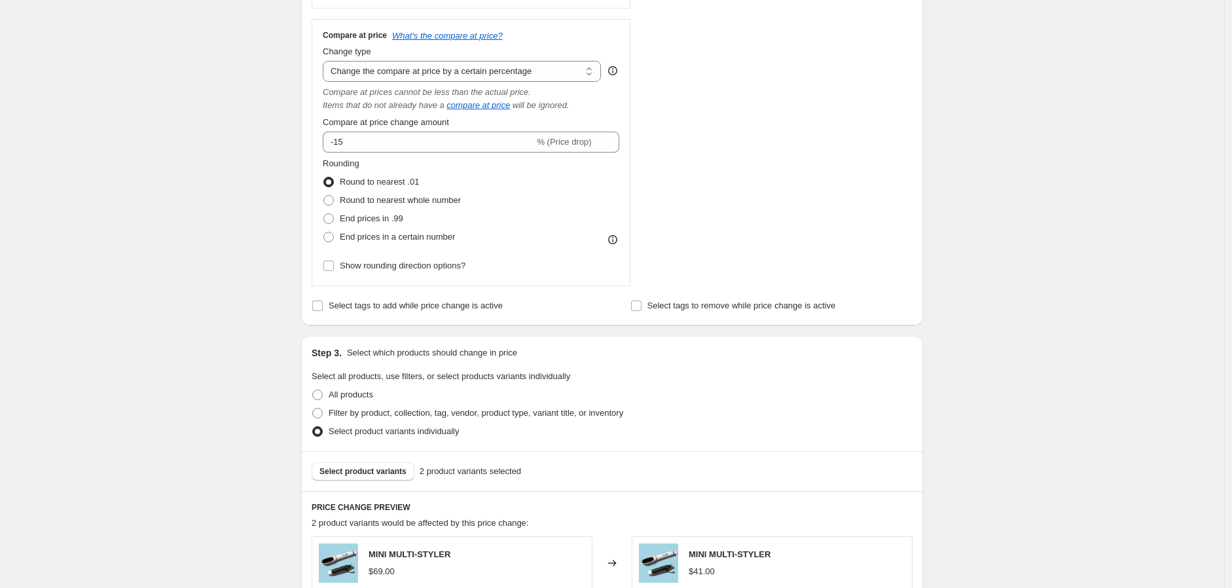
click at [480, 54] on div "Change type" at bounding box center [462, 51] width 278 height 13
click at [480, 65] on select "Change the compare at price to the current price (sale) Change the compare at p…" at bounding box center [462, 71] width 278 height 21
select select "ep"
click at [326, 61] on select "Change the compare at price to the current price (sale) Change the compare at p…" at bounding box center [462, 71] width 278 height 21
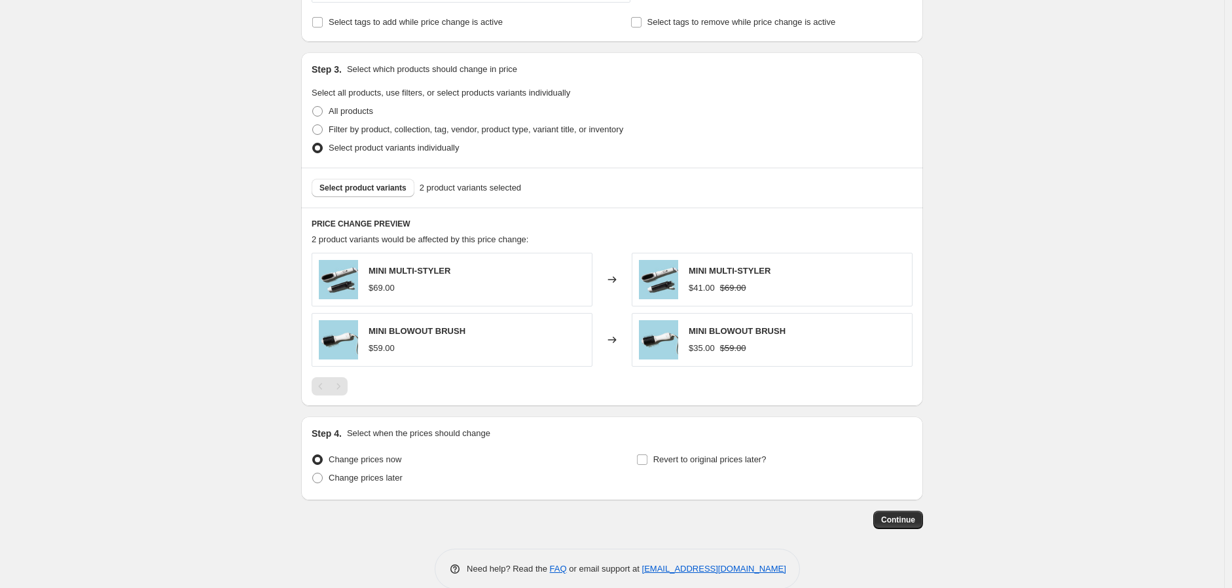
scroll to position [579, 0]
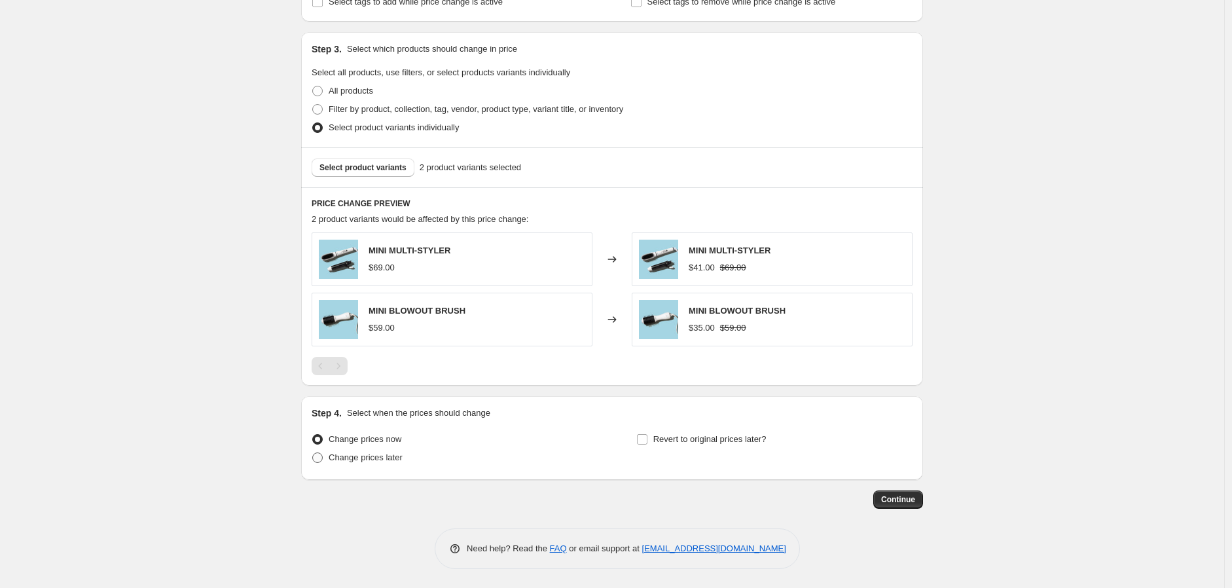
click at [373, 458] on span "Change prices later" at bounding box center [366, 457] width 74 height 10
click at [313, 453] on input "Change prices later" at bounding box center [312, 452] width 1 height 1
radio input "true"
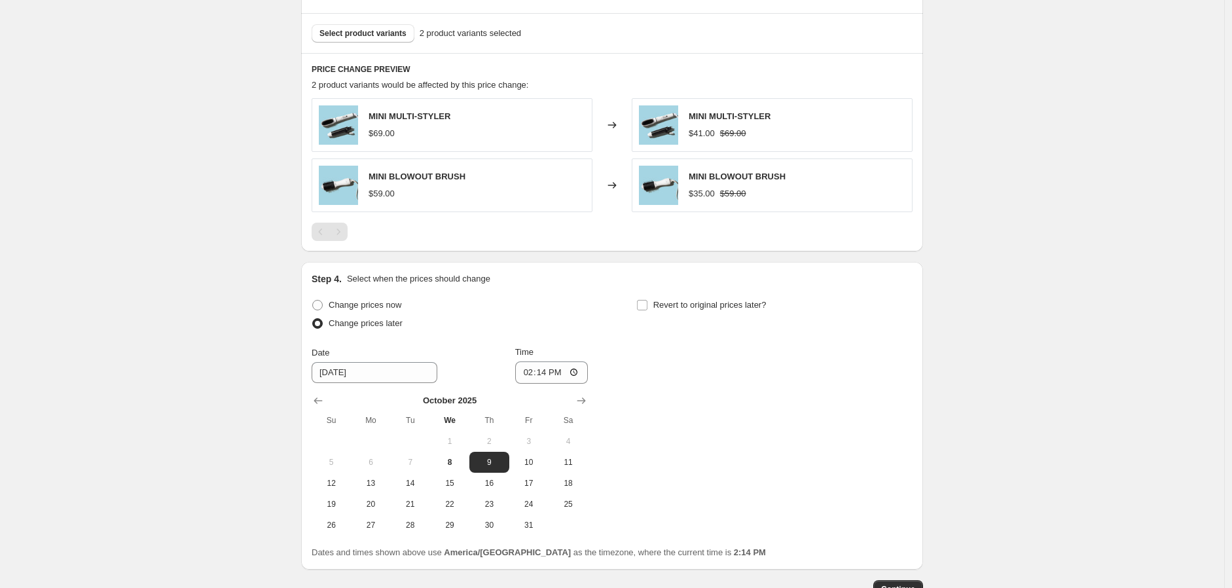
scroll to position [725, 0]
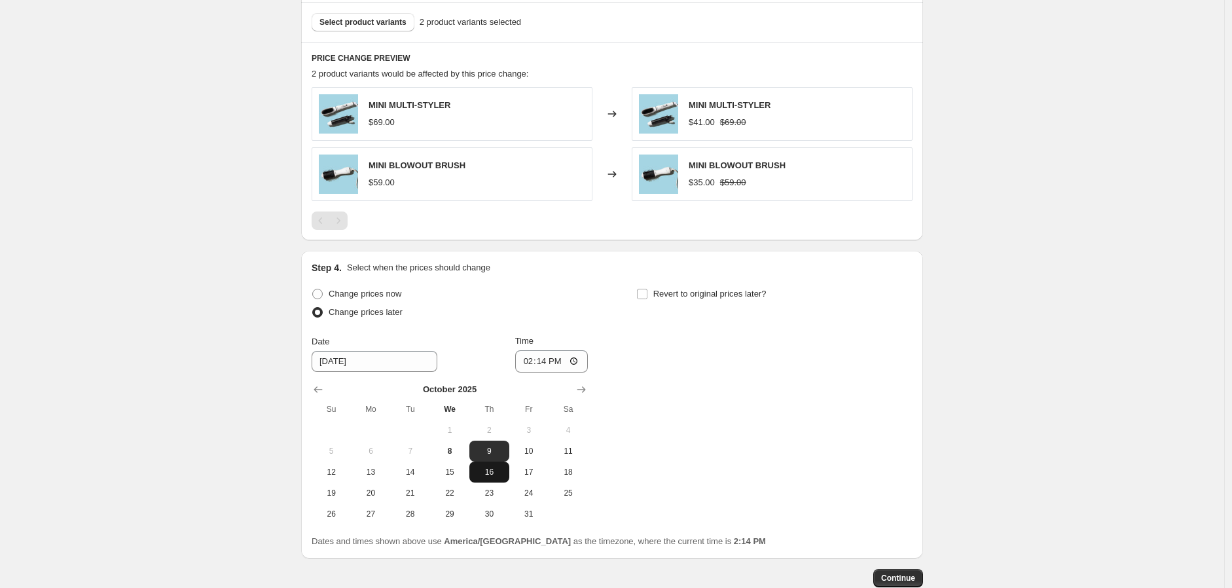
click at [483, 466] on button "16" at bounding box center [488, 472] width 39 height 21
type input "[DATE]"
click at [528, 362] on input "14:14" at bounding box center [551, 361] width 73 height 22
type input "08:00"
click at [648, 295] on input "Revert to original prices later?" at bounding box center [642, 294] width 10 height 10
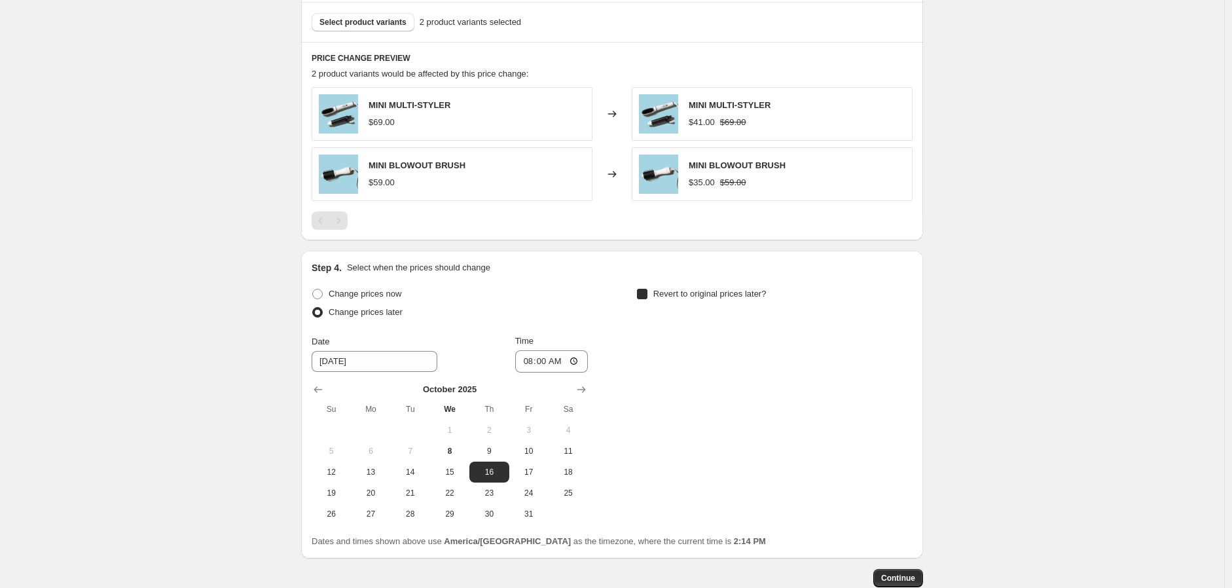
checkbox input "true"
click at [697, 509] on span "27" at bounding box center [695, 514] width 29 height 10
type input "[DATE]"
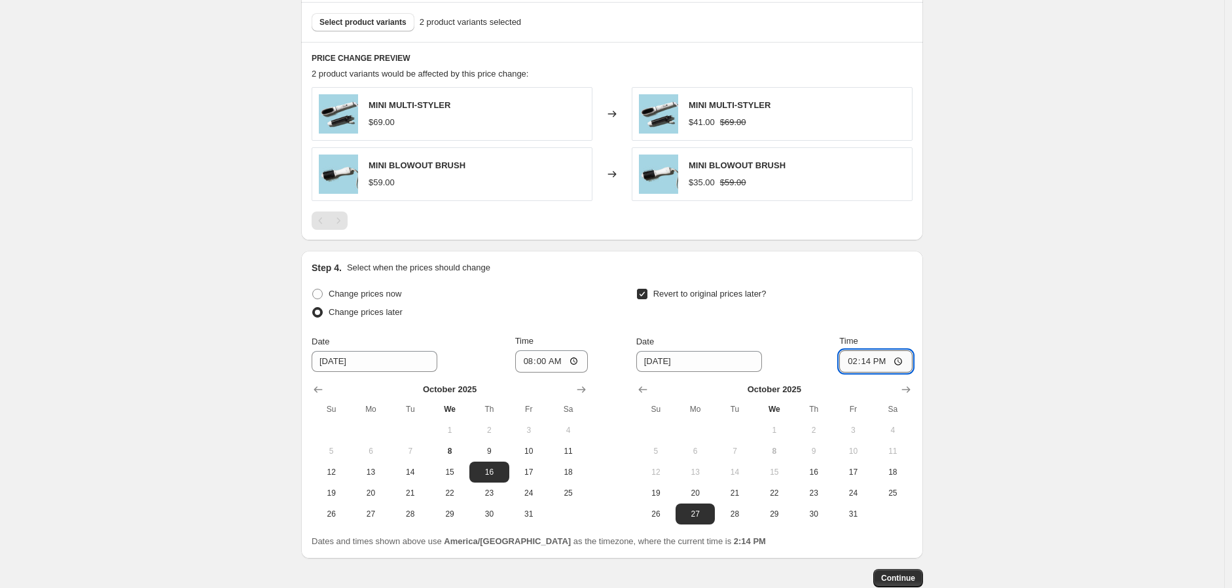
click at [852, 359] on input "14:14" at bounding box center [875, 361] width 73 height 22
type input "20:14"
click at [855, 374] on div "Date [DATE] Time [DATE] Su Mo Tu We Th Fr Sa 1 2 3 4 5 6 7 8 9 10 11 12 13 14 1…" at bounding box center [774, 430] width 276 height 190
click at [853, 359] on input "Time" at bounding box center [875, 361] width 73 height 22
type input "02:00"
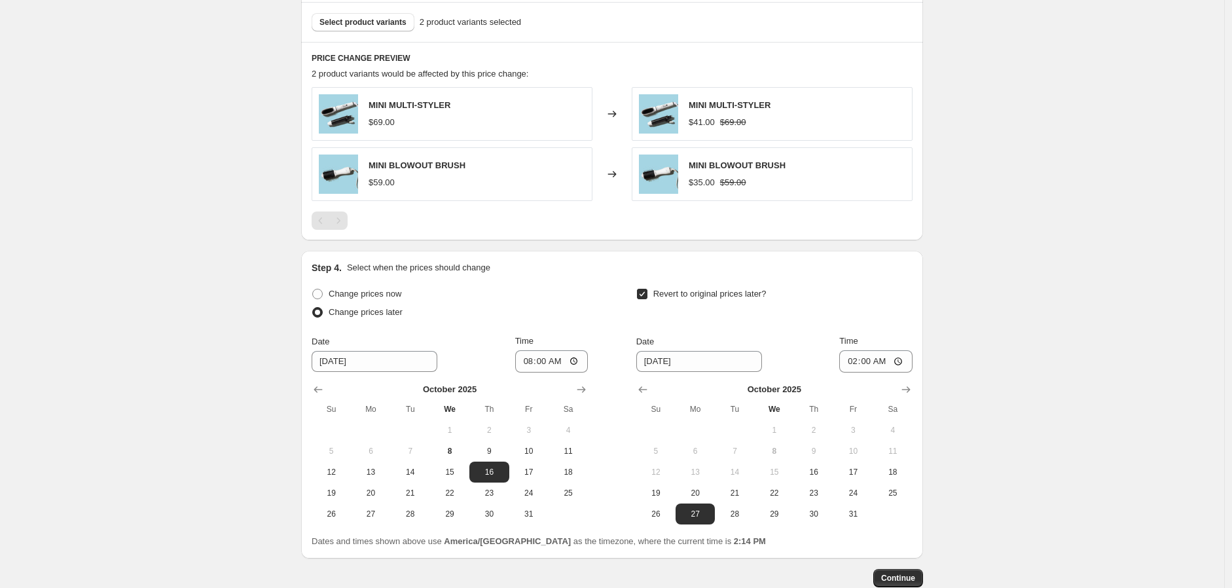
click at [905, 297] on div "Revert to original prices later?" at bounding box center [774, 304] width 276 height 39
click at [919, 576] on button "Continue" at bounding box center [898, 578] width 50 height 18
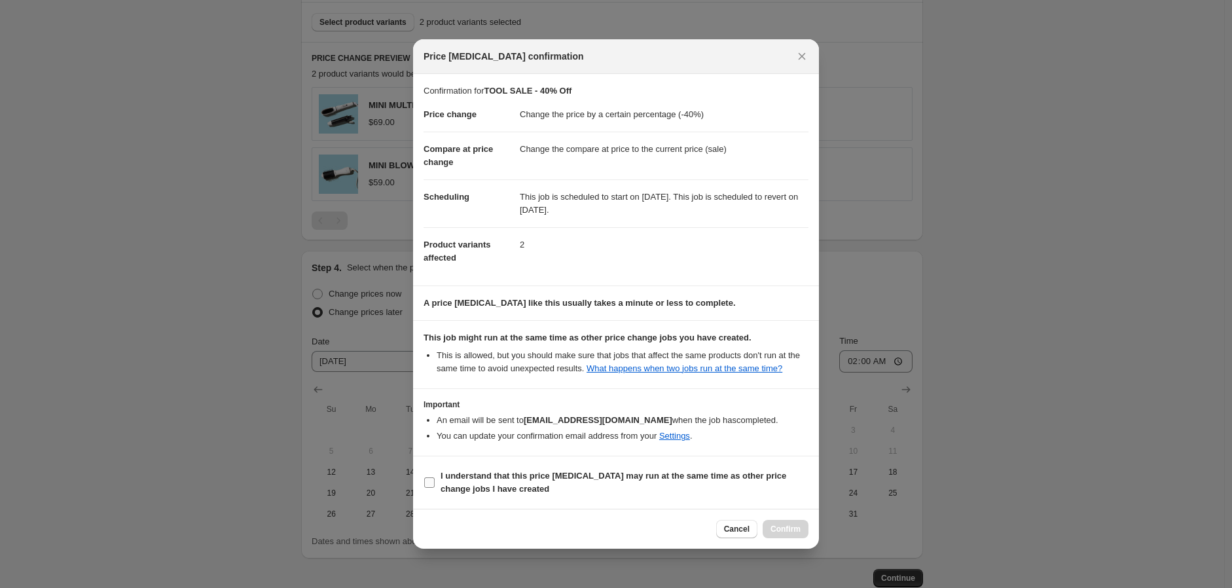
click at [525, 492] on span "I understand that this price [MEDICAL_DATA] may run at the same time as other p…" at bounding box center [625, 482] width 368 height 26
click at [435, 488] on input "I understand that this price [MEDICAL_DATA] may run at the same time as other p…" at bounding box center [429, 482] width 10 height 10
checkbox input "true"
click at [806, 536] on button "Confirm" at bounding box center [786, 529] width 46 height 18
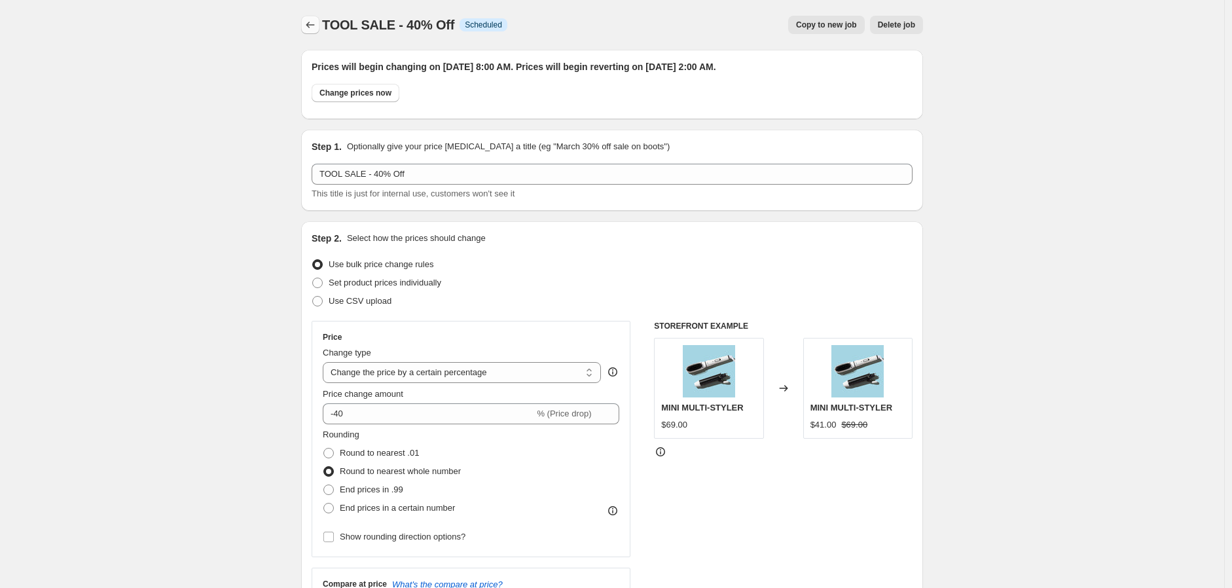
click at [317, 20] on icon "Price change jobs" at bounding box center [310, 24] width 13 height 13
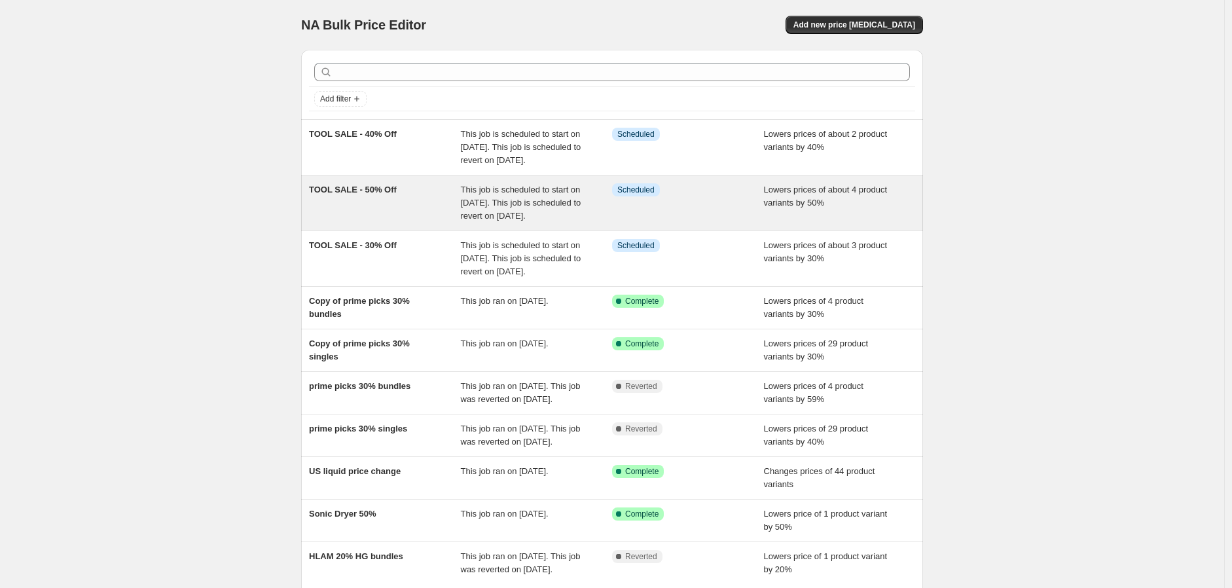
click at [381, 223] on div "TOOL SALE - 50% Off" at bounding box center [385, 202] width 152 height 39
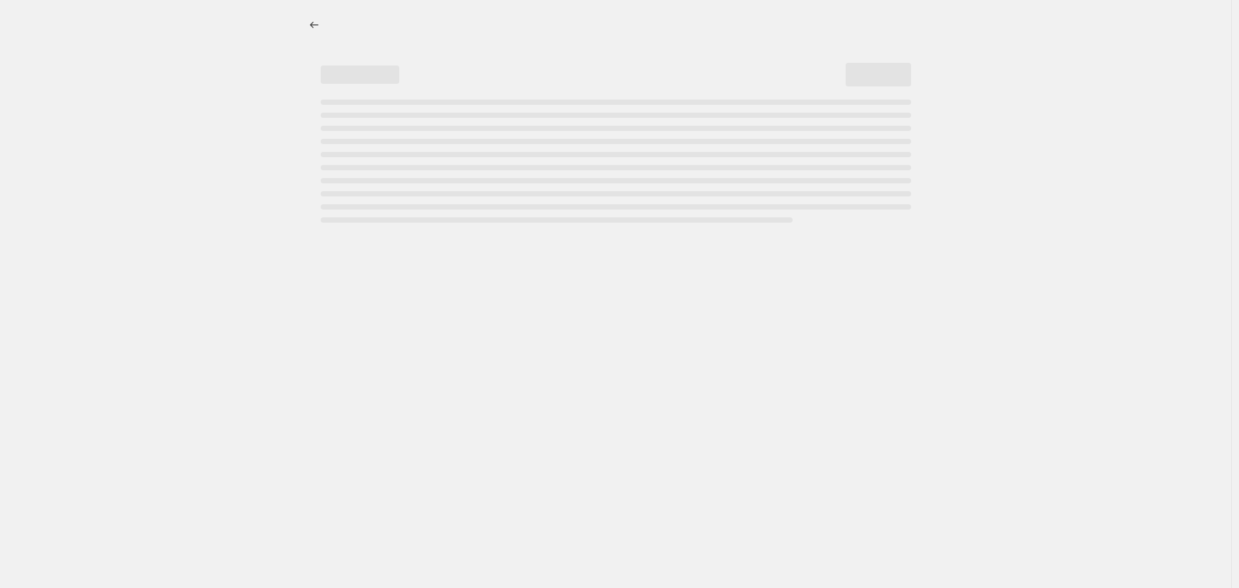
select select "percentage"
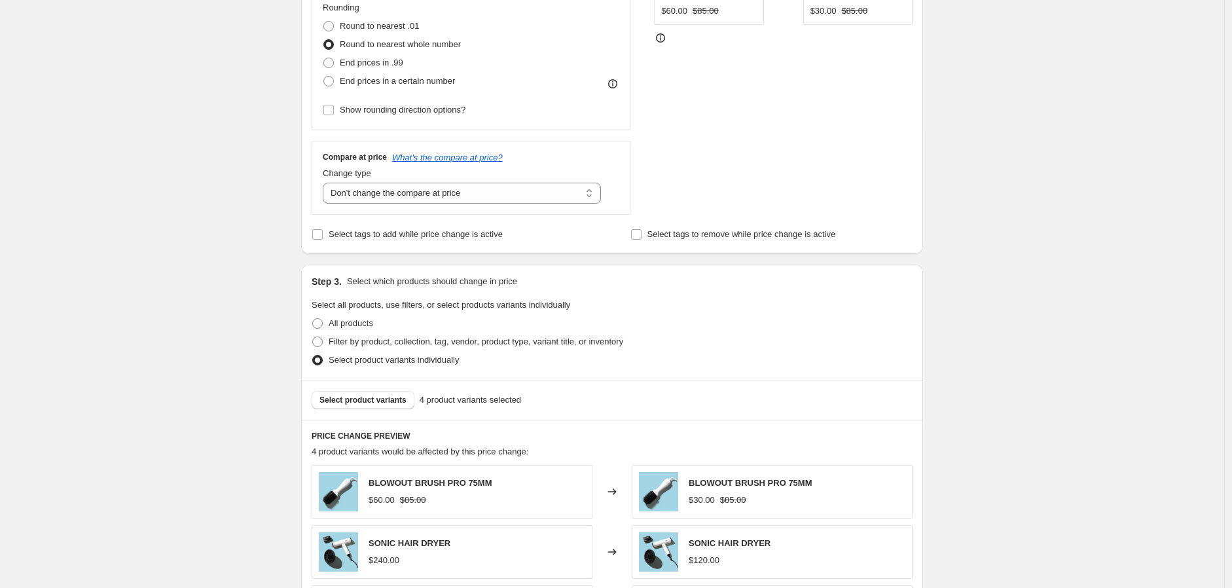
scroll to position [436, 0]
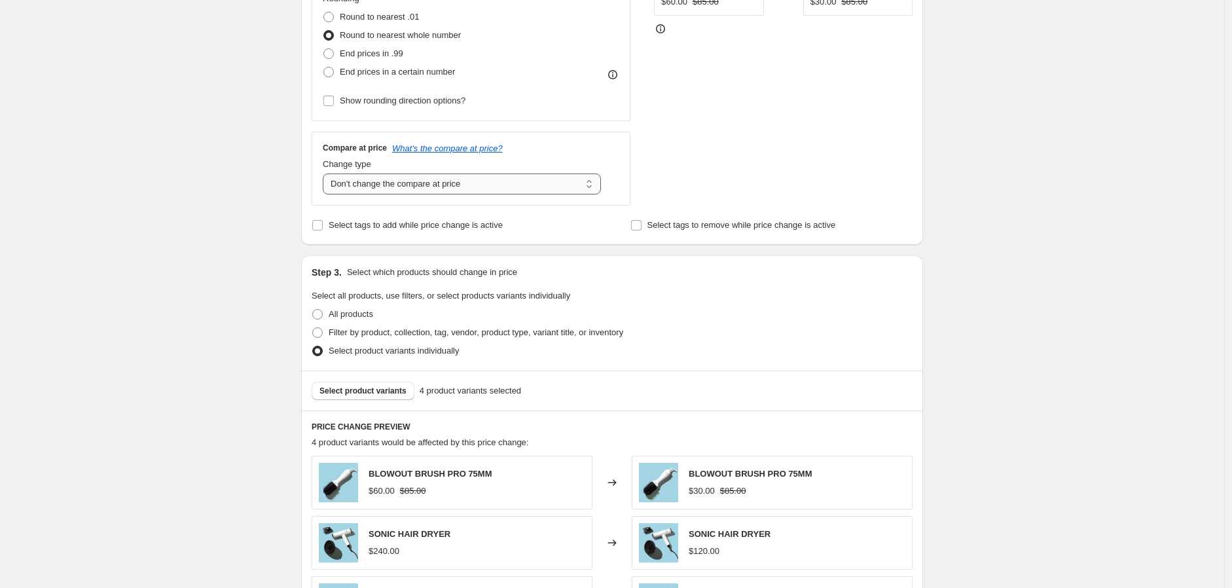
click at [539, 179] on select "Change the compare at price to the current price (sale) Change the compare at p…" at bounding box center [462, 183] width 278 height 21
select select "ep"
click at [326, 173] on select "Change the compare at price to the current price (sale) Change the compare at p…" at bounding box center [462, 183] width 278 height 21
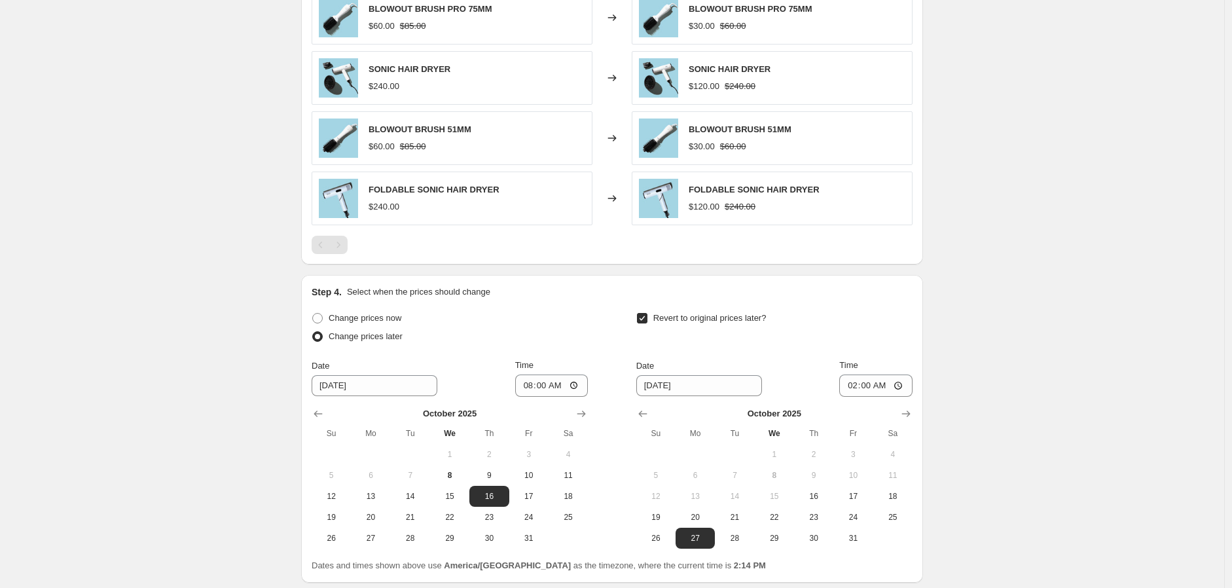
scroll to position [1004, 0]
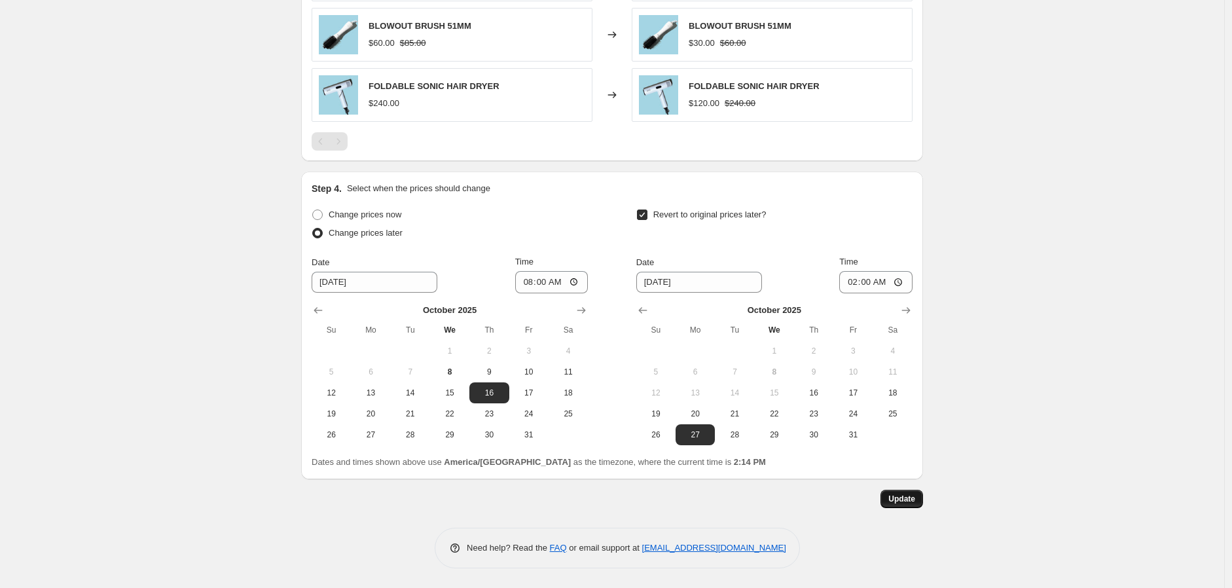
click at [911, 498] on span "Update" at bounding box center [901, 499] width 27 height 10
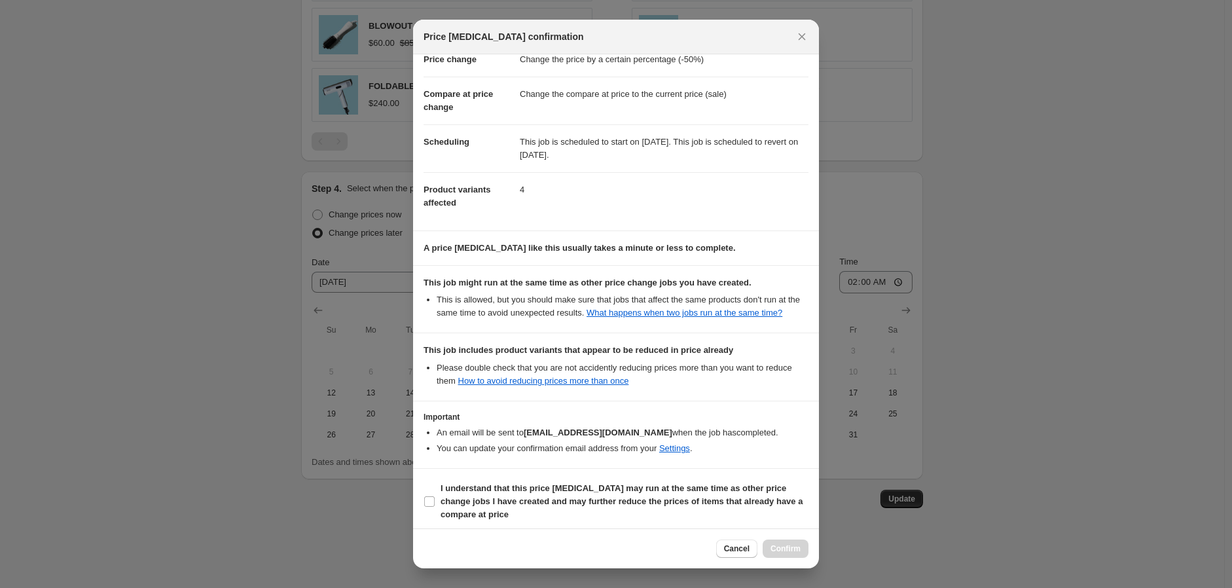
scroll to position [54, 0]
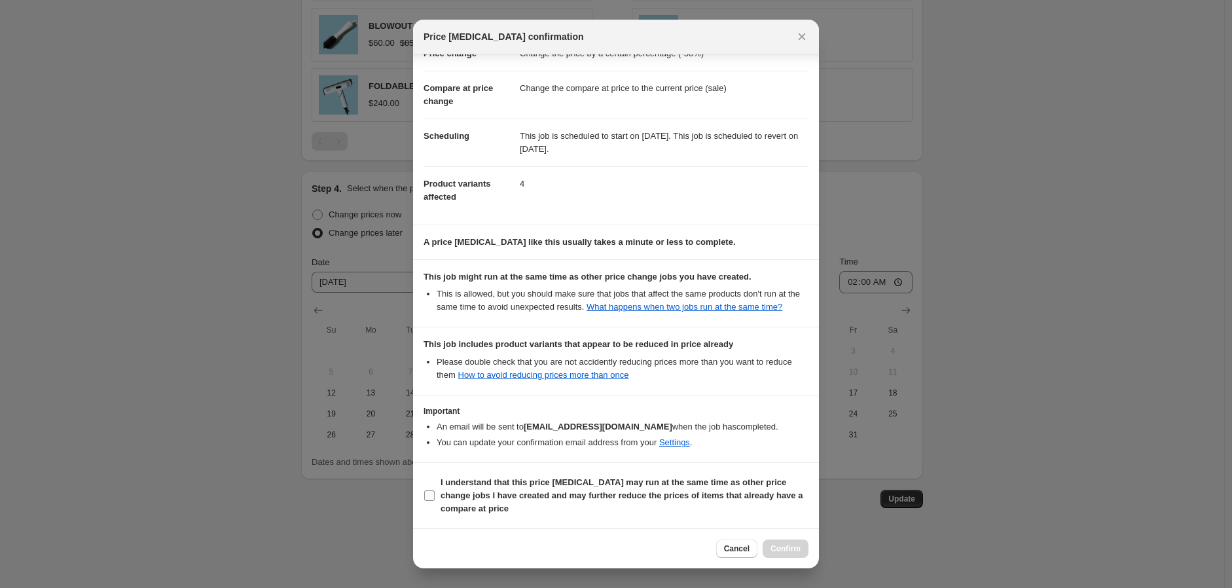
click at [541, 500] on span "I understand that this price [MEDICAL_DATA] may run at the same time as other p…" at bounding box center [625, 495] width 368 height 39
click at [435, 500] on input "I understand that this price [MEDICAL_DATA] may run at the same time as other p…" at bounding box center [429, 495] width 10 height 10
checkbox input "true"
click at [784, 546] on span "Confirm" at bounding box center [786, 548] width 30 height 10
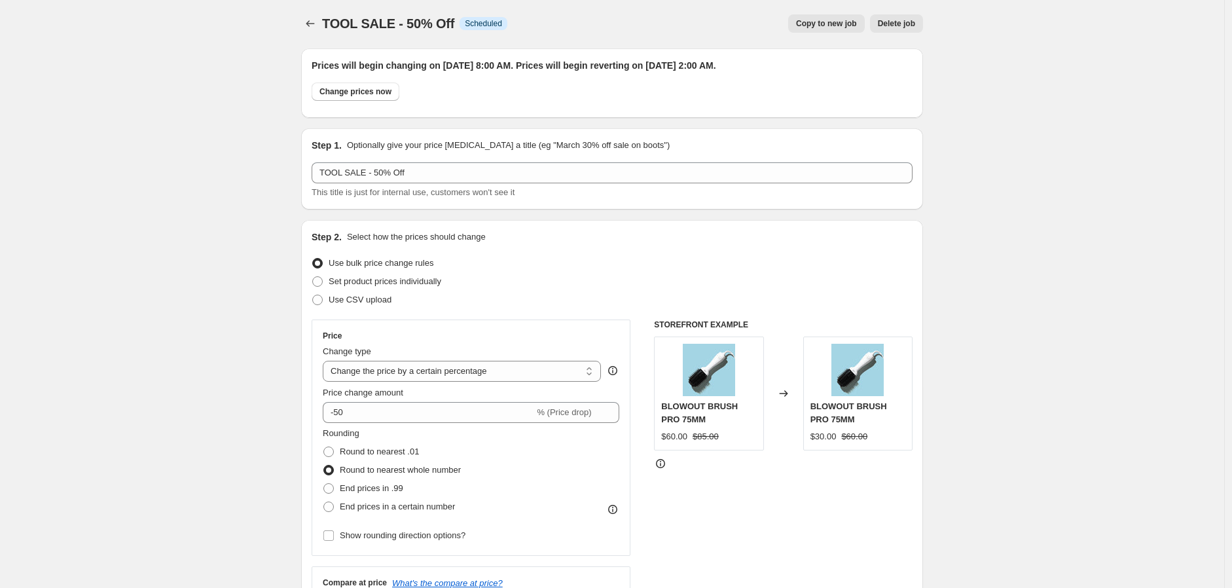
scroll to position [0, 0]
click at [317, 29] on icon "Price change jobs" at bounding box center [310, 24] width 13 height 13
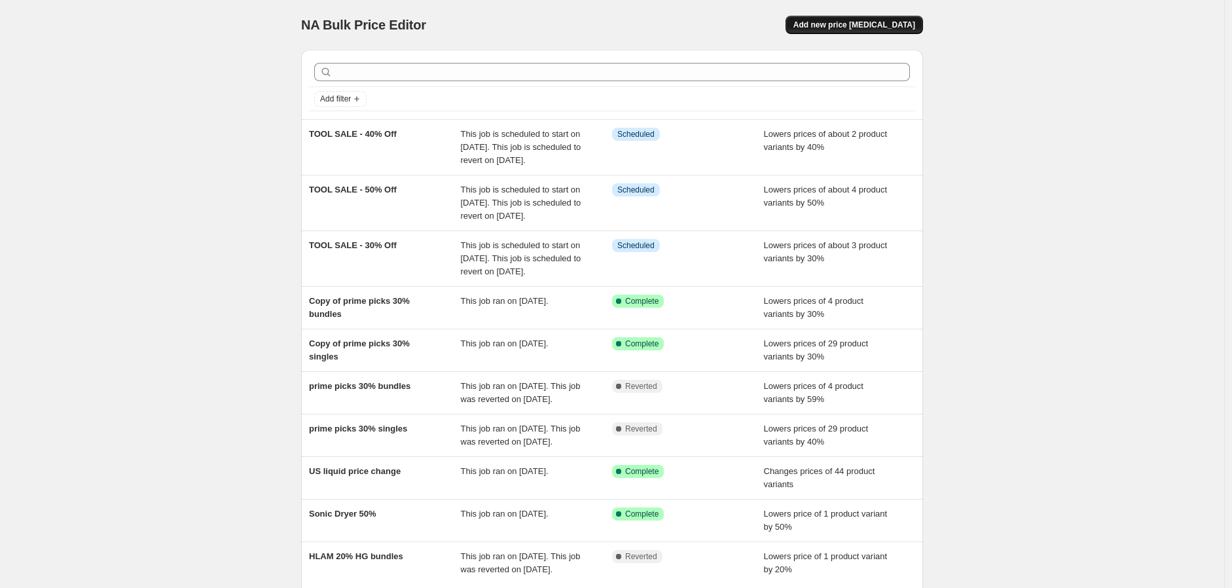
click at [856, 26] on span "Add new price [MEDICAL_DATA]" at bounding box center [855, 25] width 122 height 10
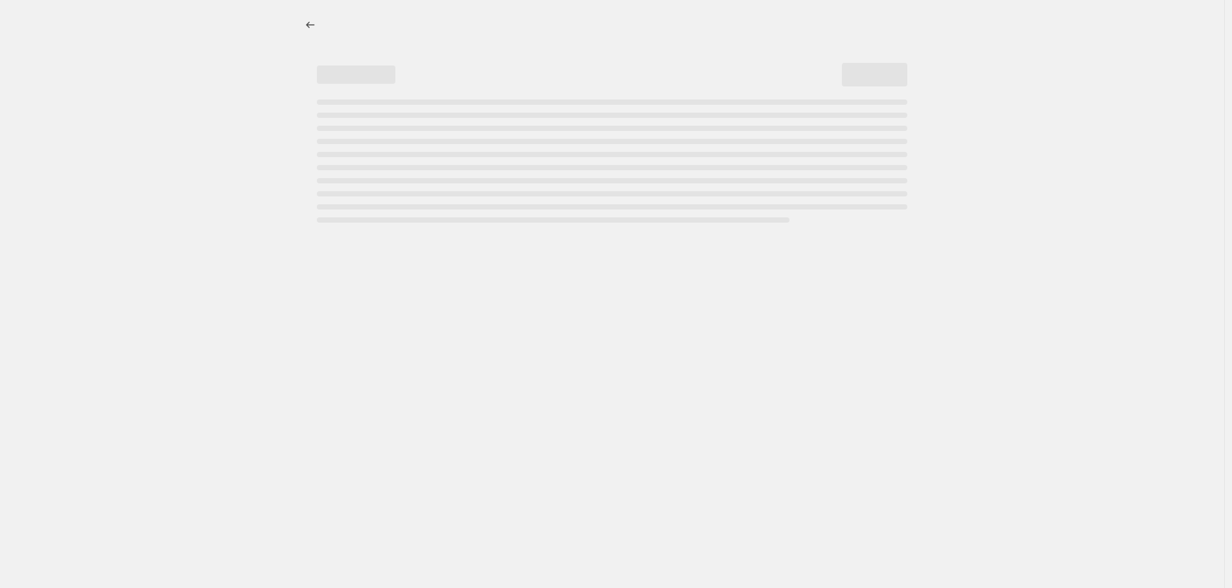
select select "percentage"
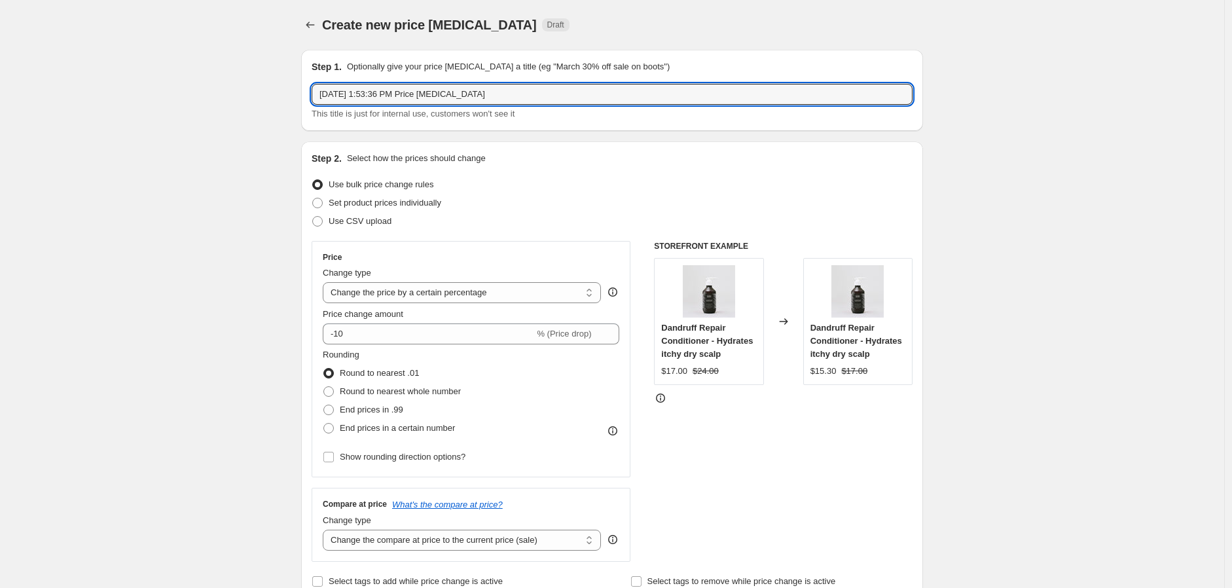
drag, startPoint x: 529, startPoint y: 95, endPoint x: 269, endPoint y: 95, distance: 259.9
drag, startPoint x: 392, startPoint y: 92, endPoint x: 166, endPoint y: 84, distance: 226.0
type input "TOOLS SALE - 25% Off"
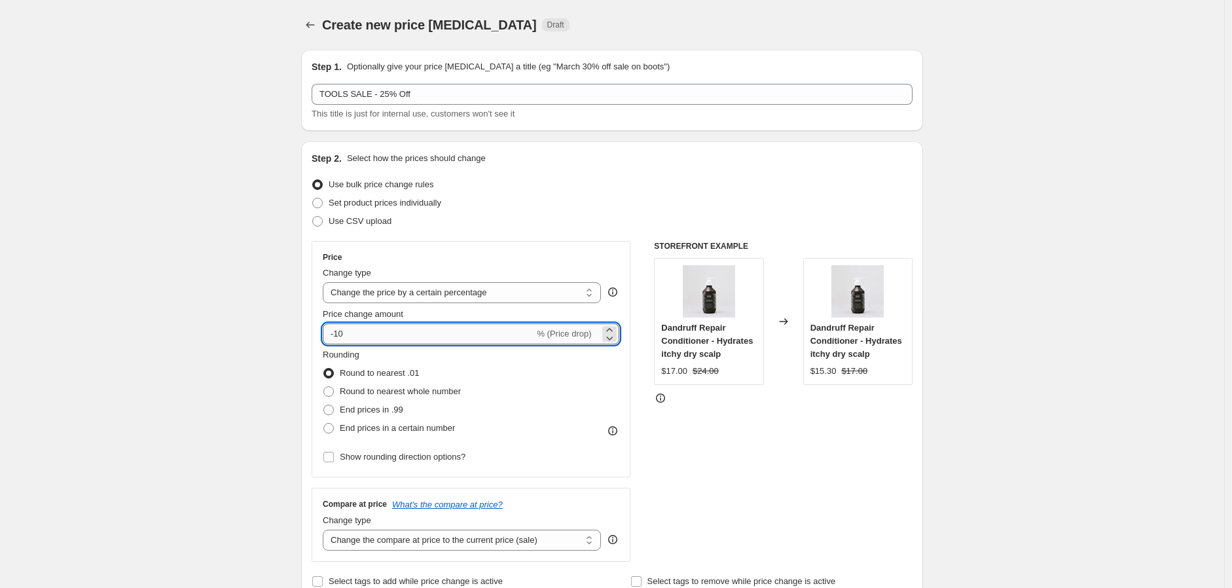
click at [376, 333] on input "-10" at bounding box center [428, 333] width 211 height 21
type input "-1"
type input "-25"
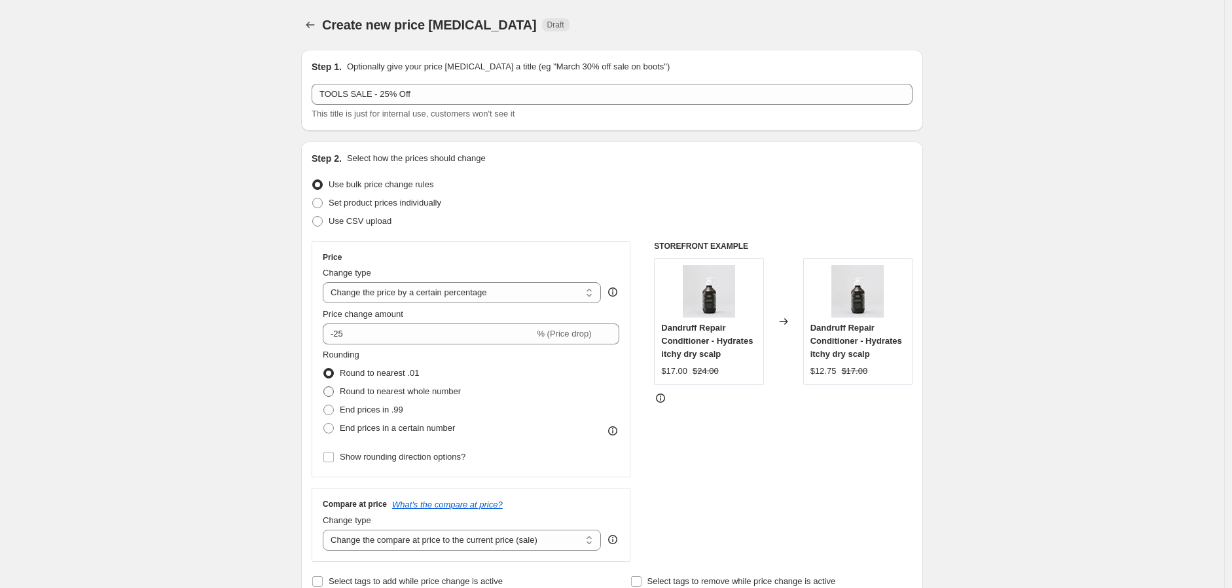
click at [409, 395] on span "Round to nearest whole number" at bounding box center [400, 391] width 121 height 10
click at [324, 387] on input "Round to nearest whole number" at bounding box center [323, 386] width 1 height 1
radio input "true"
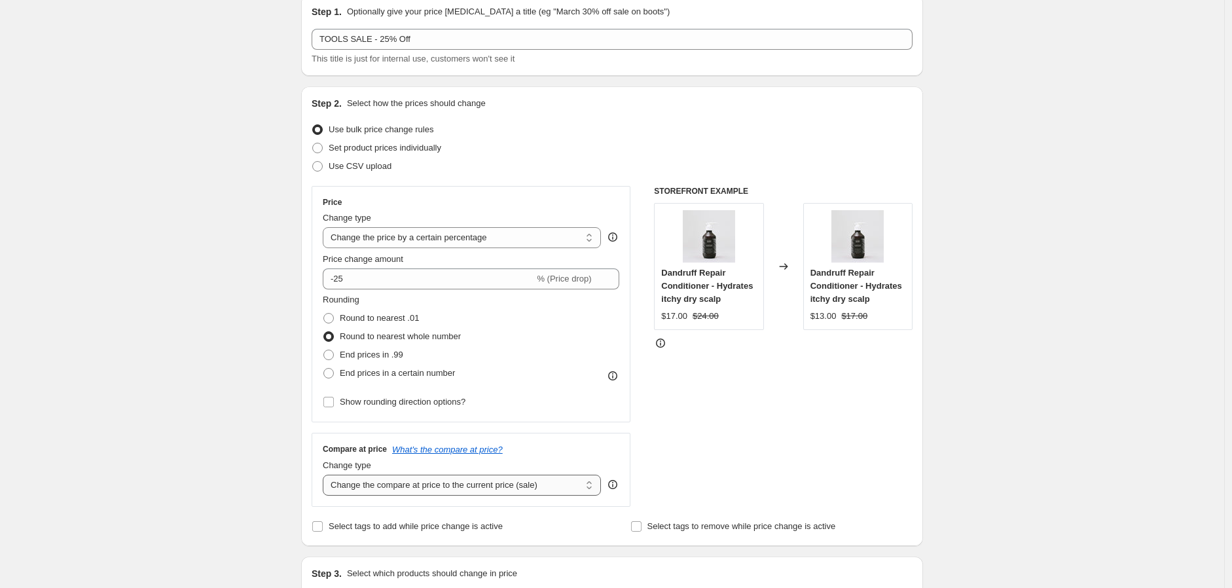
scroll to position [145, 0]
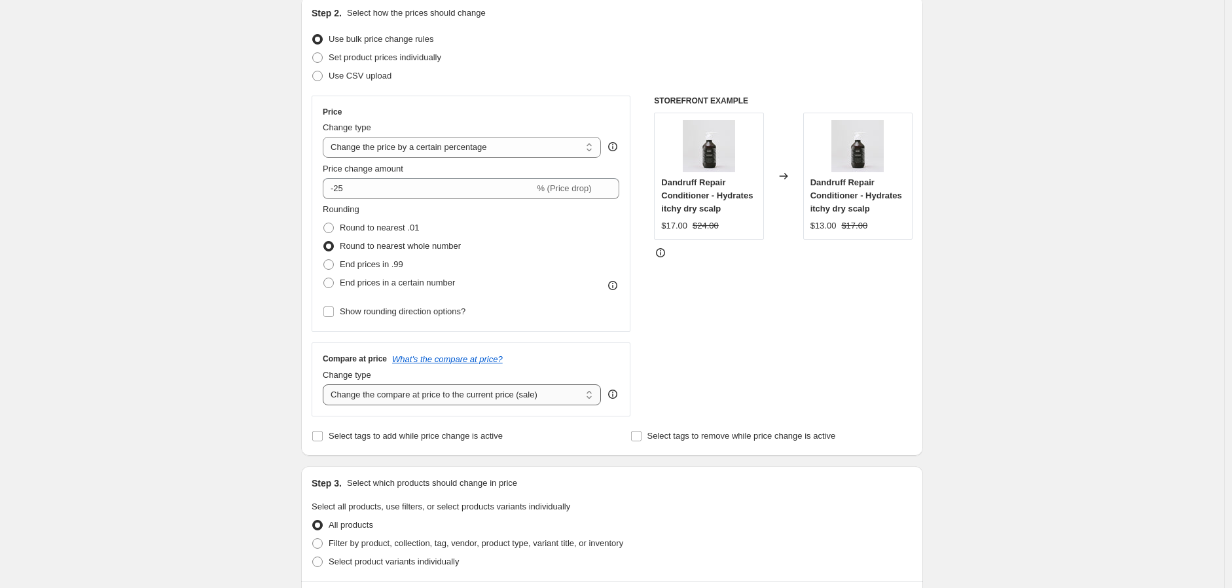
click at [505, 396] on select "Change the compare at price to the current price (sale) Change the compare at p…" at bounding box center [462, 394] width 278 height 21
click at [326, 384] on select "Change the compare at price to the current price (sale) Change the compare at p…" at bounding box center [462, 394] width 278 height 21
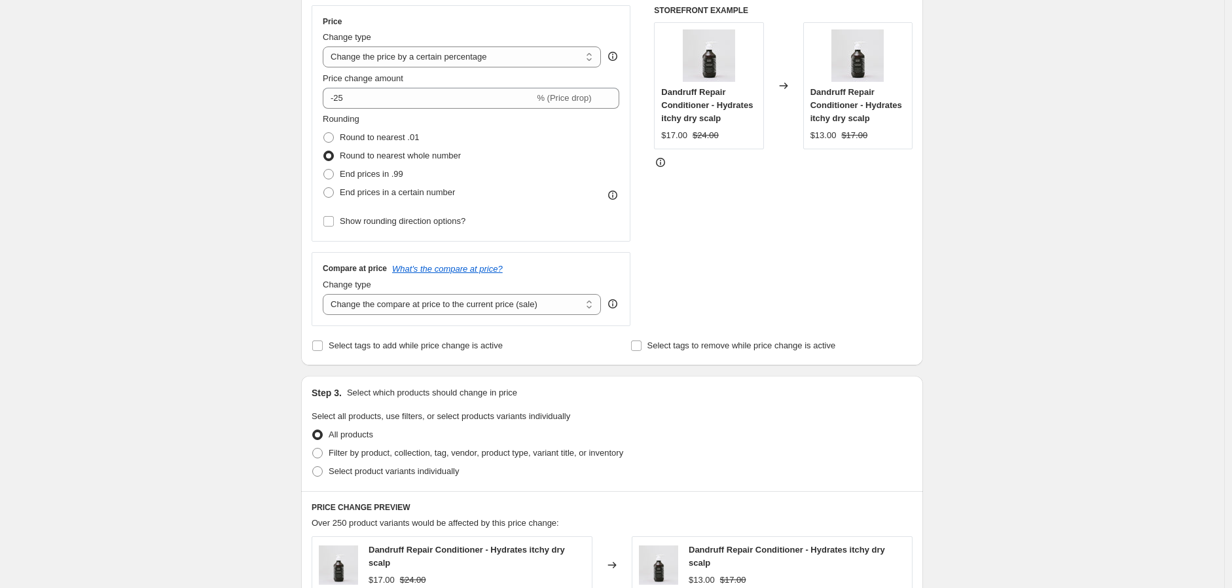
scroll to position [509, 0]
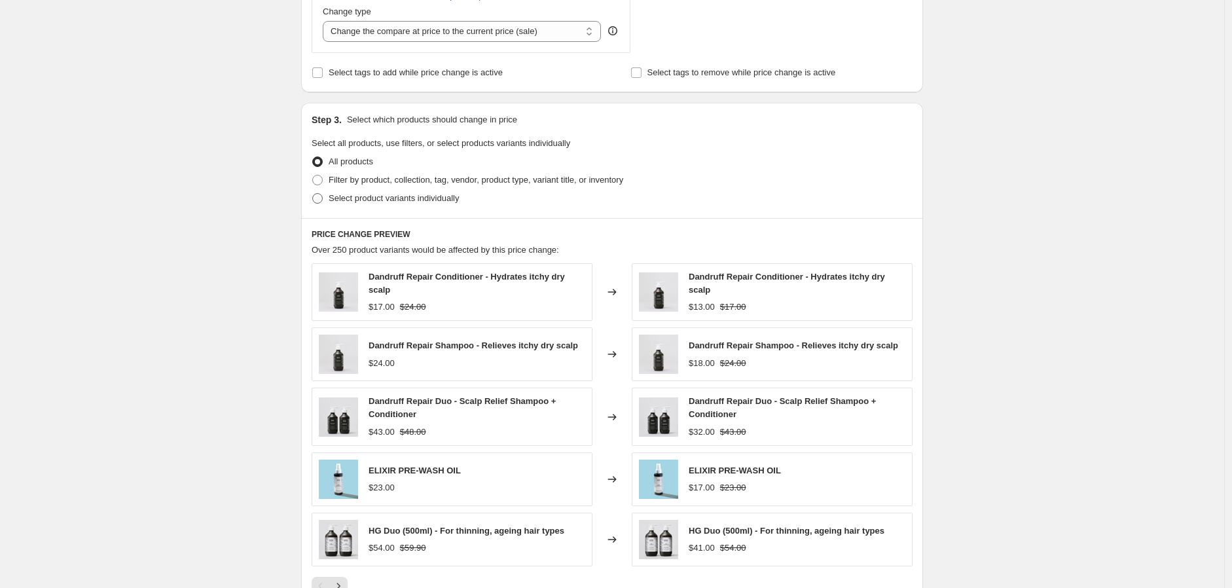
click at [380, 198] on span "Select product variants individually" at bounding box center [394, 198] width 130 height 10
click at [313, 194] on input "Select product variants individually" at bounding box center [312, 193] width 1 height 1
radio input "true"
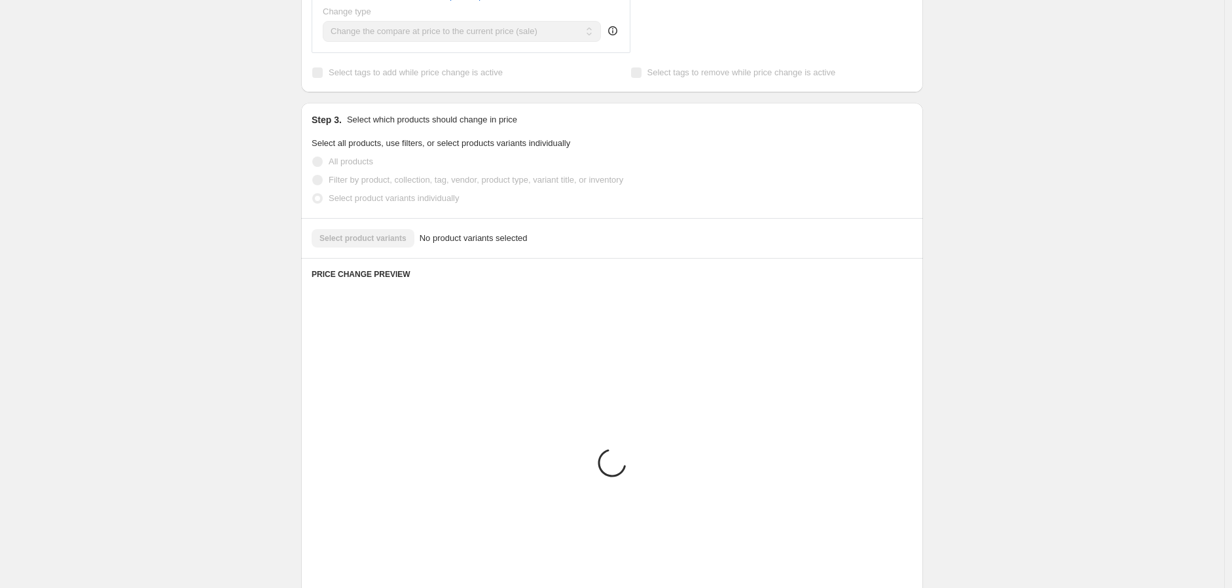
scroll to position [430, 0]
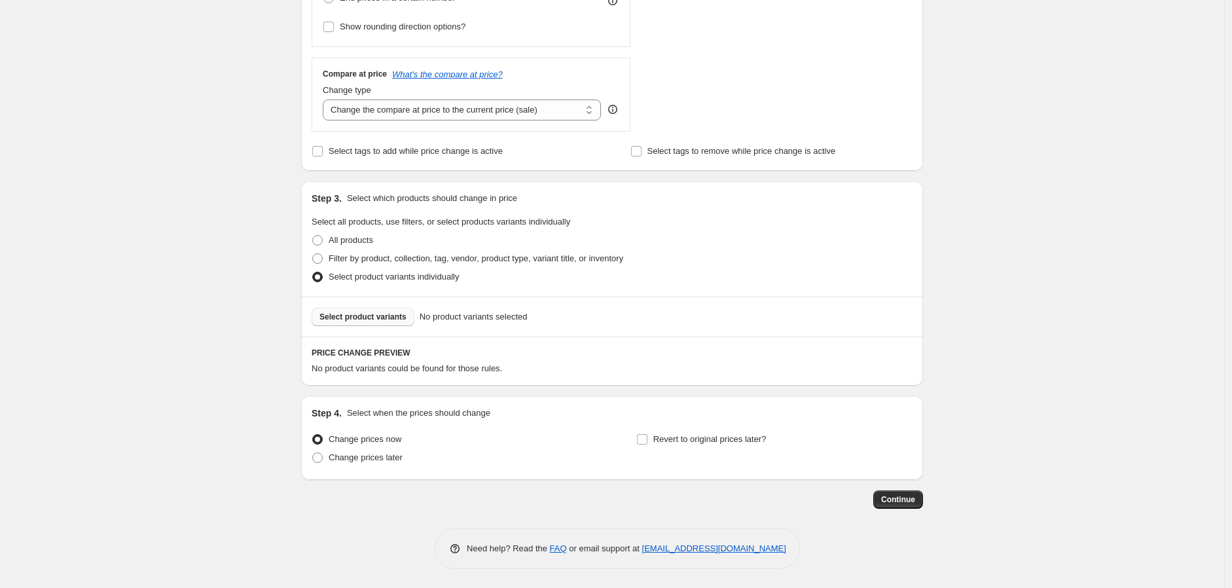
click at [349, 323] on button "Select product variants" at bounding box center [363, 317] width 103 height 18
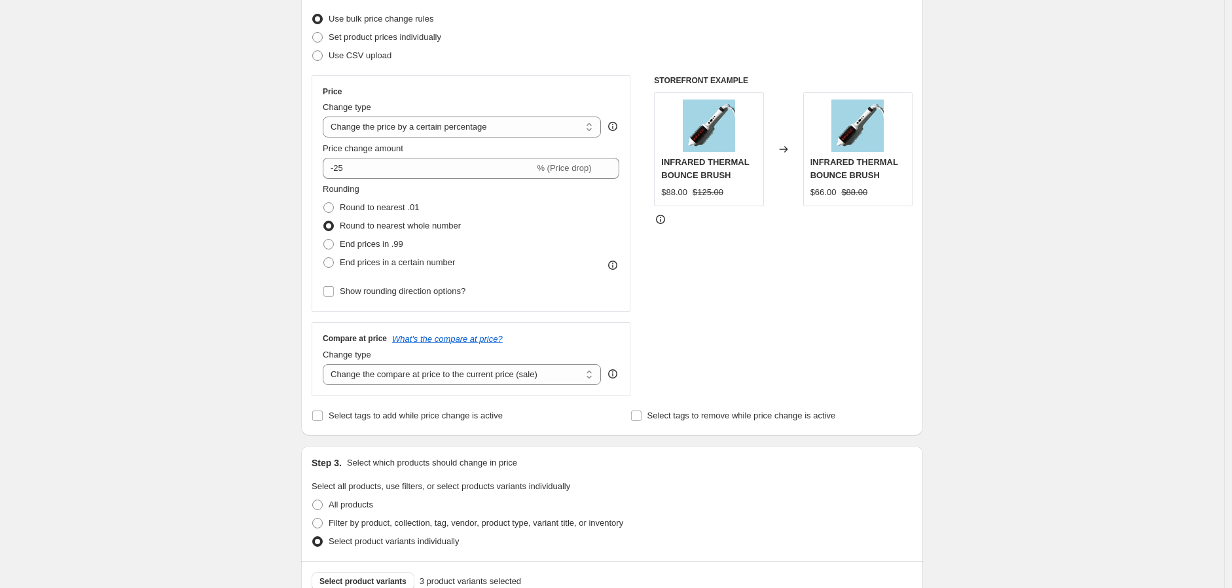
scroll to position [139, 0]
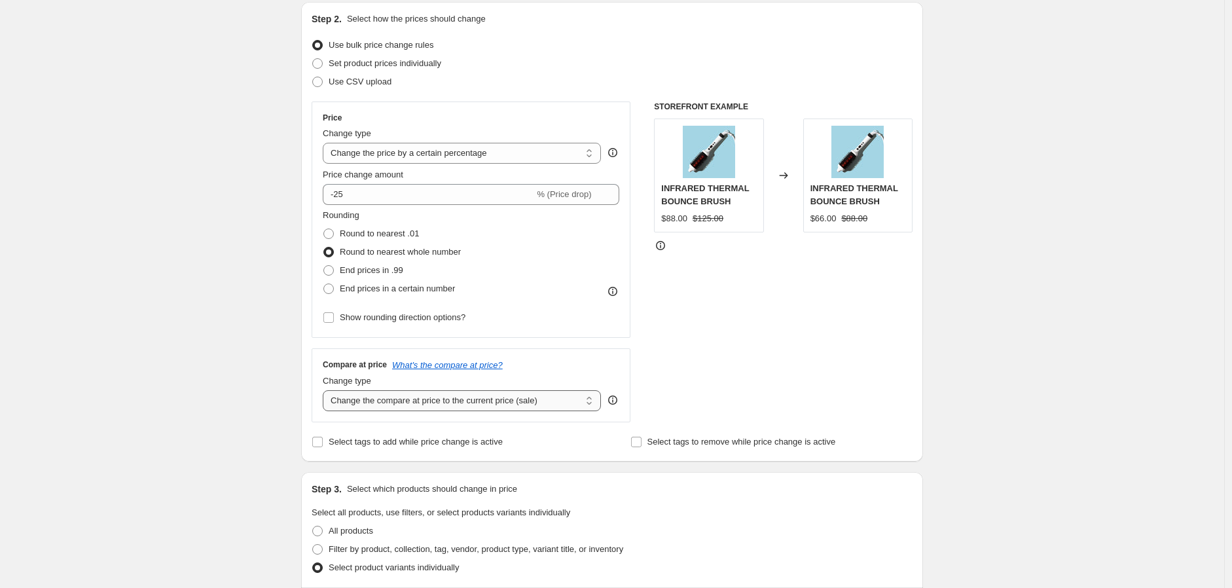
click at [526, 395] on select "Change the compare at price to the current price (sale) Change the compare at p…" at bounding box center [462, 400] width 278 height 21
click at [756, 333] on div "STOREFRONT EXAMPLE INFRARED THERMAL BOUNCE BRUSH $88.00 $125.00 Changed to INFR…" at bounding box center [783, 261] width 259 height 321
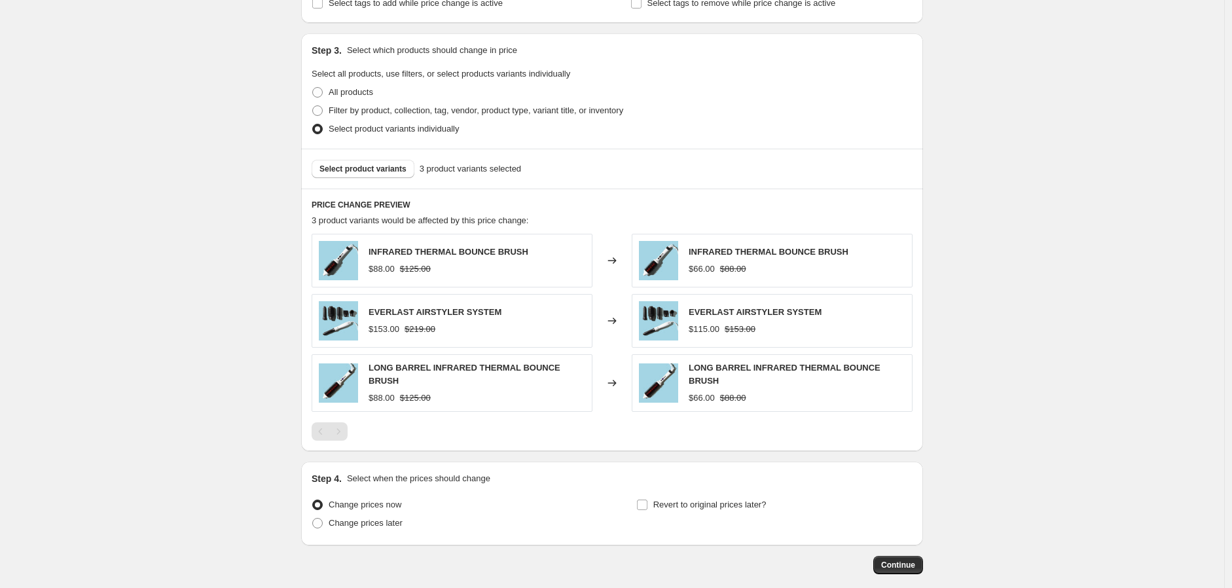
scroll to position [644, 0]
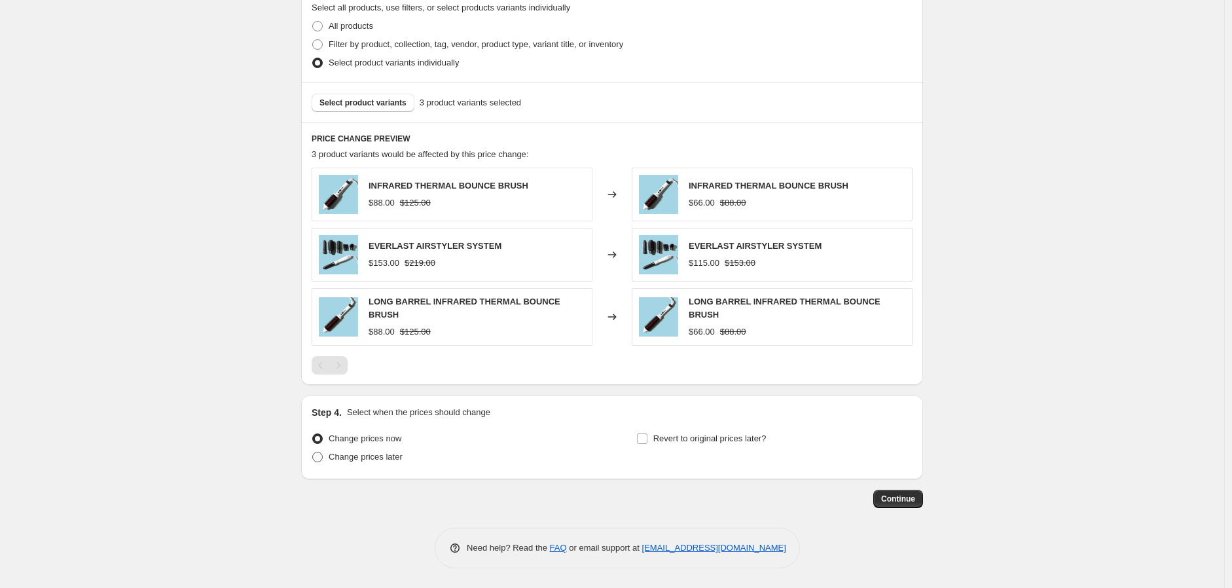
click at [365, 456] on span "Change prices later" at bounding box center [366, 457] width 74 height 10
click at [313, 452] on input "Change prices later" at bounding box center [312, 452] width 1 height 1
radio input "true"
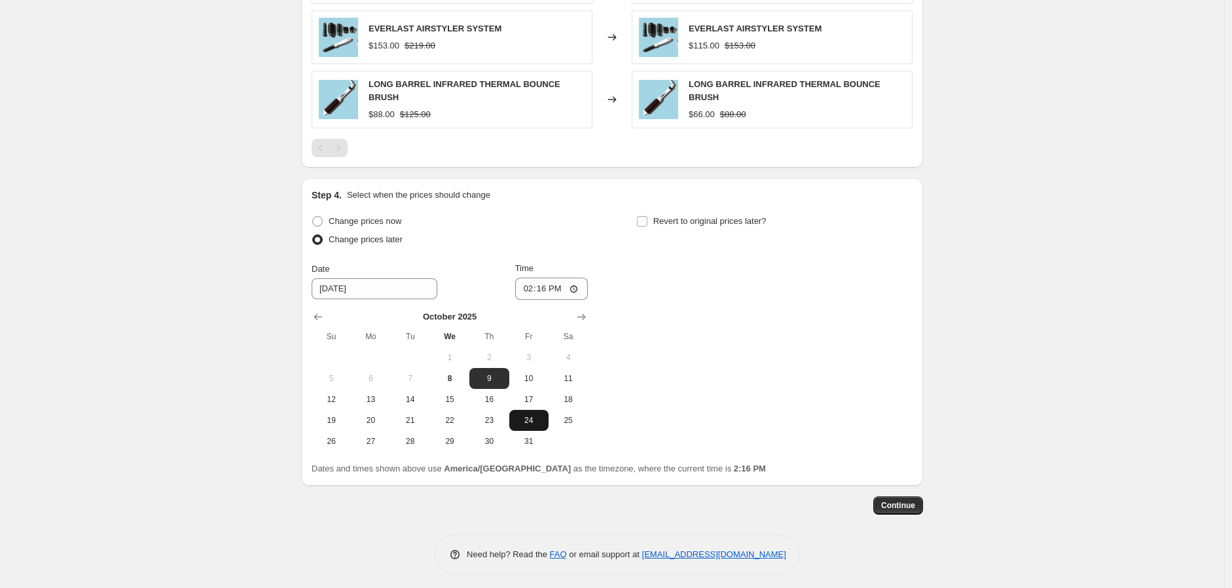
scroll to position [862, 0]
click at [495, 399] on span "16" at bounding box center [489, 398] width 29 height 10
type input "[DATE]"
click at [528, 275] on div "Time 14:16" at bounding box center [551, 280] width 73 height 38
click at [529, 291] on input "14:16" at bounding box center [551, 288] width 73 height 22
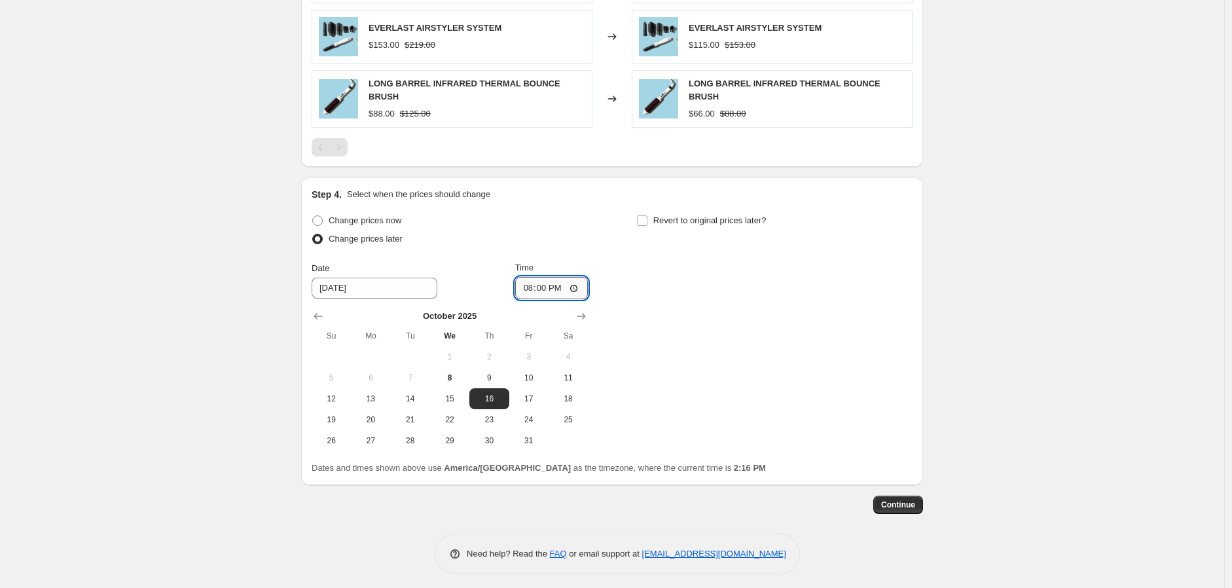
type input "08:00"
click at [646, 223] on input "Revert to original prices later?" at bounding box center [642, 220] width 10 height 10
checkbox input "true"
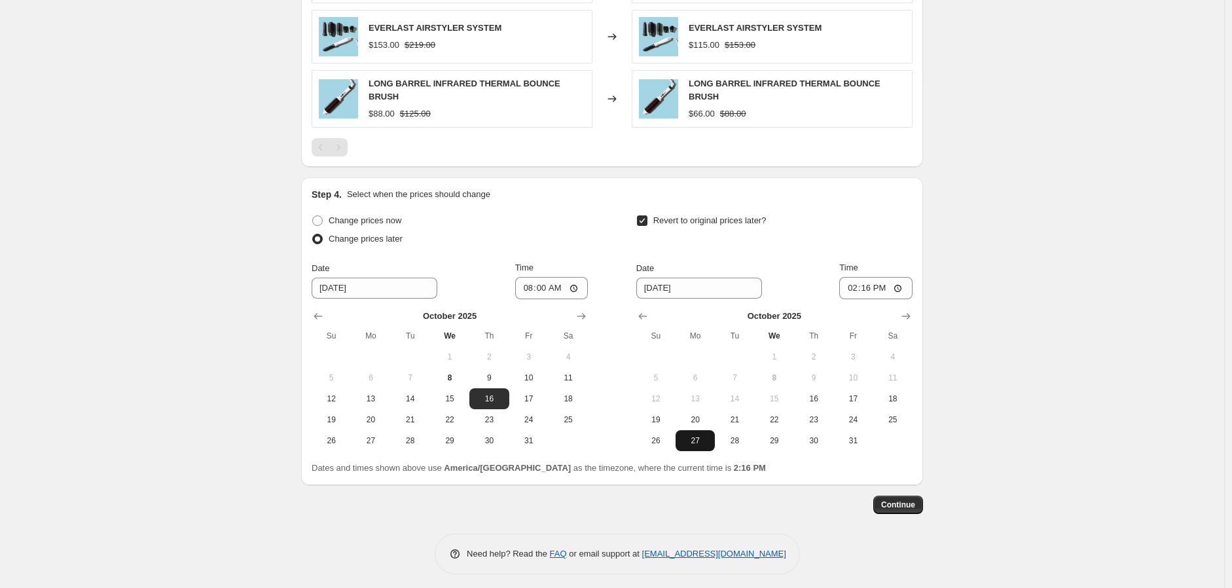
click at [704, 443] on span "27" at bounding box center [695, 440] width 29 height 10
type input "[DATE]"
click at [846, 283] on input "14:16" at bounding box center [875, 288] width 73 height 22
type input "02:00"
click at [898, 499] on button "Continue" at bounding box center [898, 505] width 50 height 18
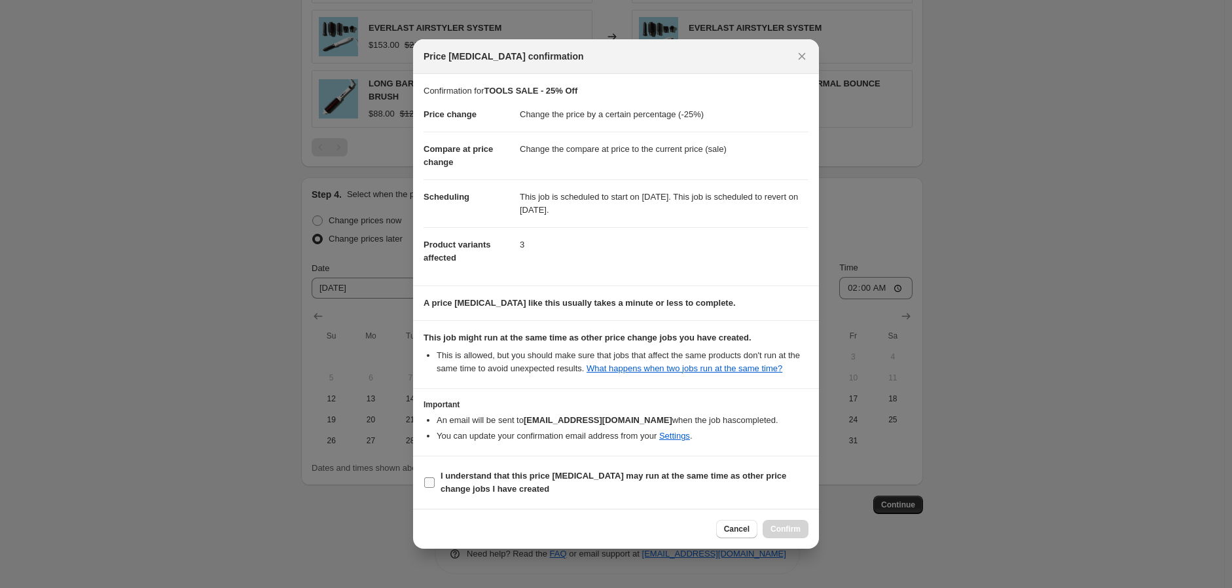
click at [517, 479] on b "I understand that this price [MEDICAL_DATA] may run at the same time as other p…" at bounding box center [614, 482] width 346 height 23
click at [435, 479] on input "I understand that this price [MEDICAL_DATA] may run at the same time as other p…" at bounding box center [429, 482] width 10 height 10
checkbox input "true"
click at [771, 532] on span "Confirm" at bounding box center [786, 529] width 30 height 10
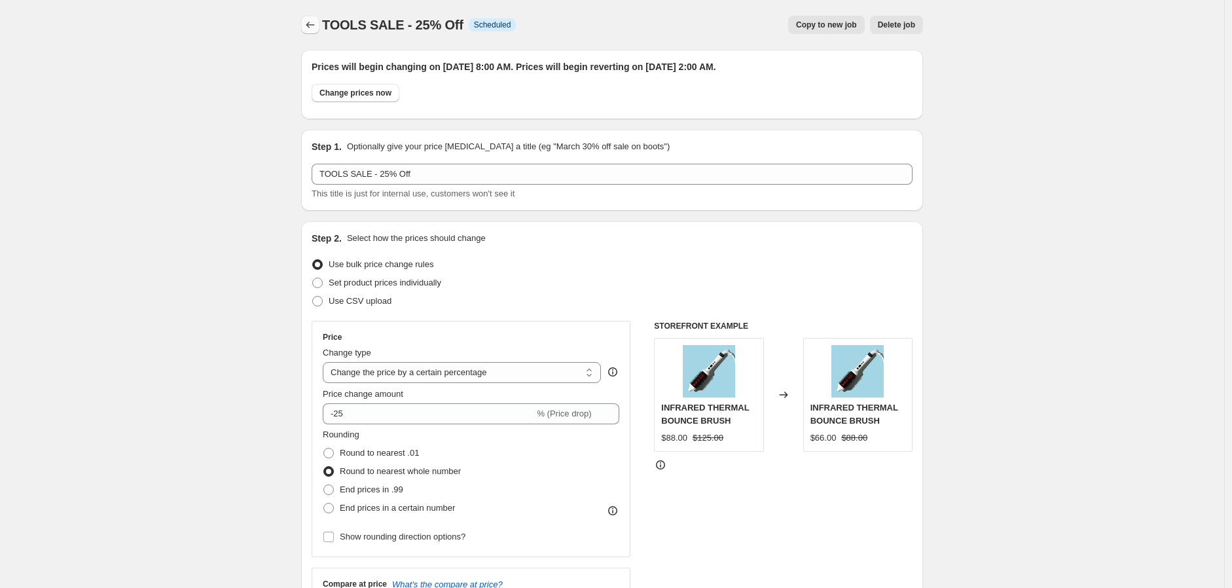
click at [317, 25] on icon "Price change jobs" at bounding box center [310, 24] width 13 height 13
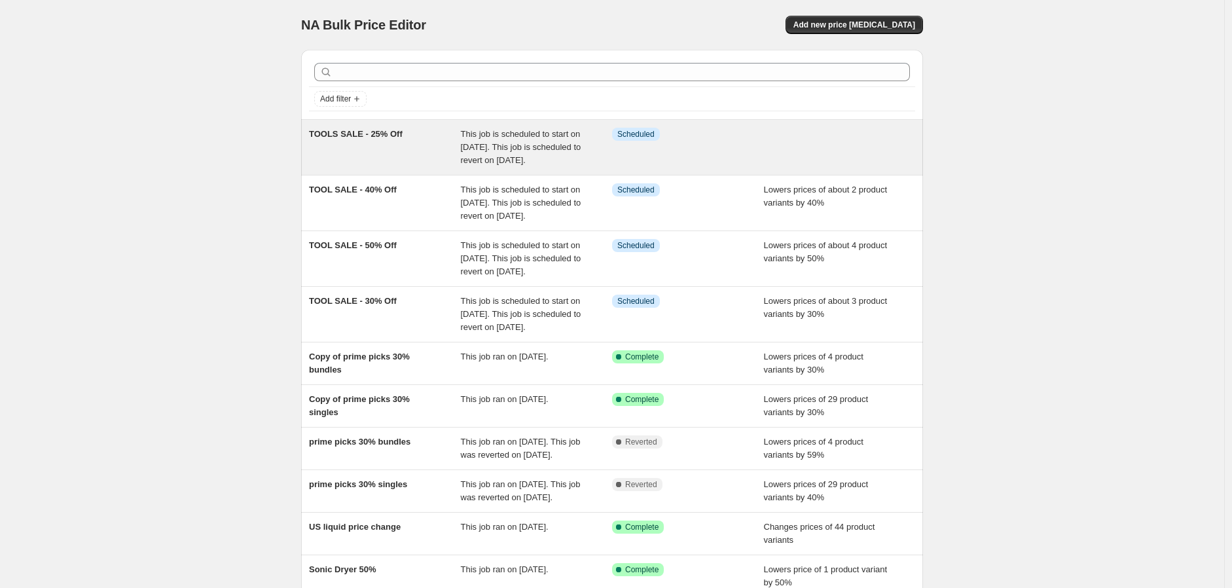
click at [393, 155] on div "TOOLS SALE - 25% Off" at bounding box center [385, 147] width 152 height 39
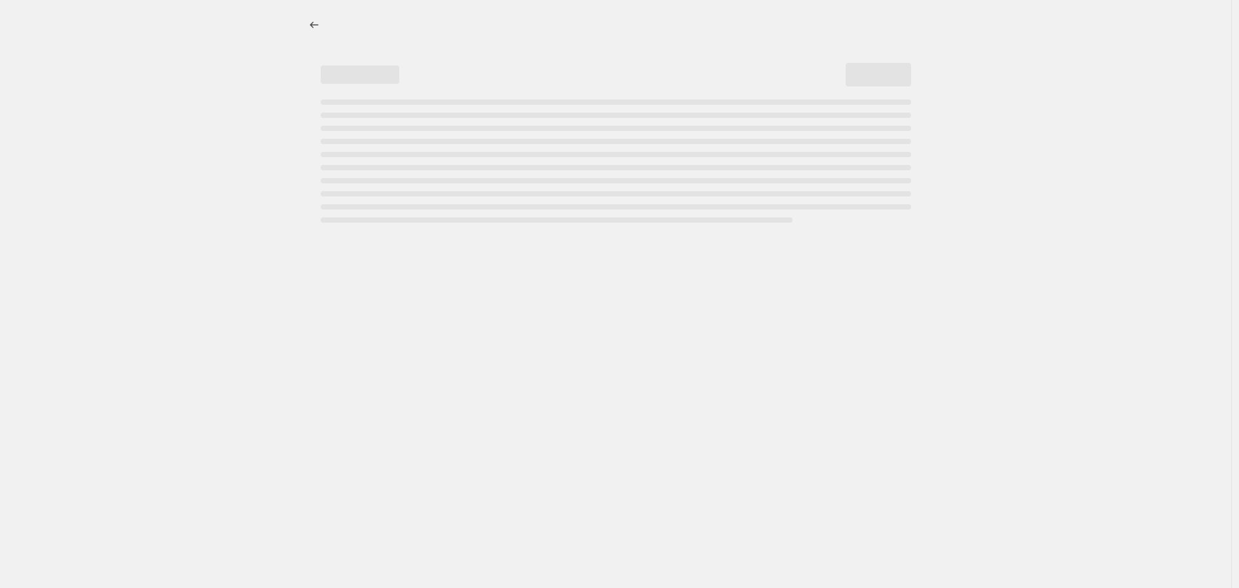
select select "percentage"
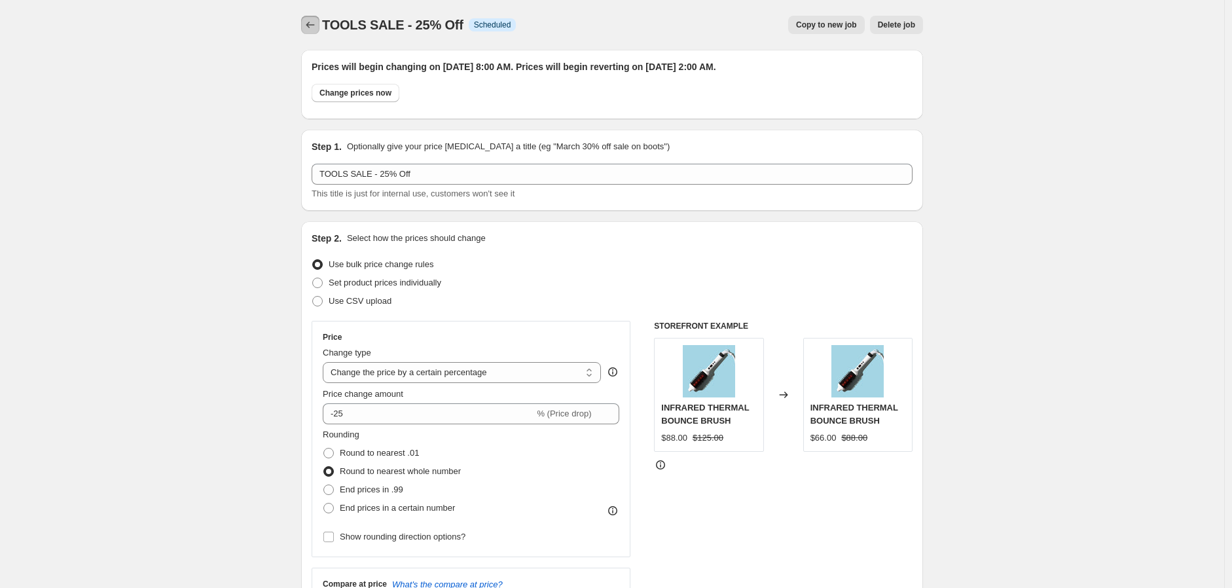
click at [316, 21] on icon "Price change jobs" at bounding box center [310, 24] width 13 height 13
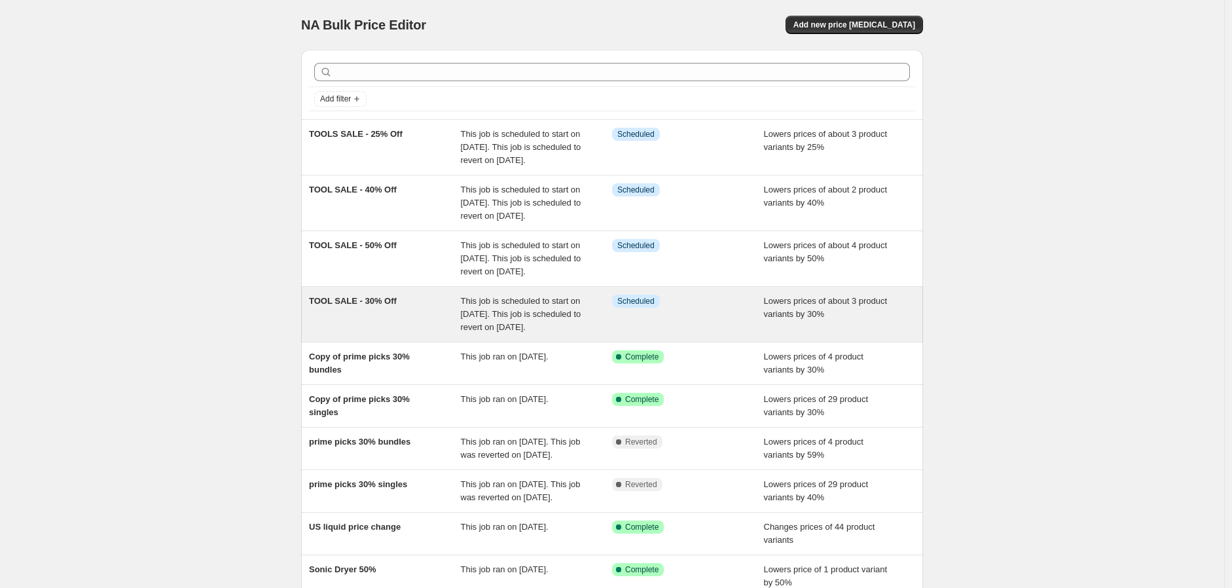
click at [439, 334] on div "TOOL SALE - 30% Off" at bounding box center [385, 314] width 152 height 39
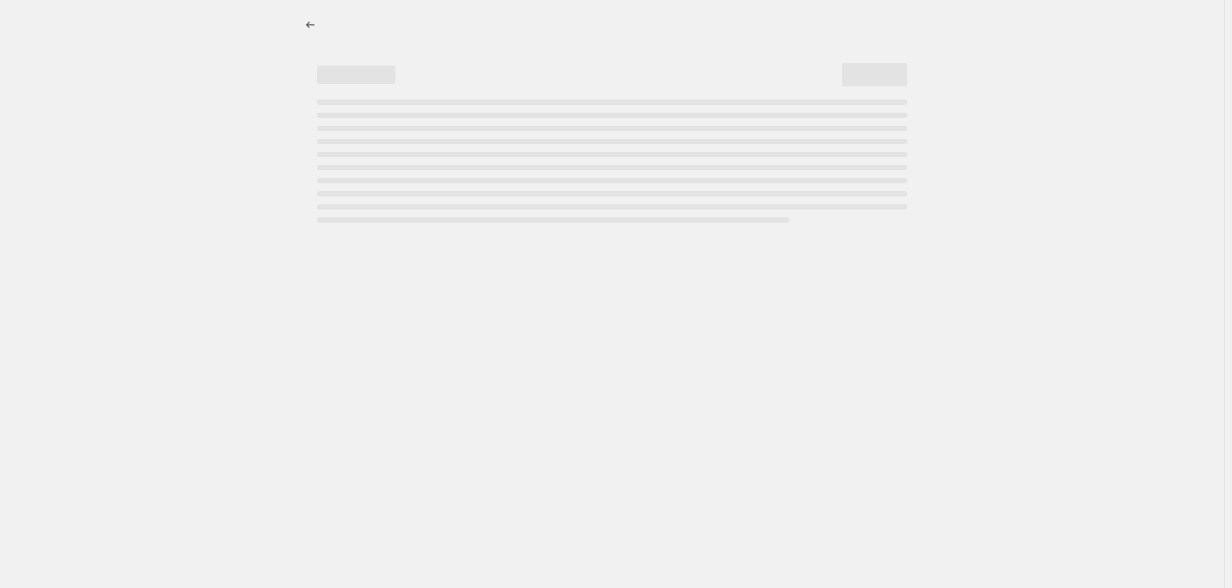
select select "percentage"
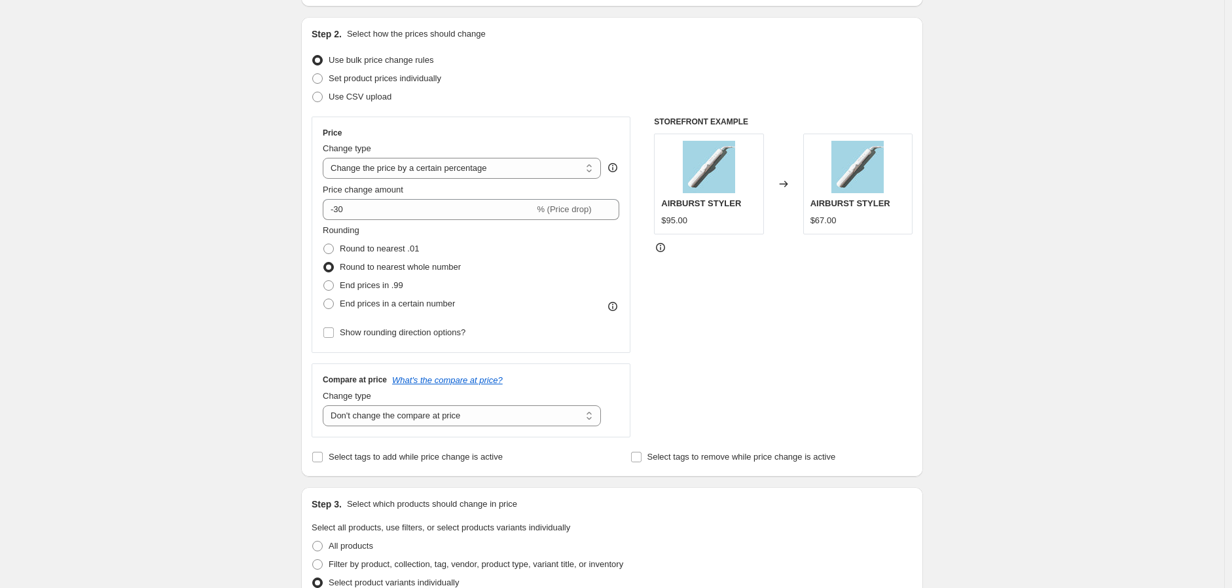
scroll to position [291, 0]
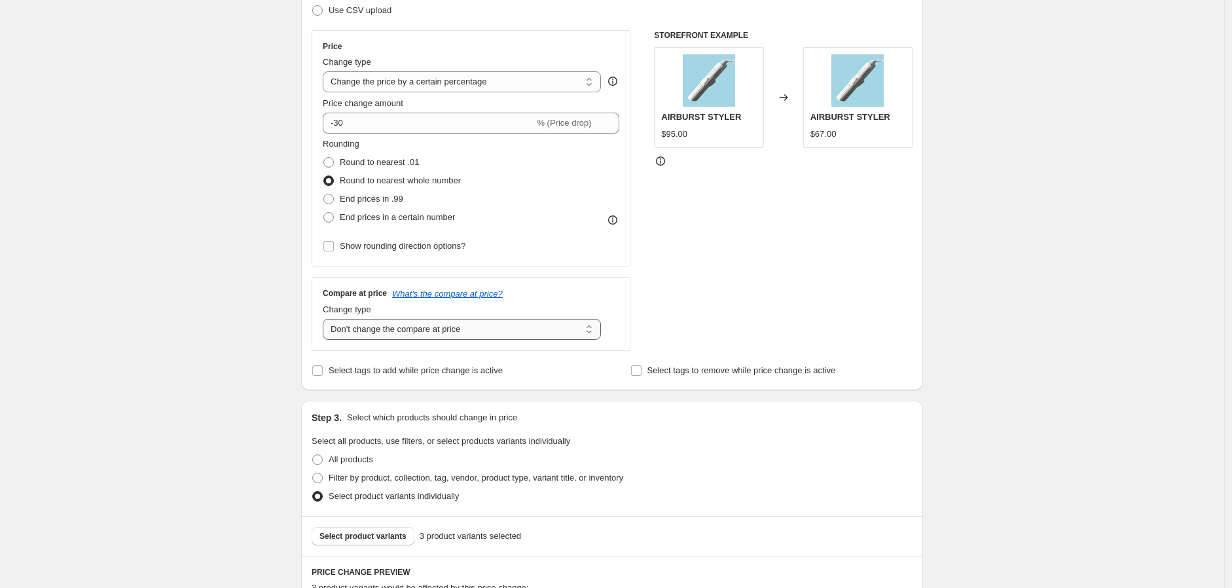
click at [511, 324] on select "Change the compare at price to the current price (sale) Change the compare at p…" at bounding box center [462, 329] width 278 height 21
select select "ep"
click at [326, 319] on select "Change the compare at price to the current price (sale) Change the compare at p…" at bounding box center [462, 329] width 278 height 21
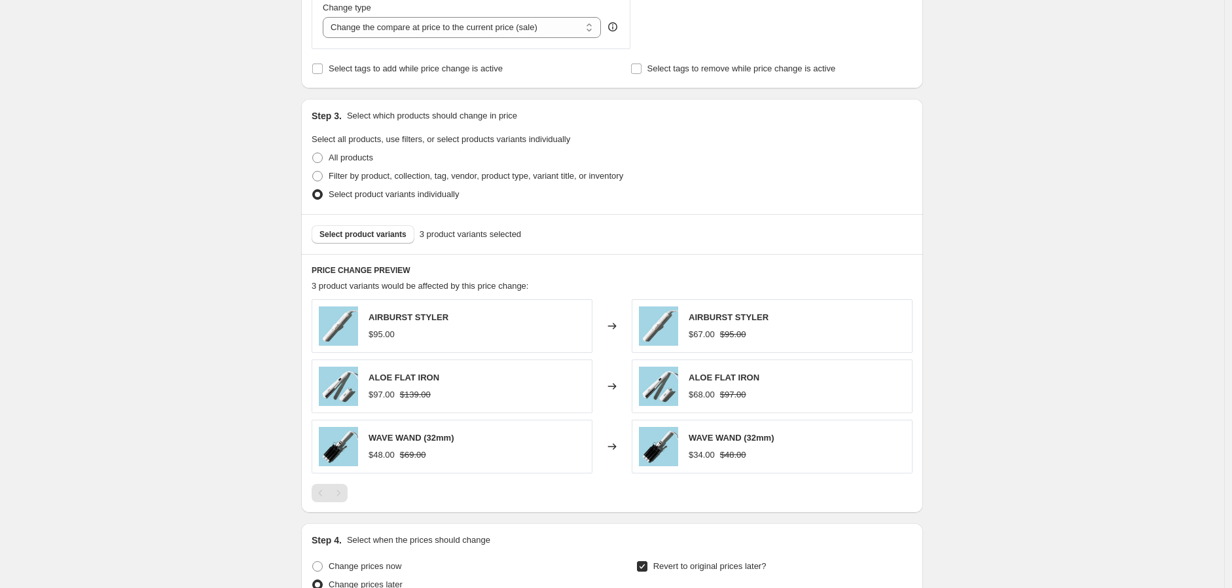
scroll to position [944, 0]
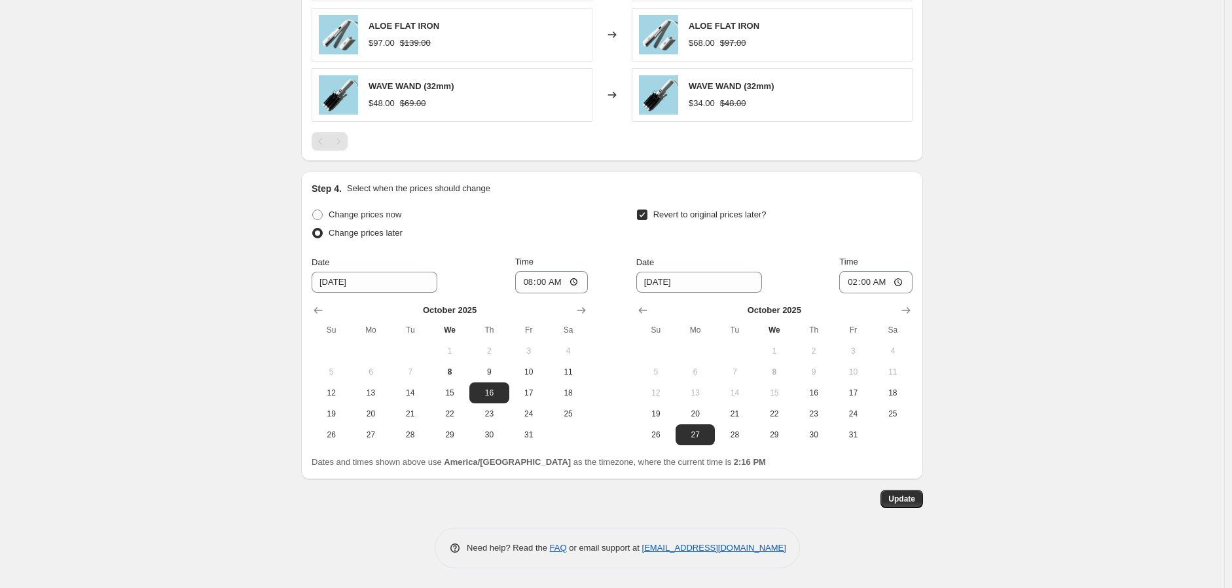
click at [908, 498] on span "Update" at bounding box center [901, 499] width 27 height 10
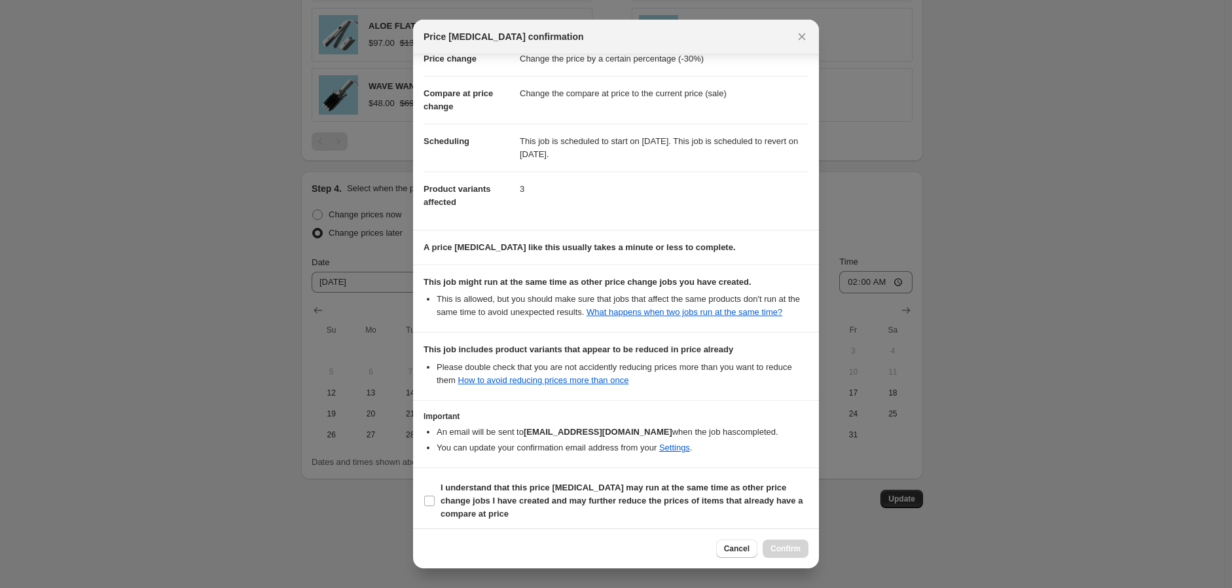
scroll to position [54, 0]
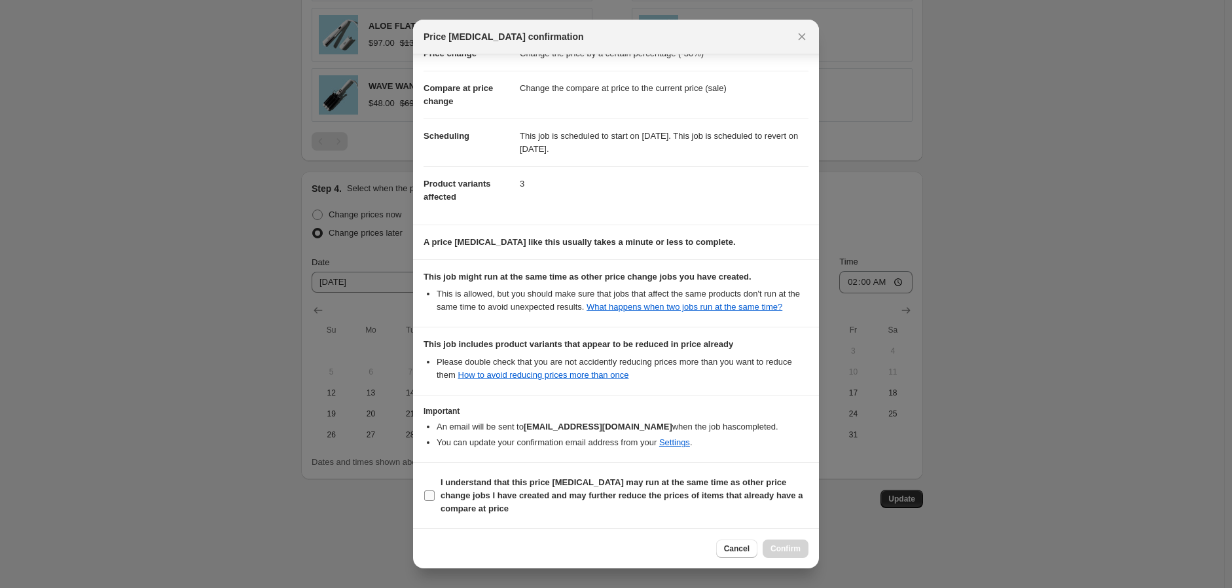
click at [518, 512] on span "I understand that this price [MEDICAL_DATA] may run at the same time as other p…" at bounding box center [625, 495] width 368 height 39
click at [435, 501] on input "I understand that this price [MEDICAL_DATA] may run at the same time as other p…" at bounding box center [429, 495] width 10 height 10
checkbox input "true"
click at [782, 545] on span "Confirm" at bounding box center [786, 548] width 30 height 10
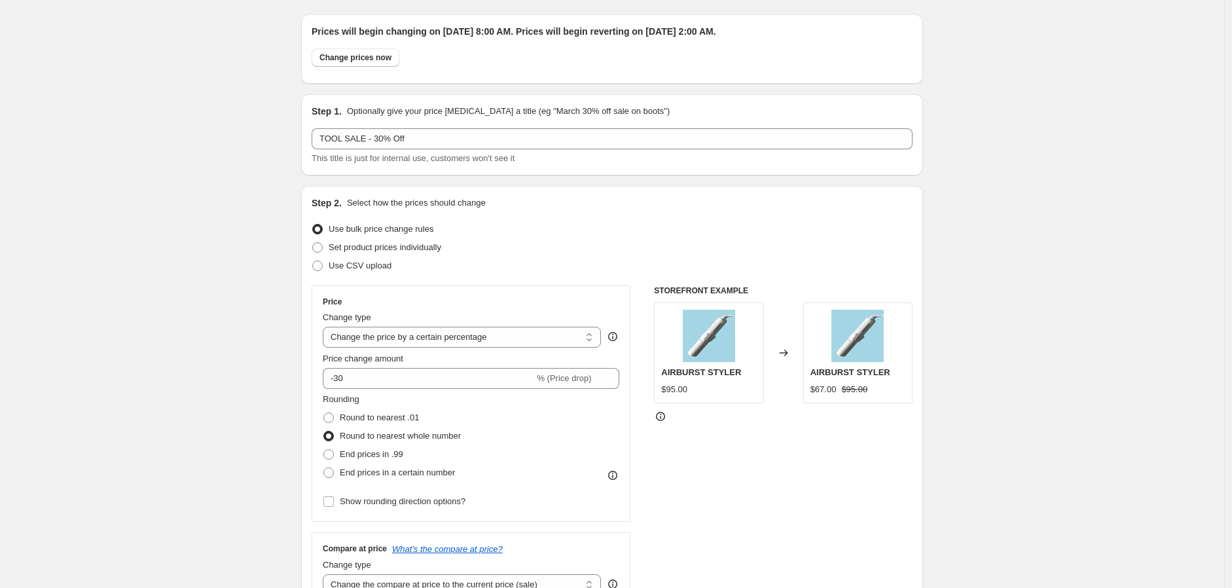
scroll to position [0, 0]
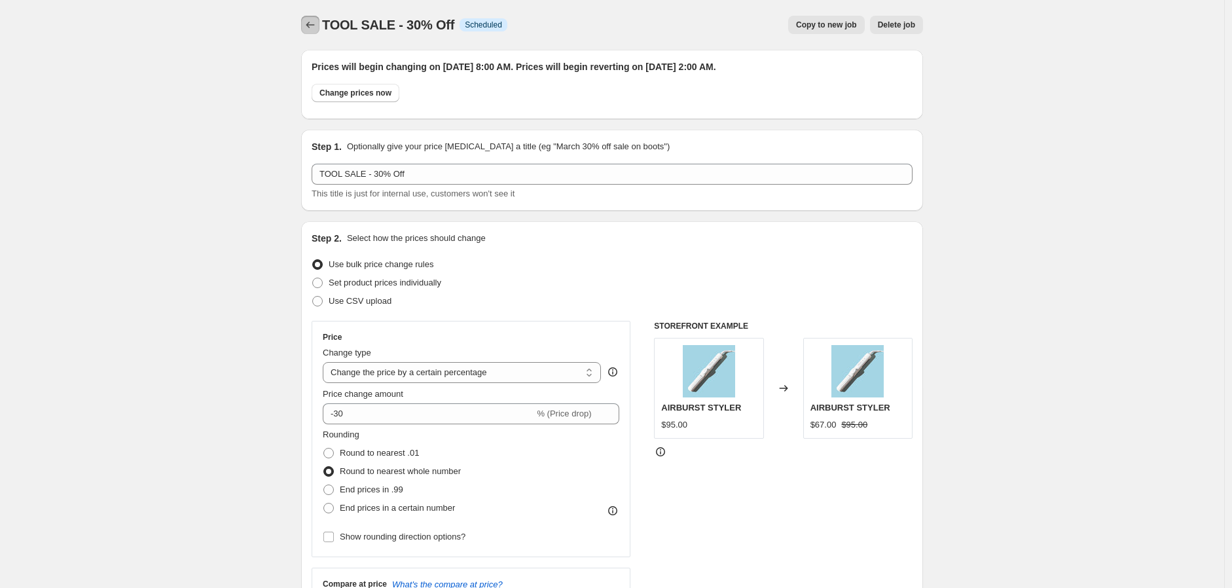
click at [306, 22] on icon "Price change jobs" at bounding box center [310, 24] width 13 height 13
